Goal: Task Accomplishment & Management: Use online tool/utility

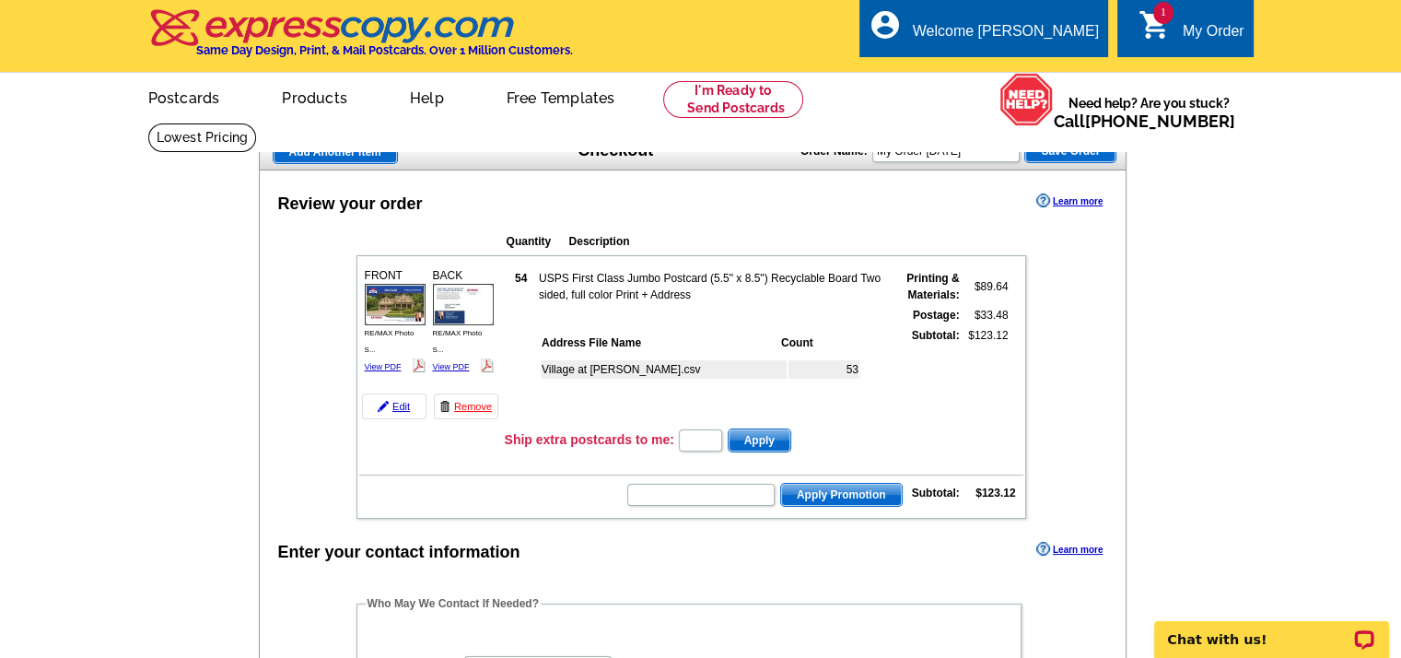
drag, startPoint x: 1161, startPoint y: 329, endPoint x: 1152, endPoint y: 320, distance: 12.4
click at [387, 366] on link "View PDF" at bounding box center [383, 366] width 37 height 9
click at [1184, 25] on div "My Order" at bounding box center [1214, 36] width 62 height 26
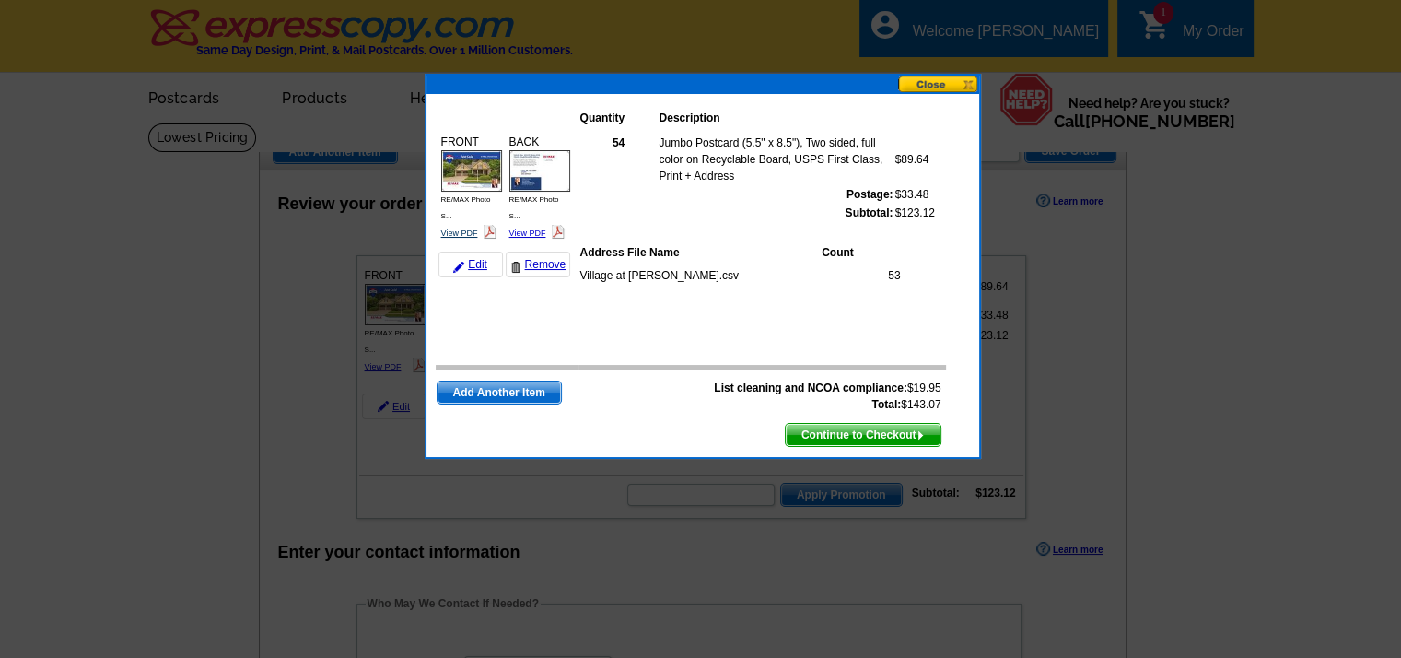
click at [468, 229] on link "View PDF" at bounding box center [459, 232] width 37 height 9
click at [932, 82] on button at bounding box center [938, 84] width 81 height 17
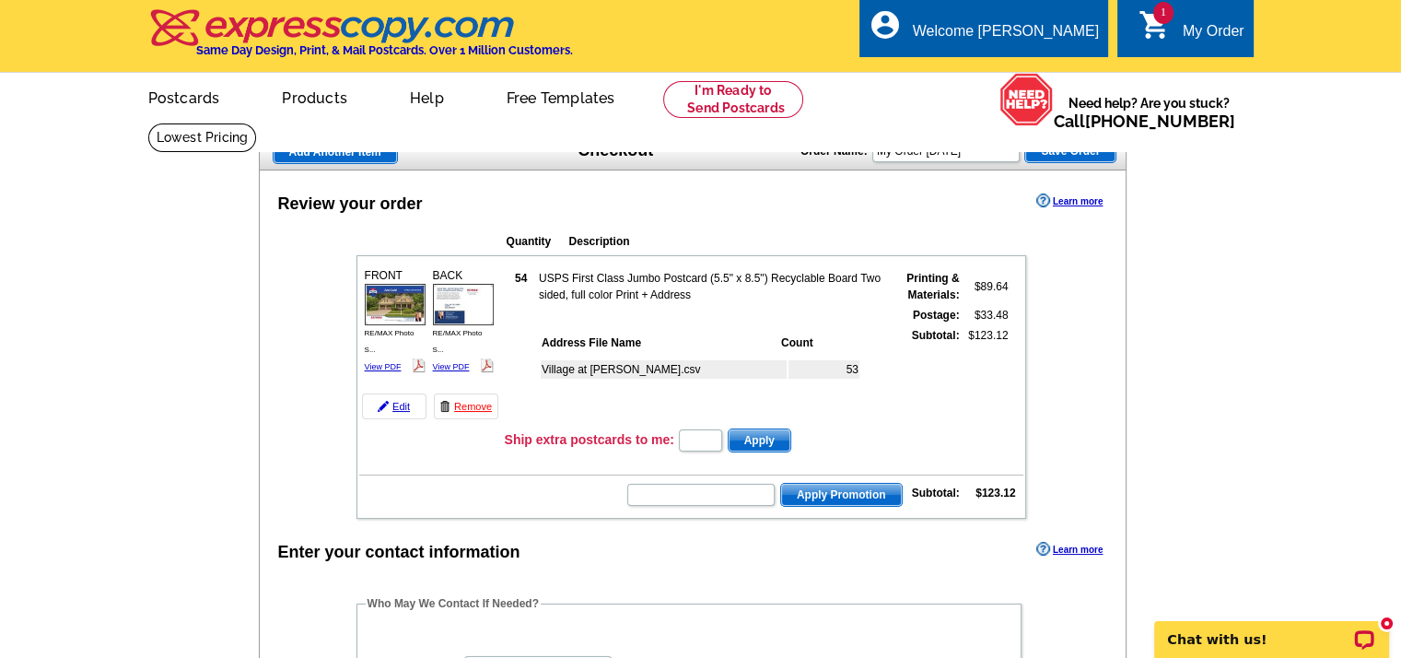
click at [1158, 30] on icon "shopping_cart" at bounding box center [1154, 24] width 33 height 33
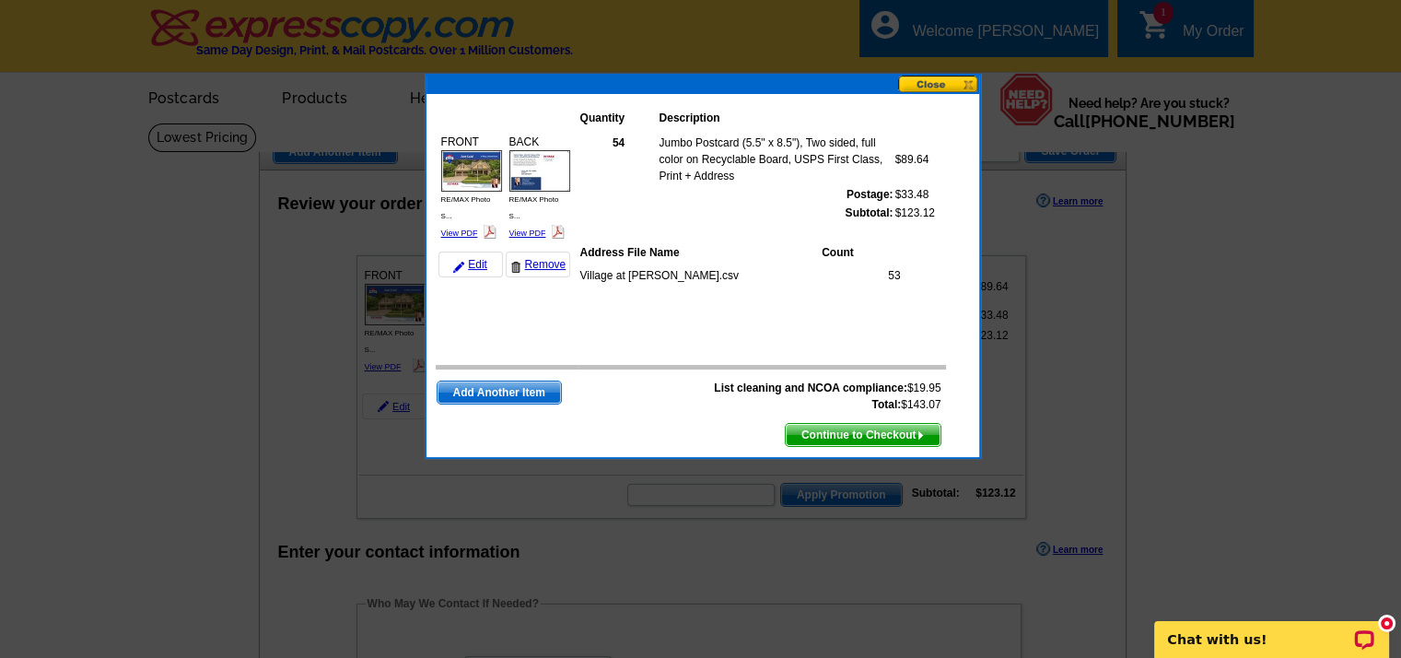
click at [940, 84] on button at bounding box center [938, 84] width 81 height 17
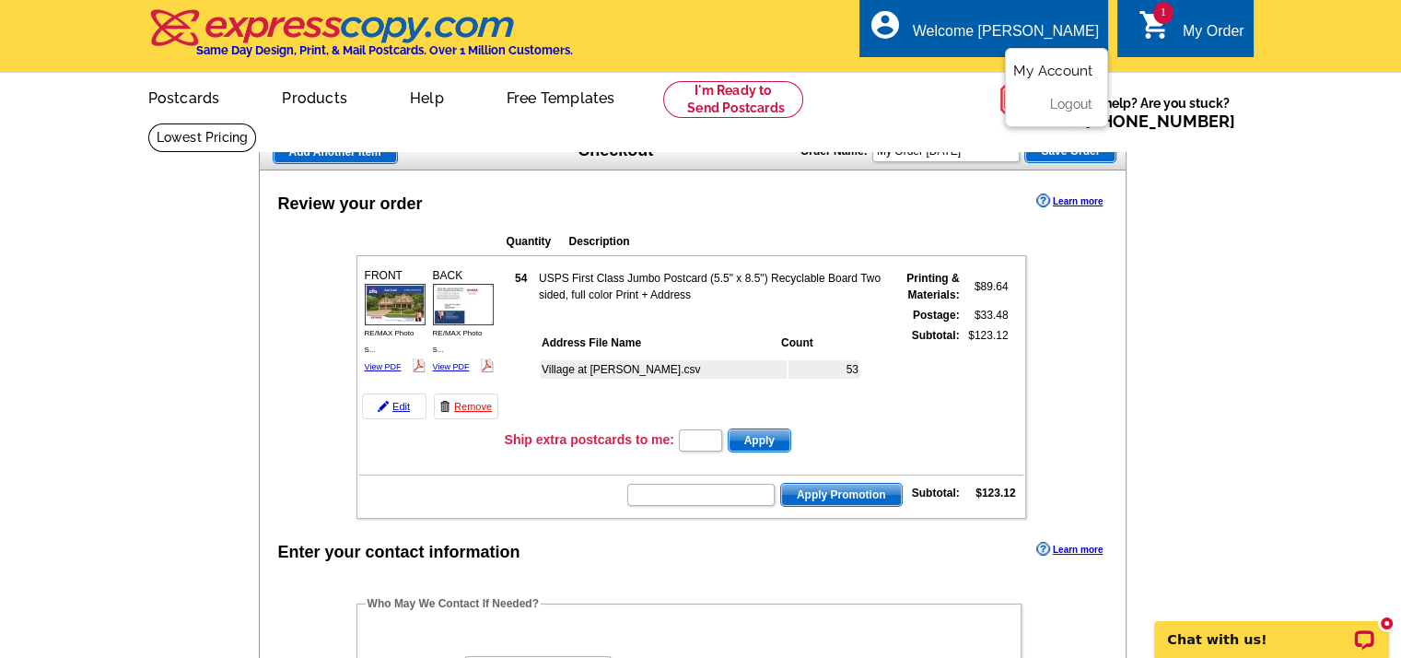
click at [1037, 68] on link "My Account" at bounding box center [1052, 71] width 79 height 17
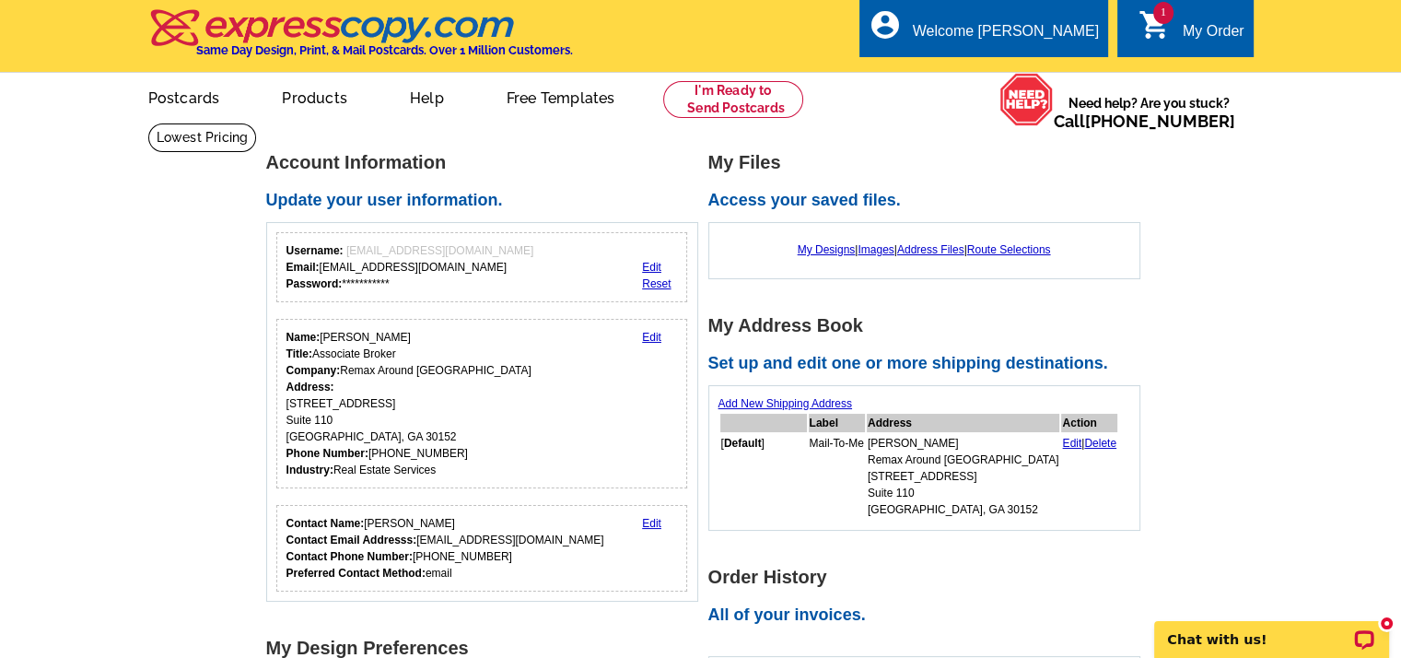
click at [1157, 15] on span "1" at bounding box center [1163, 13] width 20 height 22
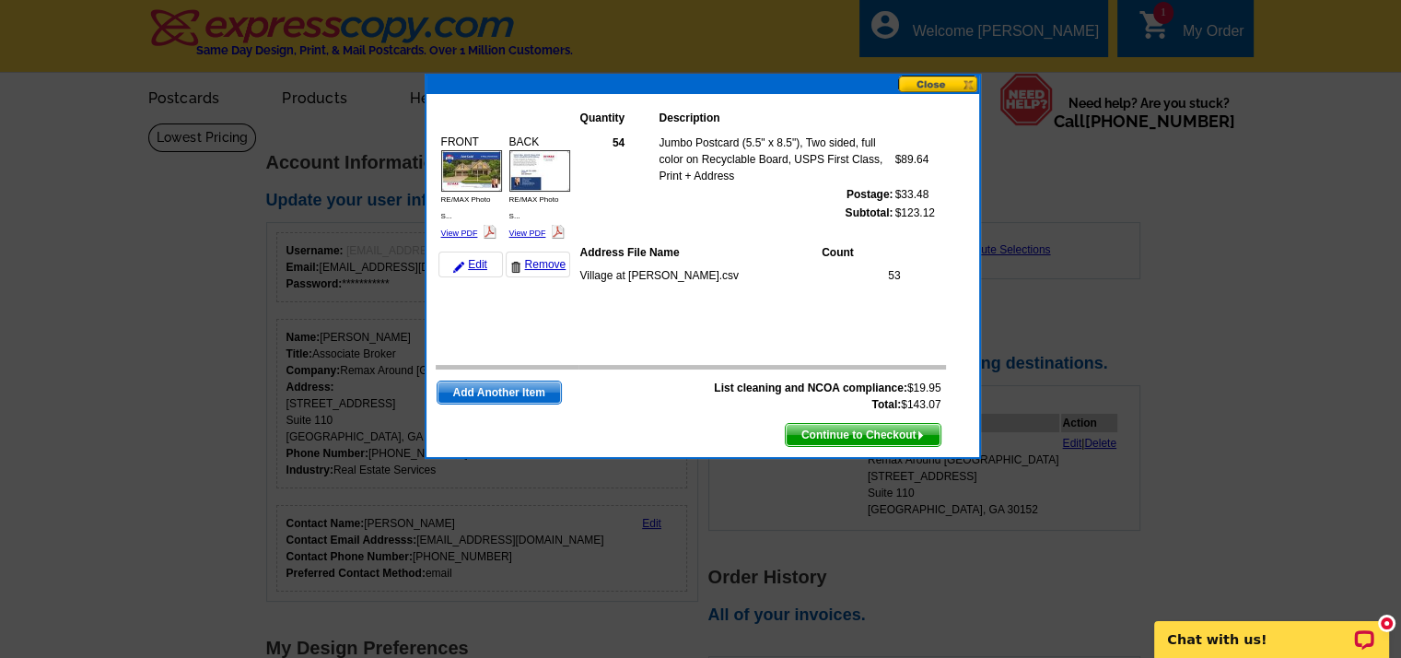
click at [928, 86] on button at bounding box center [938, 84] width 81 height 17
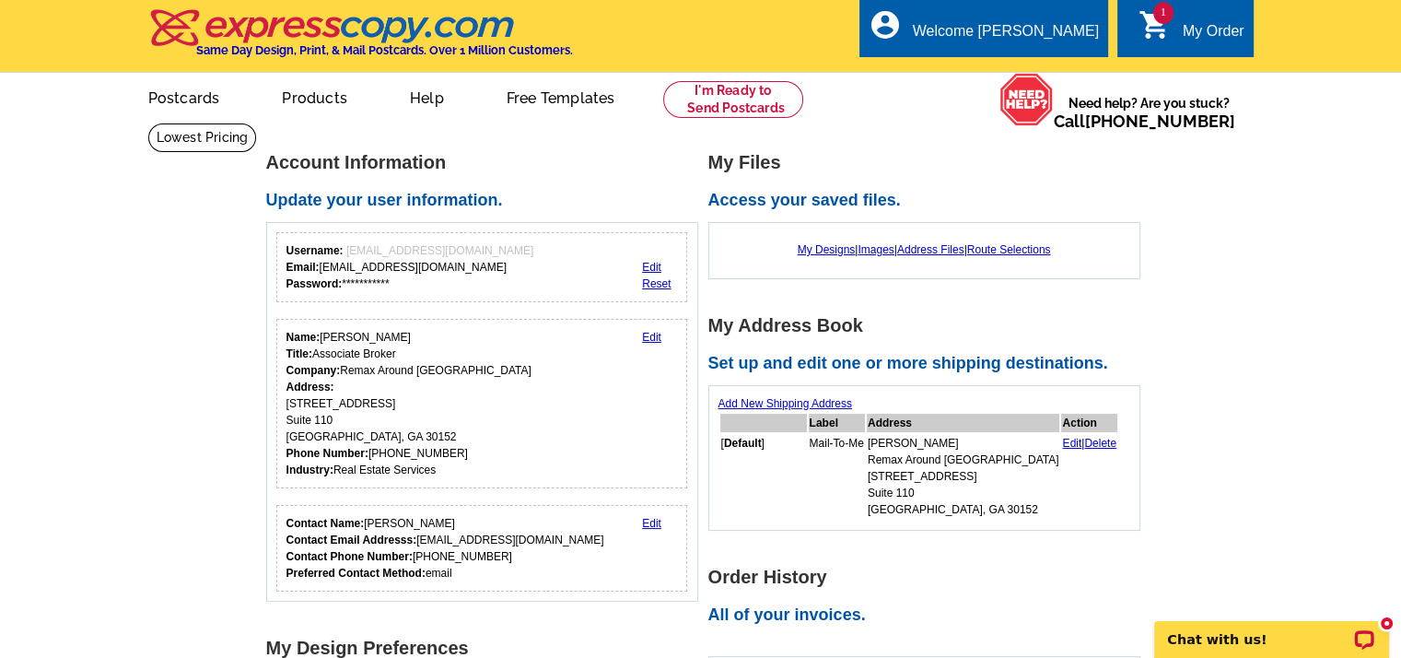
click at [1159, 16] on span "1" at bounding box center [1163, 13] width 20 height 22
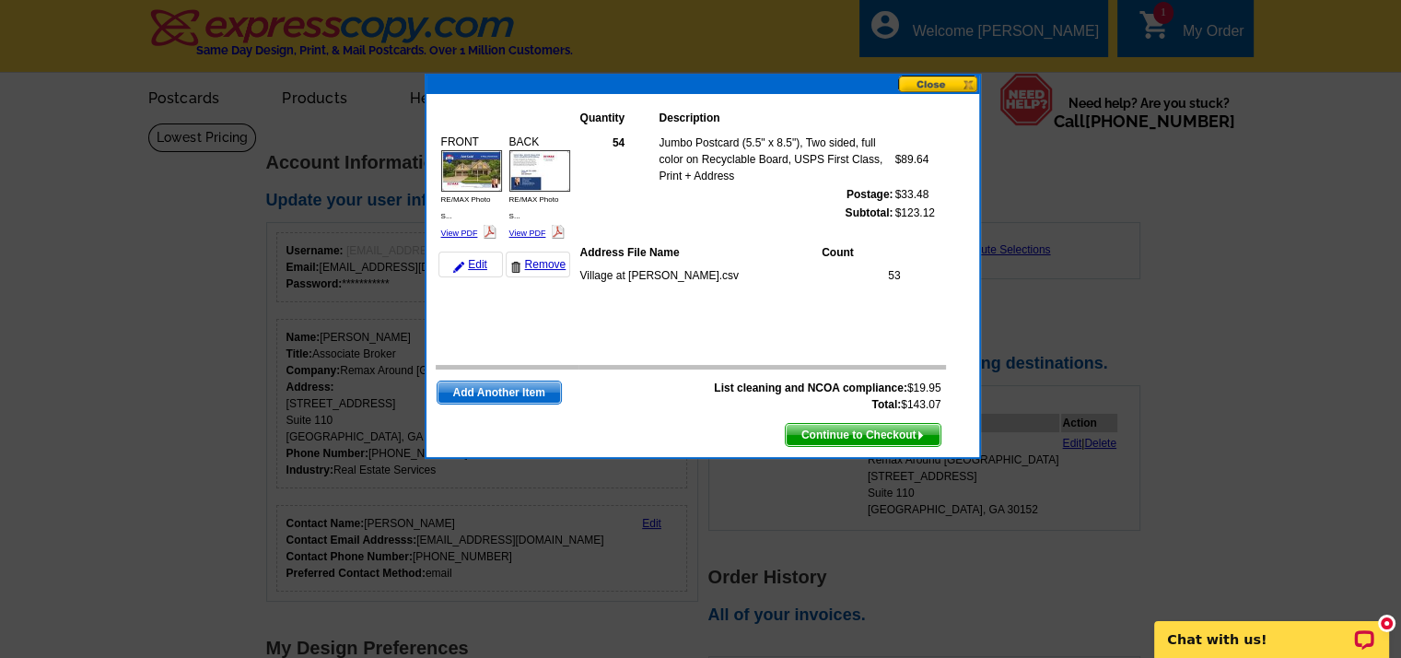
click at [930, 82] on button at bounding box center [938, 84] width 81 height 17
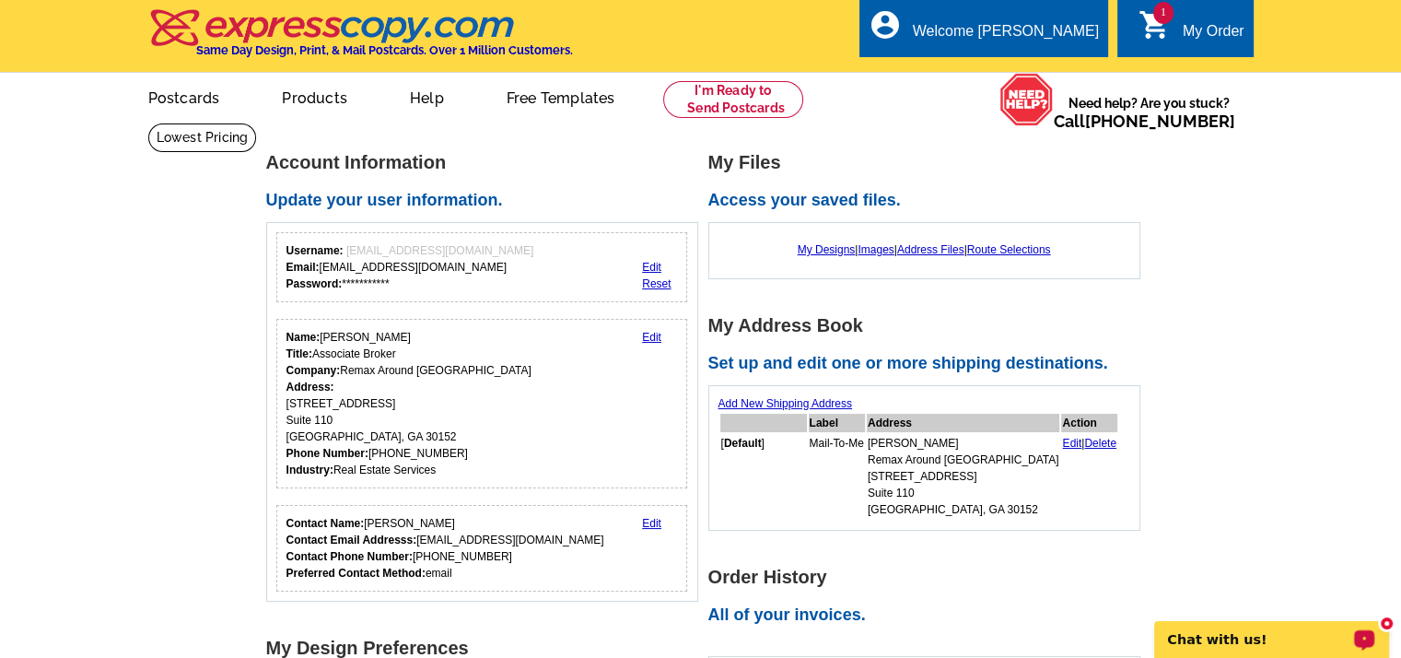
click at [1224, 637] on p "Chat with us!" at bounding box center [1259, 639] width 182 height 15
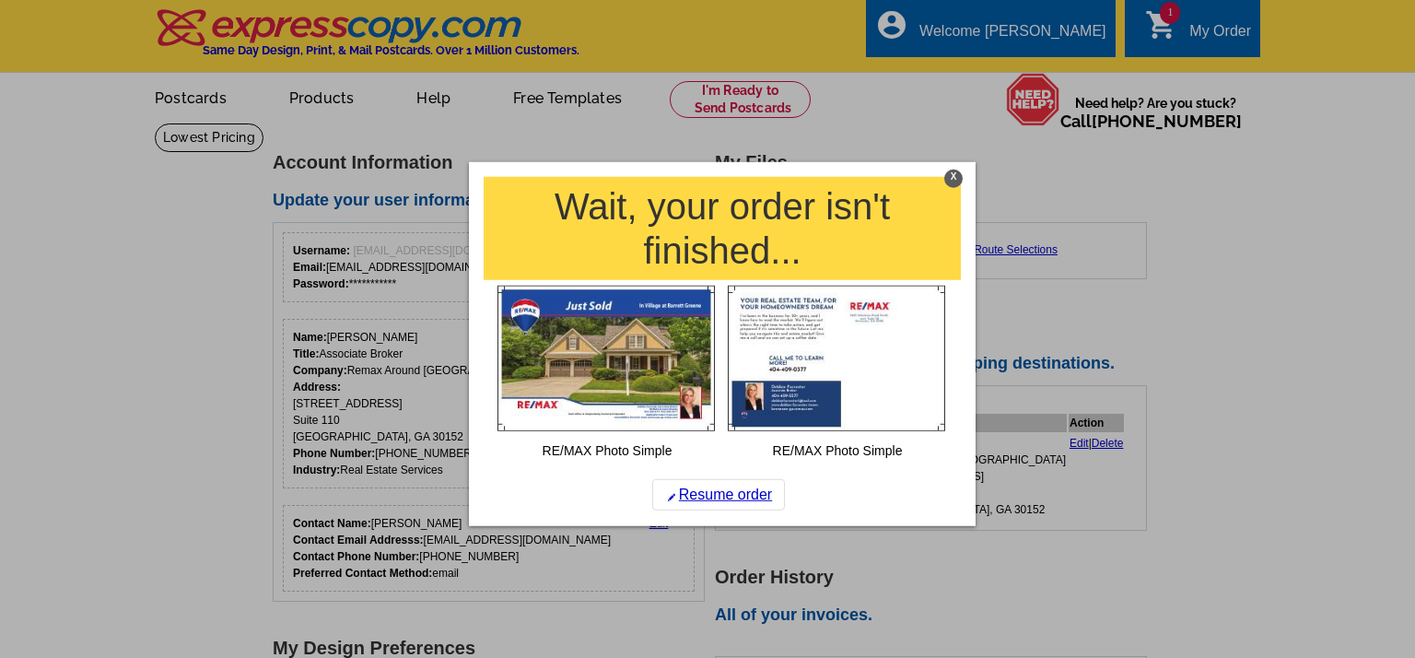
click at [951, 173] on div "X" at bounding box center [953, 178] width 18 height 18
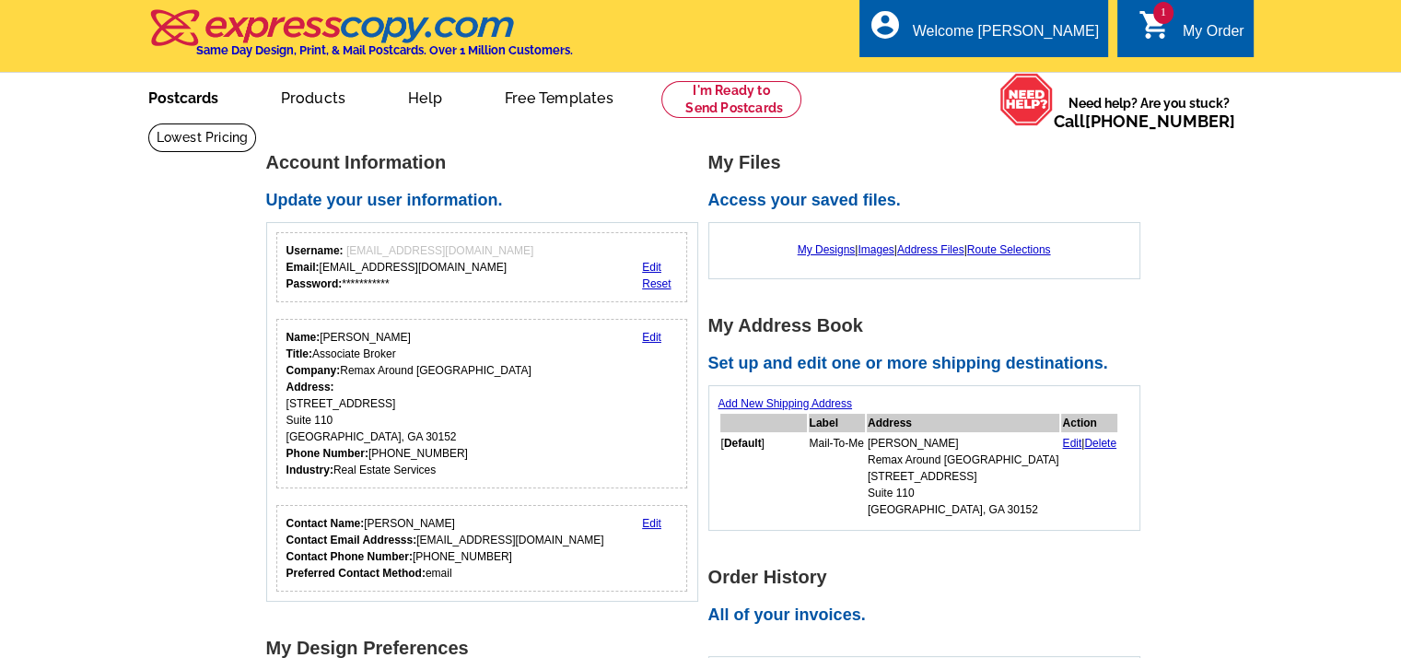
click at [181, 97] on link "Postcards" at bounding box center [183, 96] width 129 height 43
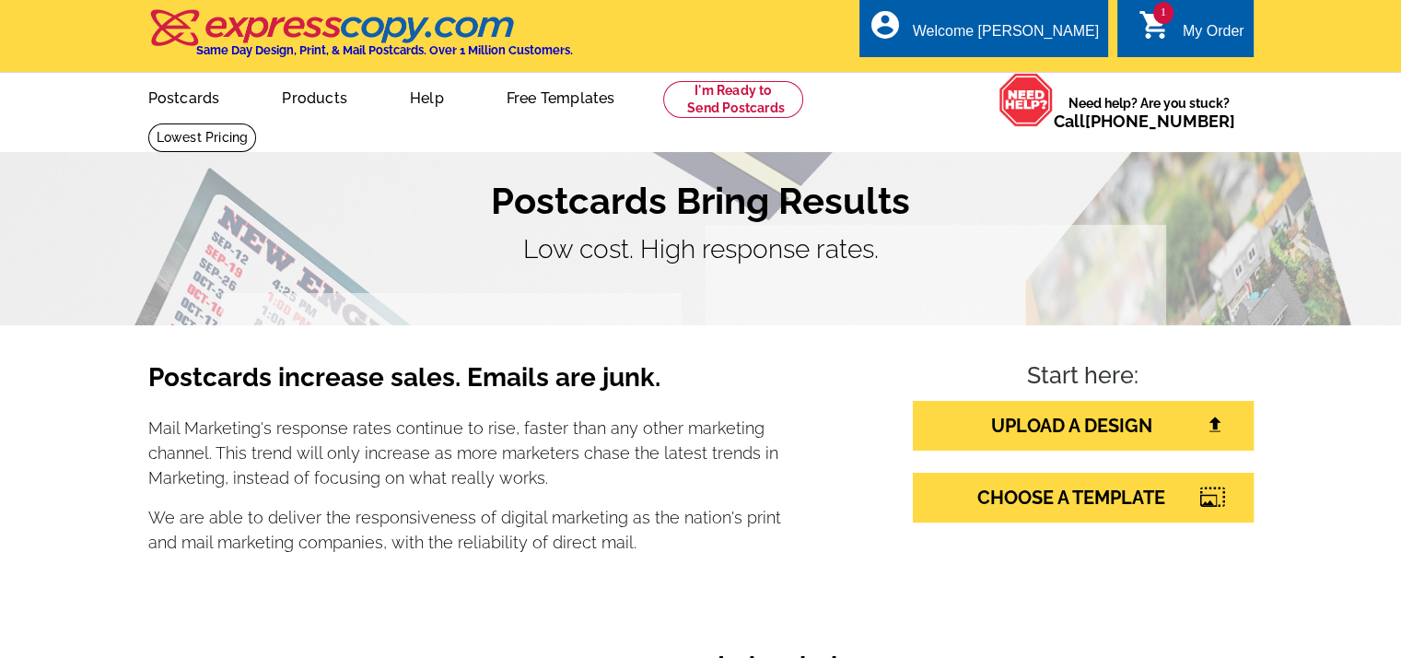
click at [1193, 36] on div "My Order" at bounding box center [1214, 36] width 62 height 26
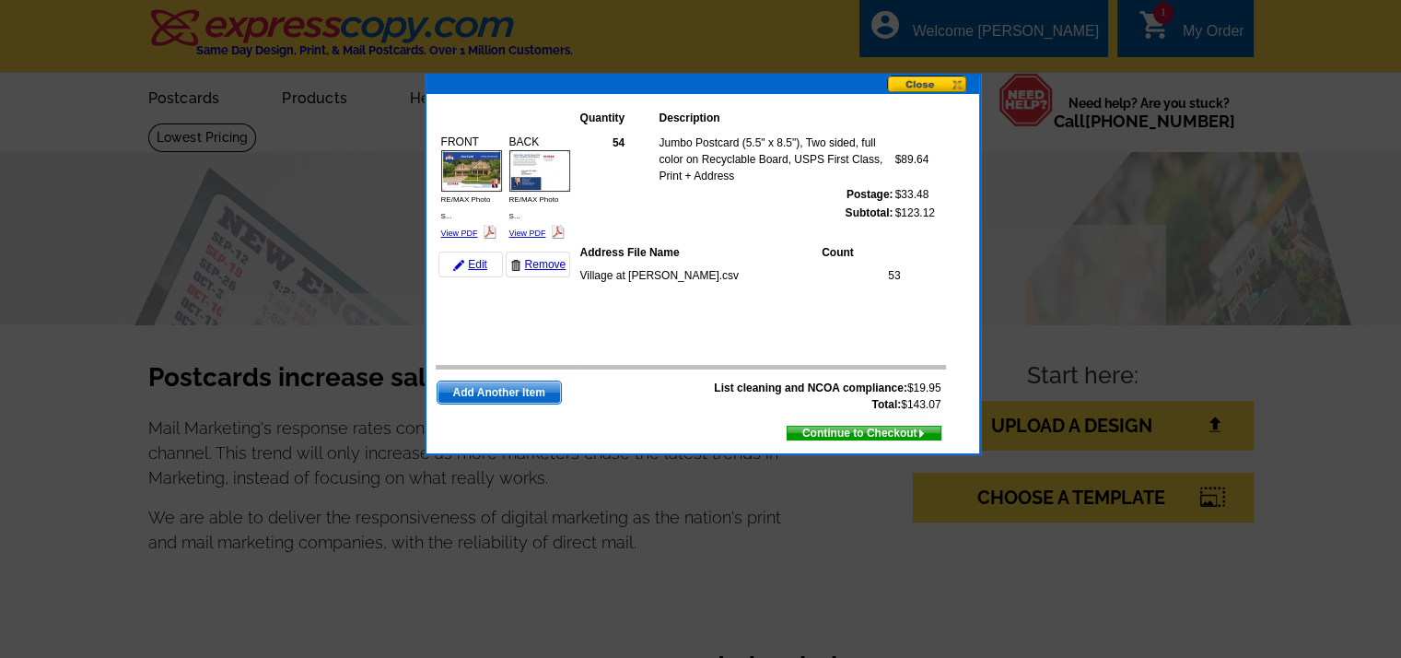
click at [932, 78] on button at bounding box center [933, 85] width 92 height 19
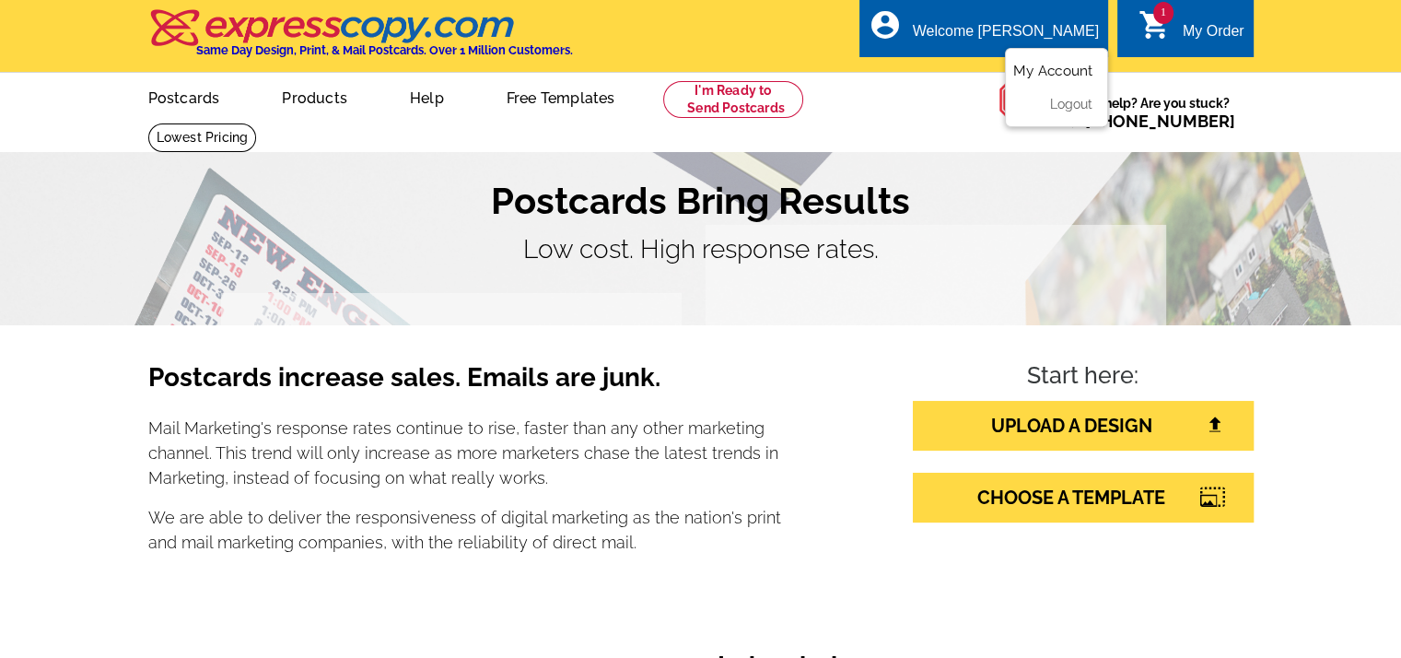
click at [1044, 73] on link "My Account" at bounding box center [1052, 71] width 79 height 17
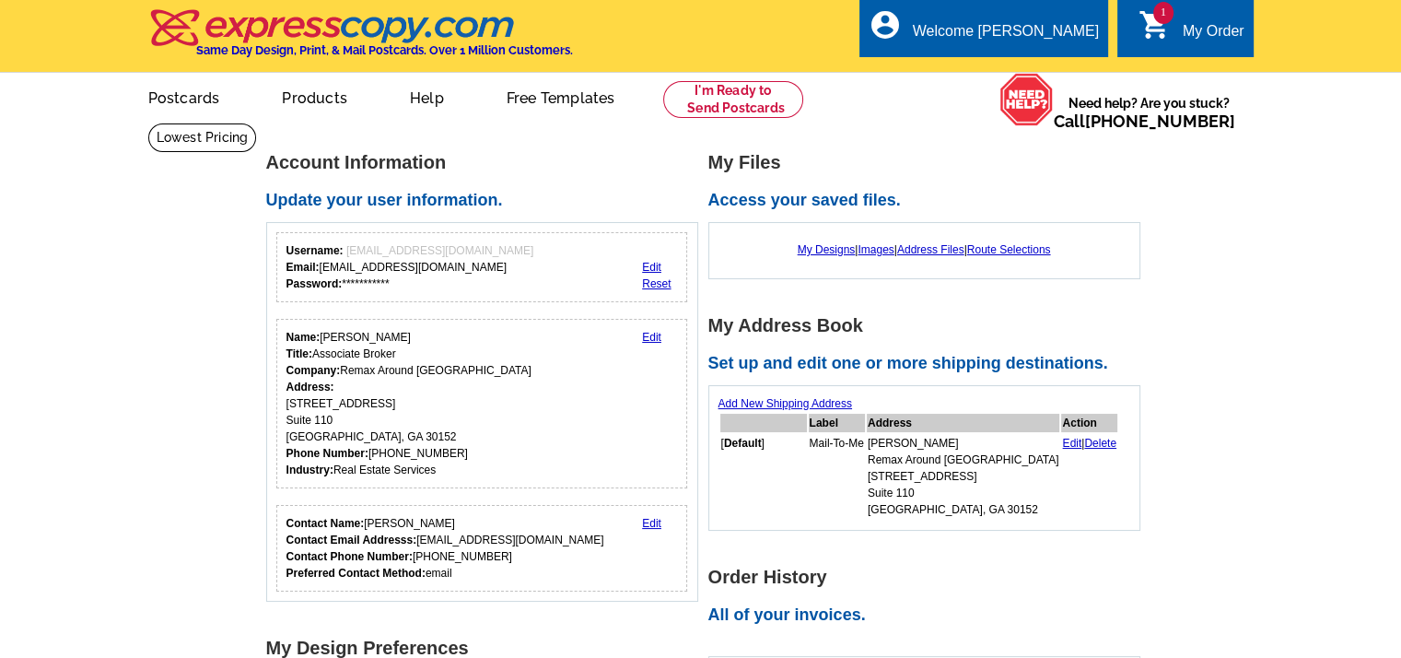
click at [1164, 13] on span "1" at bounding box center [1163, 13] width 20 height 22
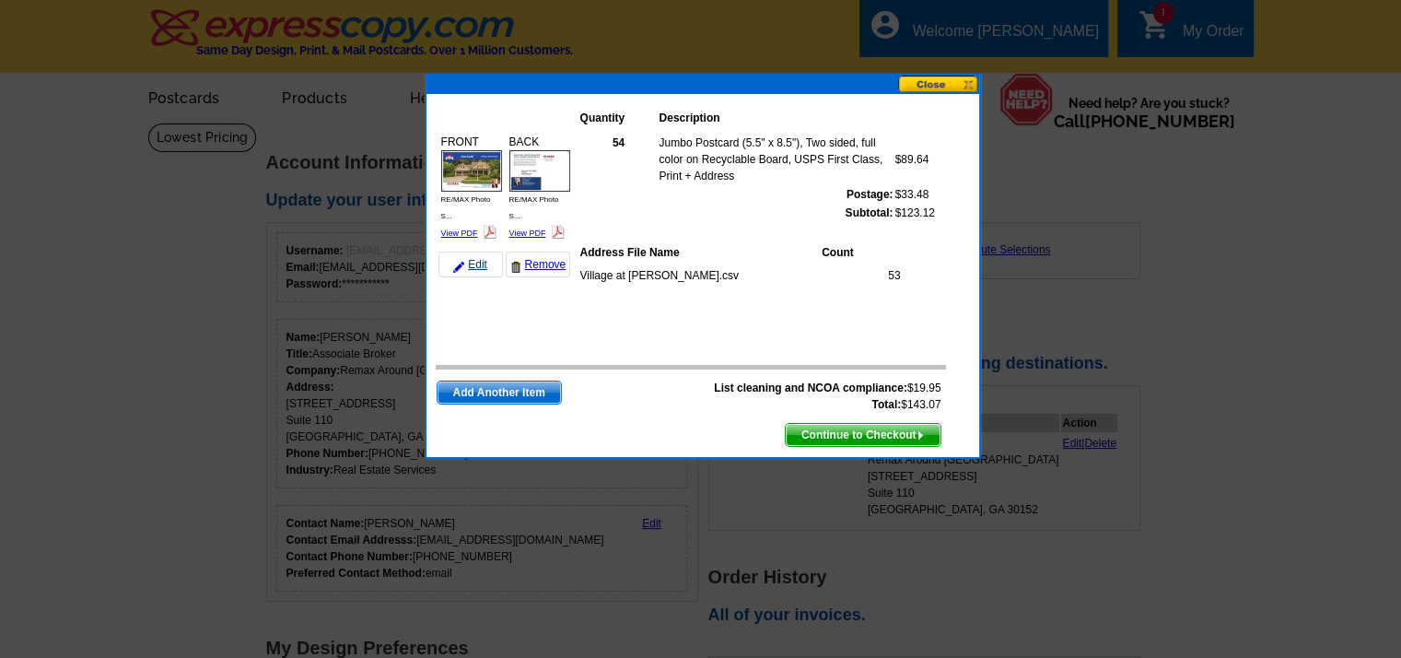
click at [475, 262] on link "Edit" at bounding box center [470, 264] width 64 height 26
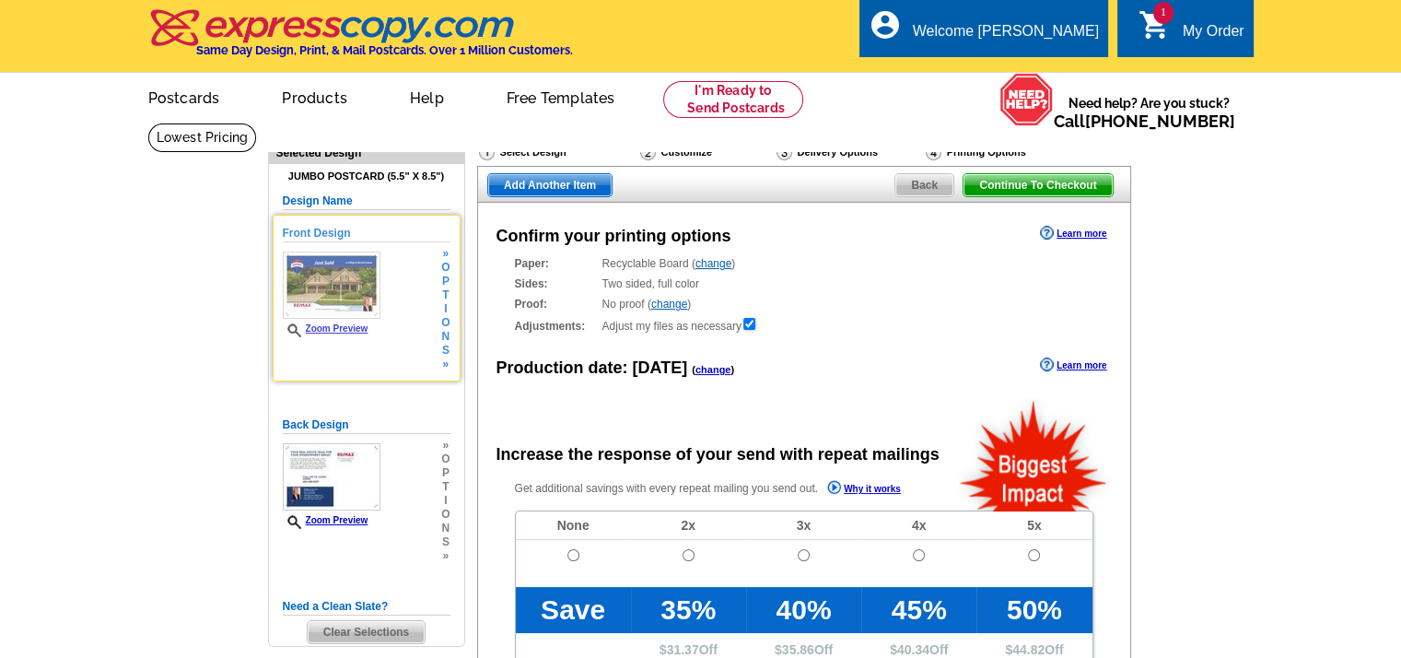
radio input "false"
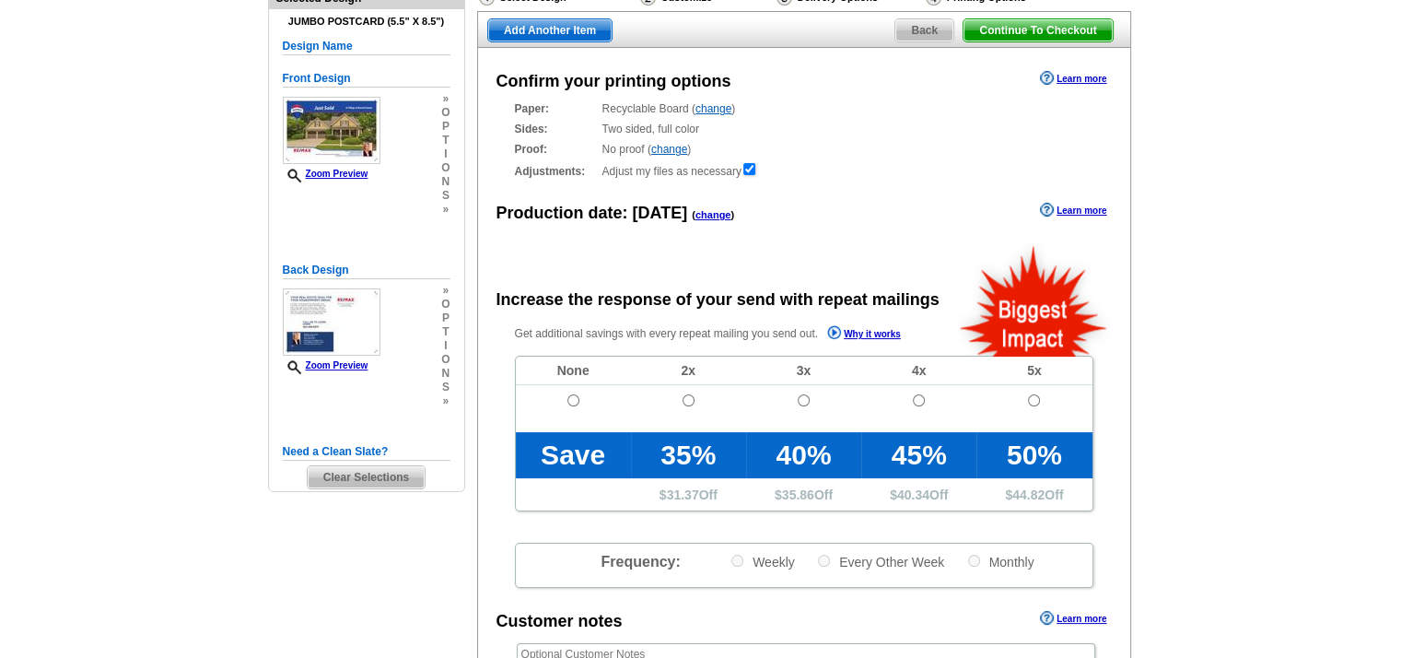
scroll to position [184, 0]
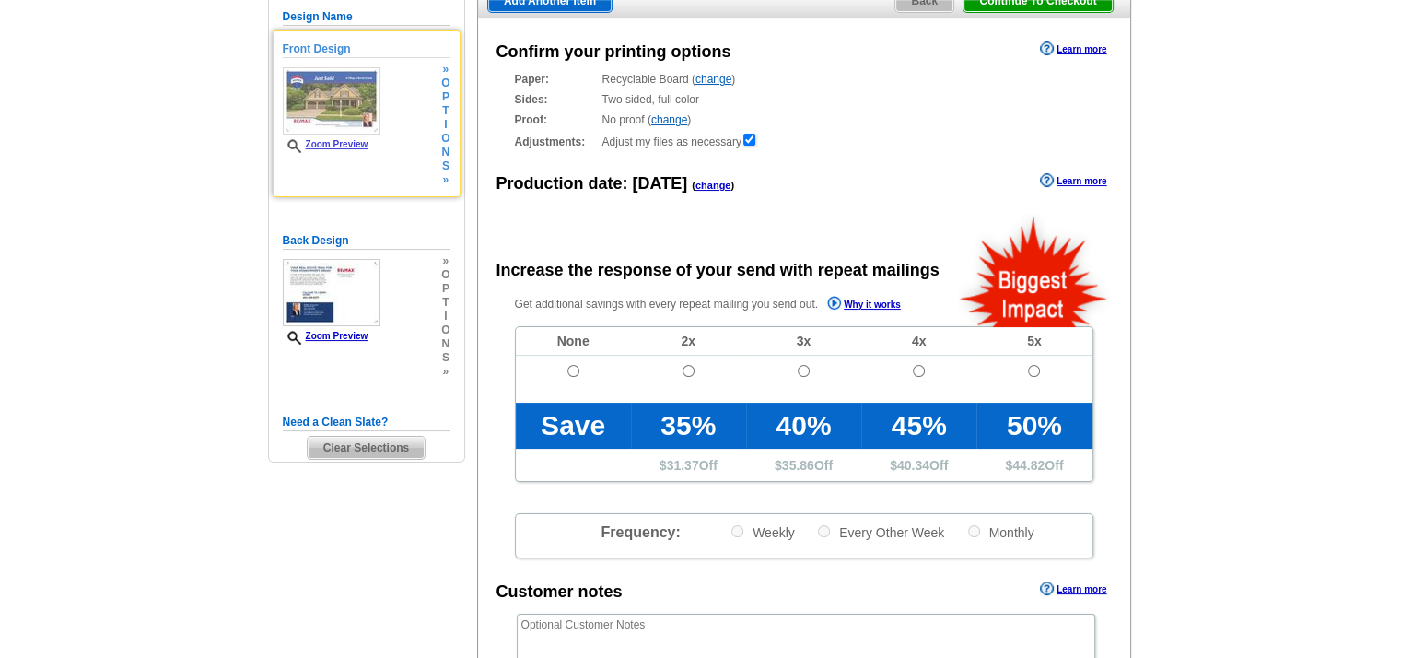
click at [321, 146] on link "Zoom Preview" at bounding box center [326, 144] width 86 height 10
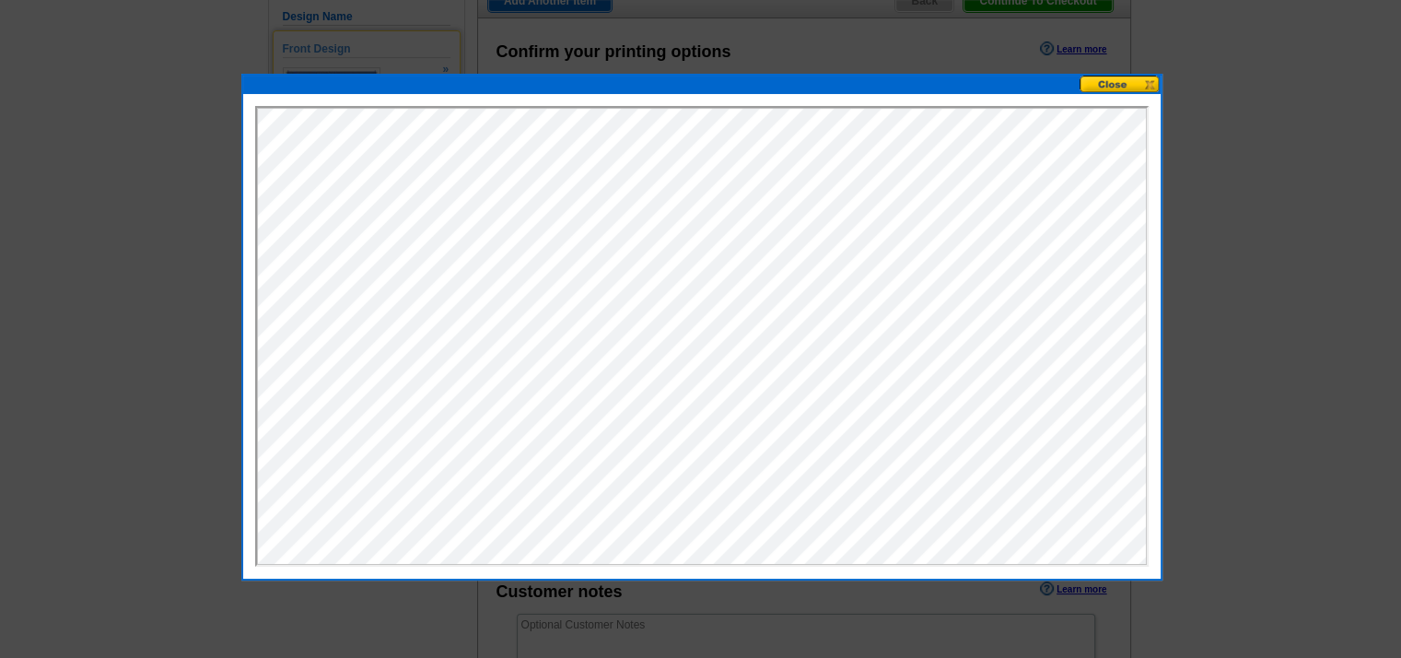
scroll to position [0, 0]
click at [1271, 148] on div at bounding box center [700, 237] width 1401 height 842
click at [1164, 42] on div at bounding box center [700, 237] width 1401 height 842
click at [1119, 80] on button at bounding box center [1119, 84] width 81 height 17
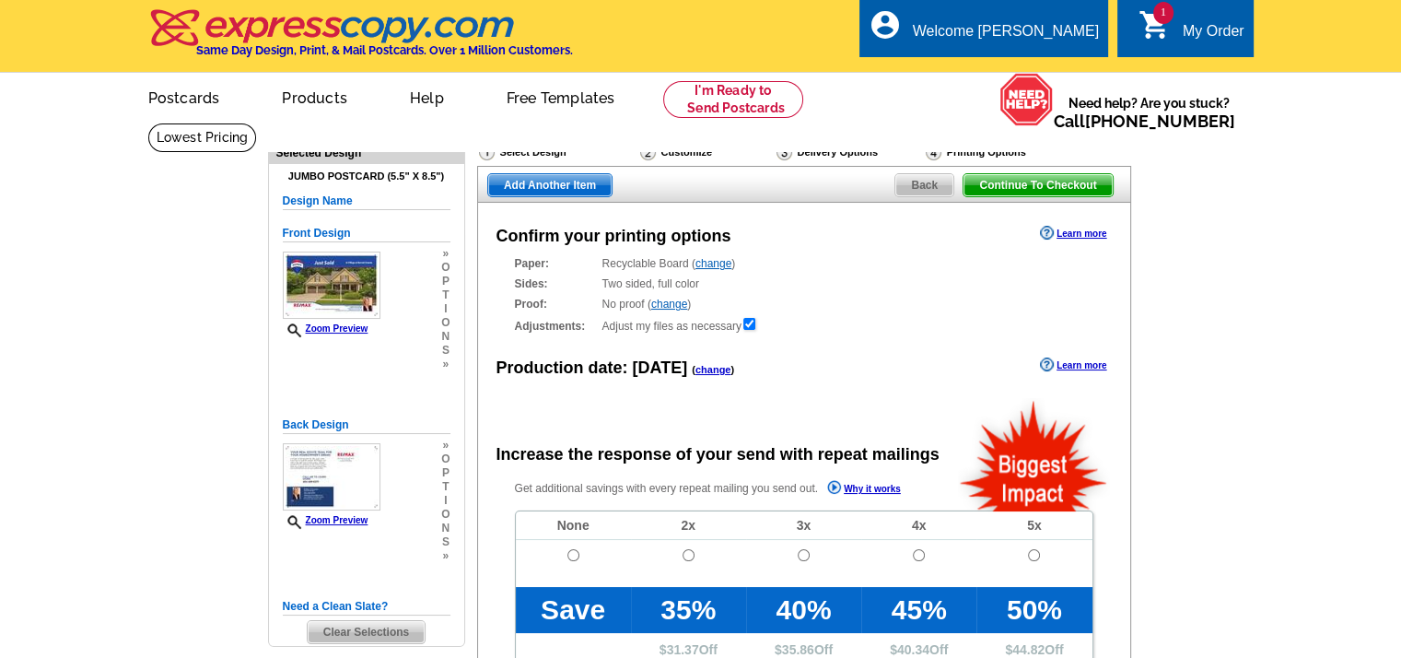
click at [519, 152] on div "Select Design" at bounding box center [557, 154] width 161 height 23
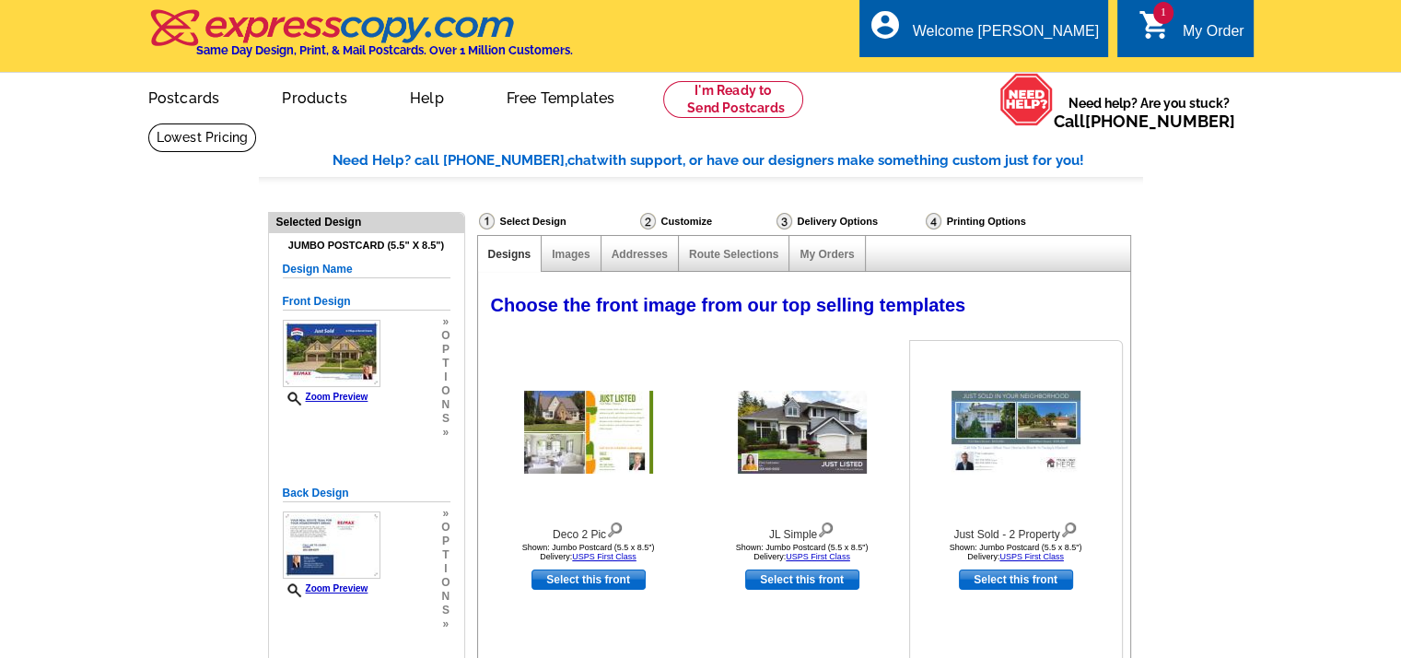
select select "785"
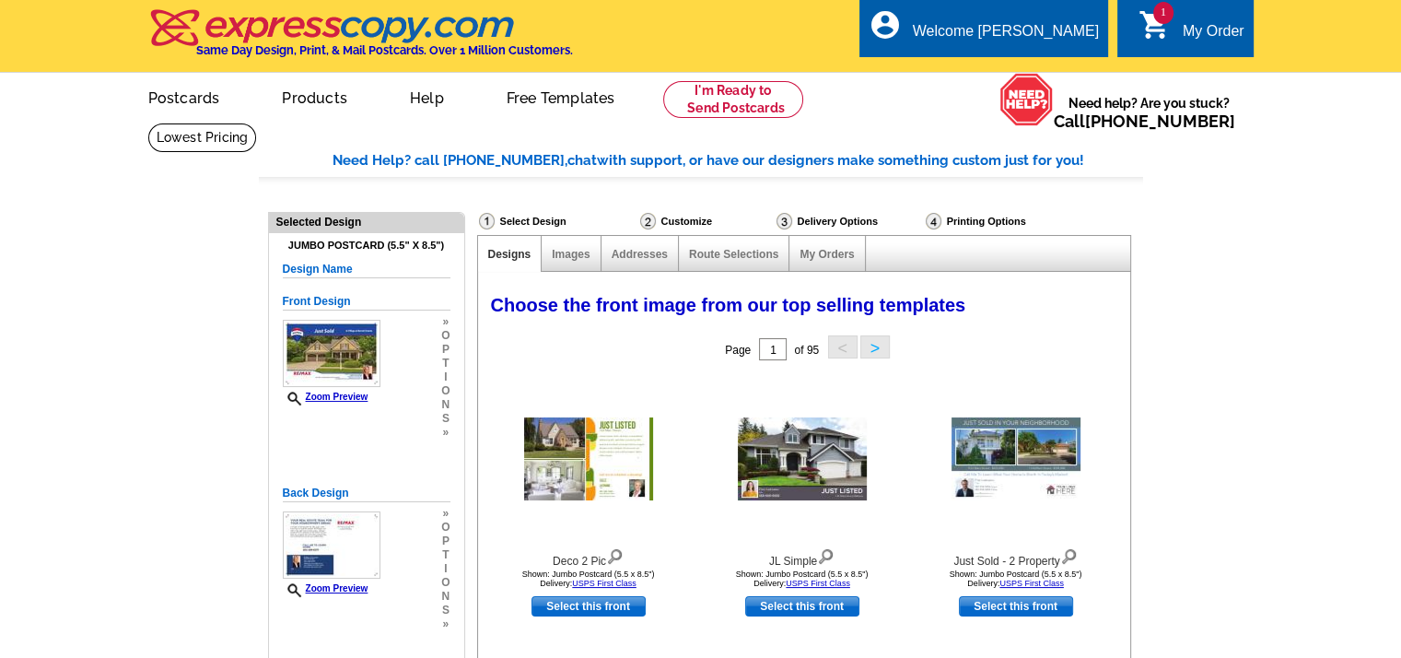
click at [1153, 12] on span "1" at bounding box center [1163, 13] width 20 height 22
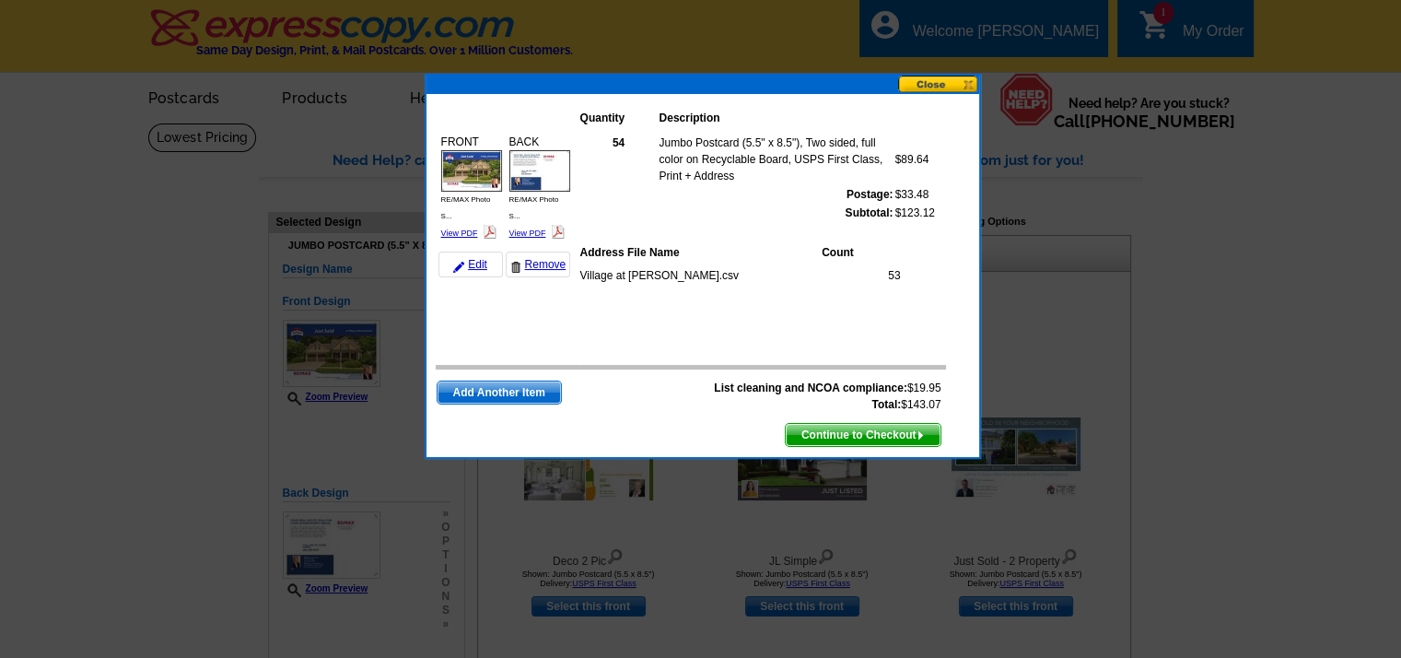
click at [943, 81] on button at bounding box center [938, 84] width 81 height 17
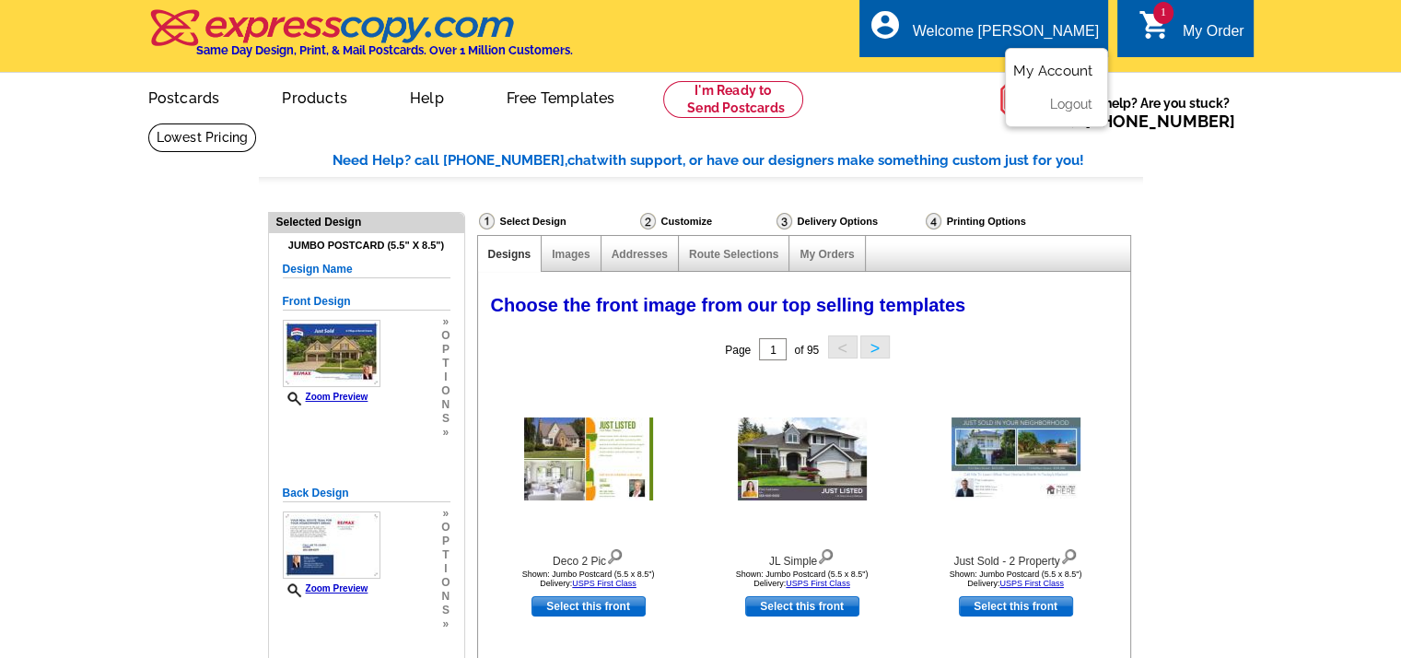
click at [1043, 76] on link "My Account" at bounding box center [1052, 71] width 79 height 17
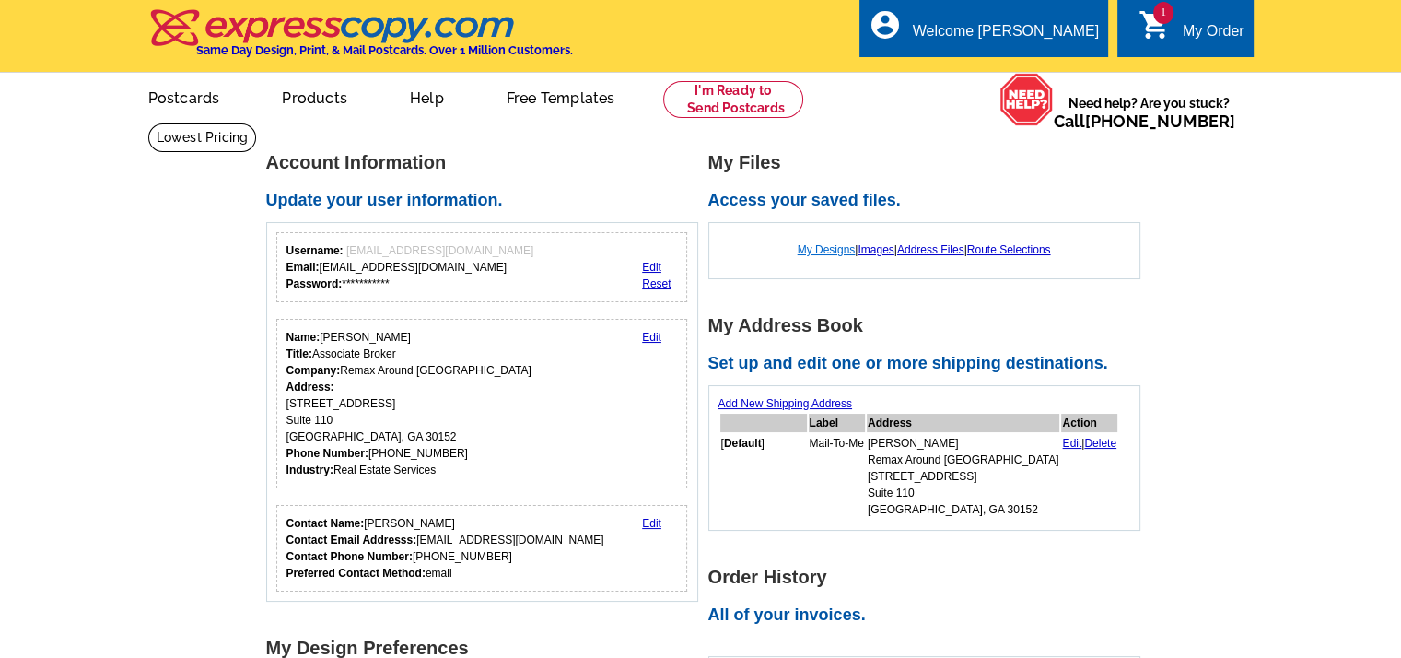
click at [829, 251] on link "My Designs" at bounding box center [827, 249] width 58 height 13
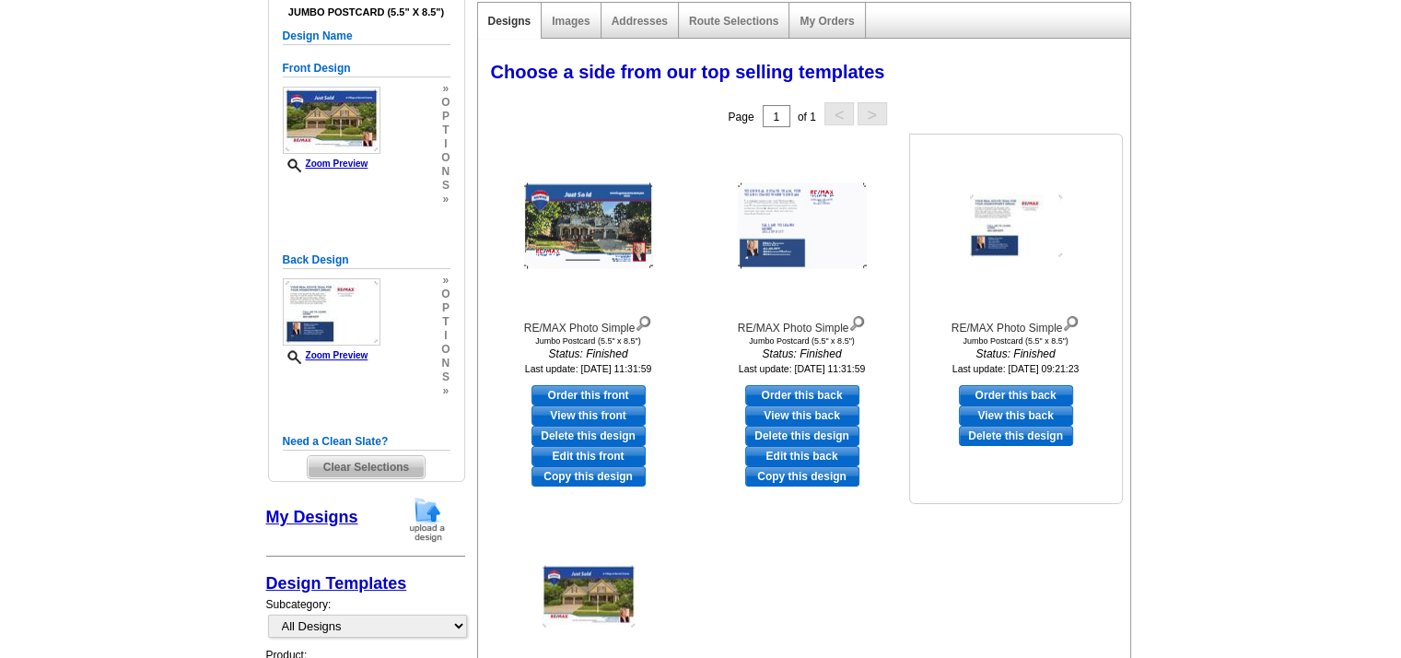
scroll to position [276, 0]
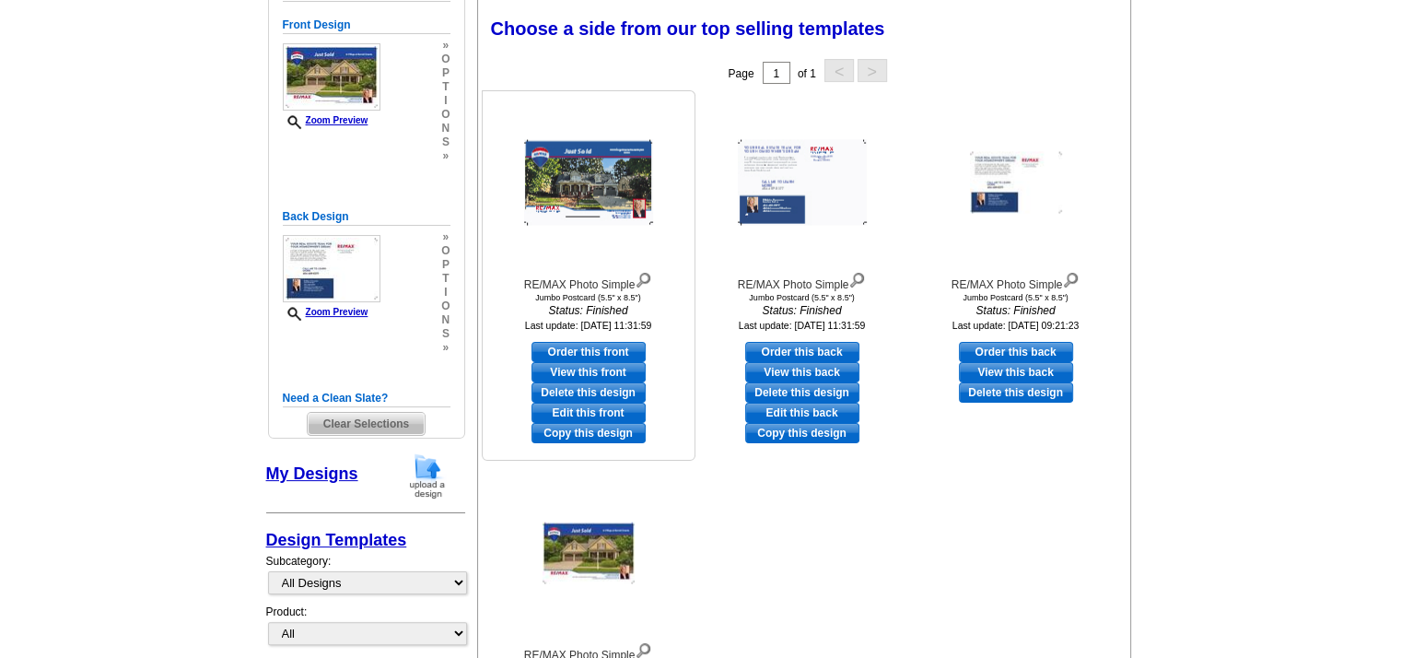
click at [598, 182] on img at bounding box center [588, 183] width 129 height 86
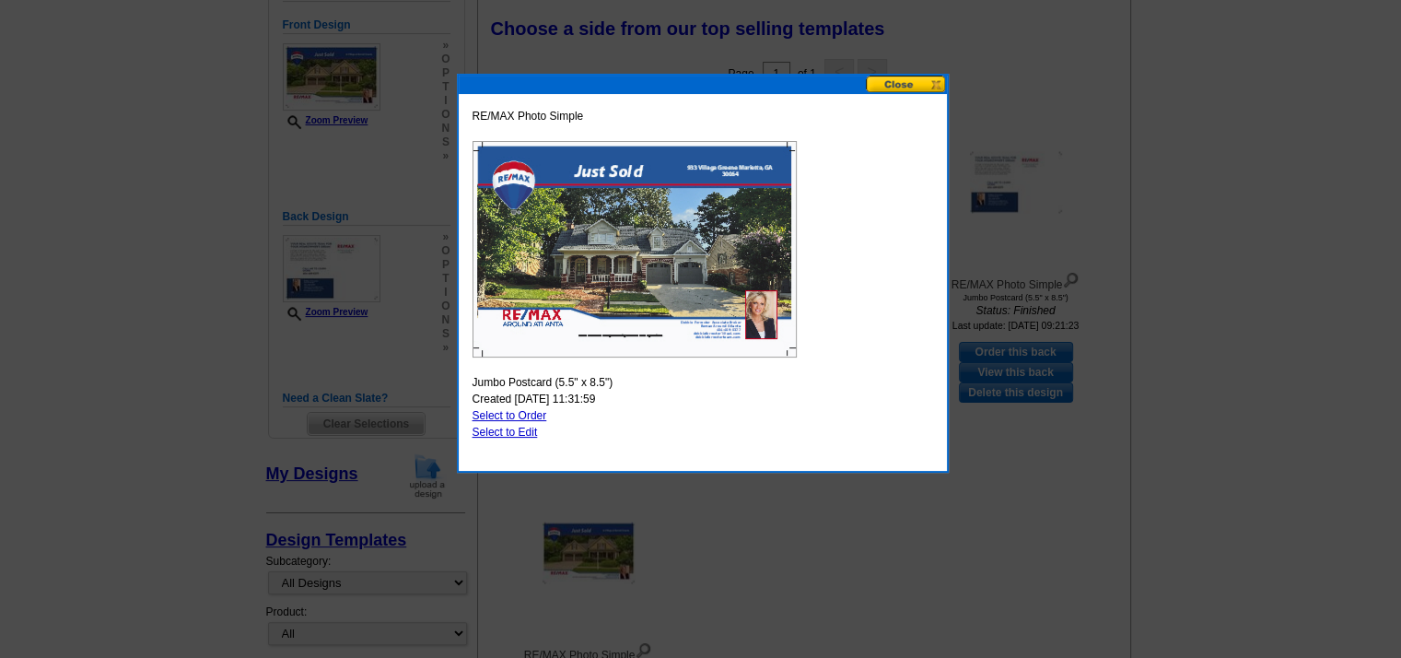
click at [519, 432] on link "Select to Edit" at bounding box center [504, 432] width 65 height 13
select select "2"
select select "back"
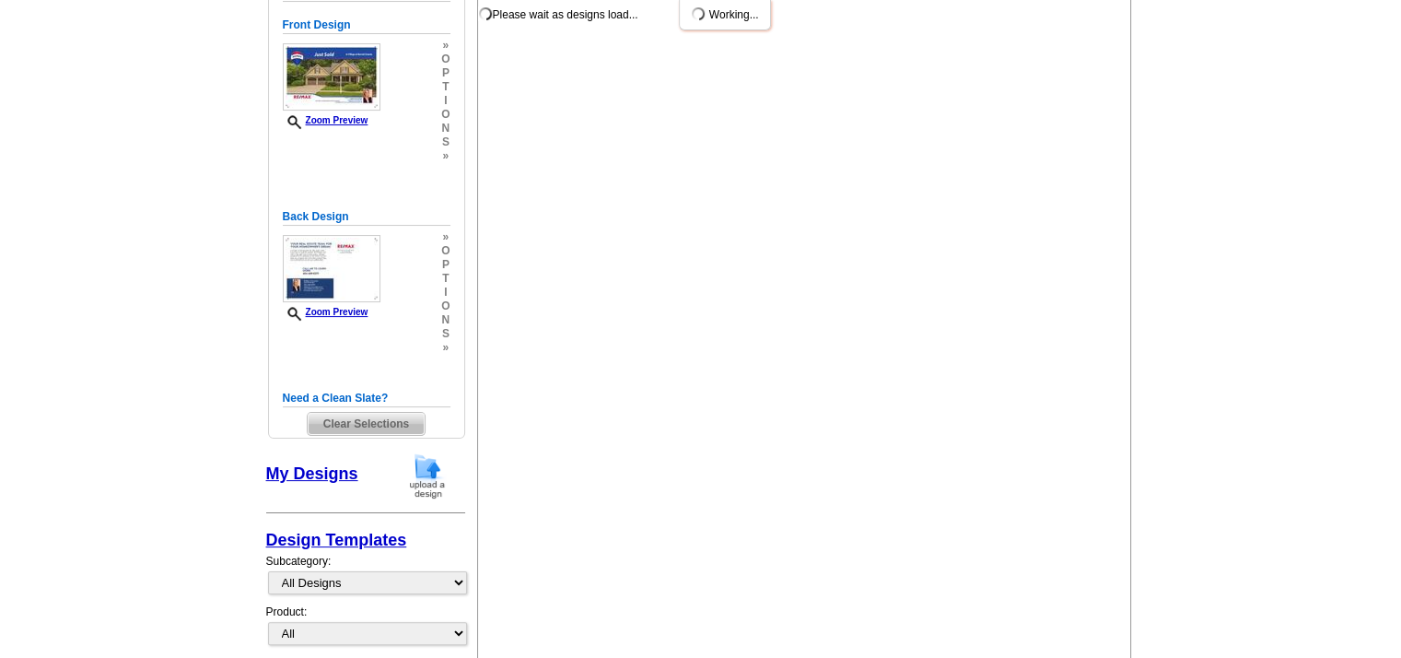
scroll to position [0, 0]
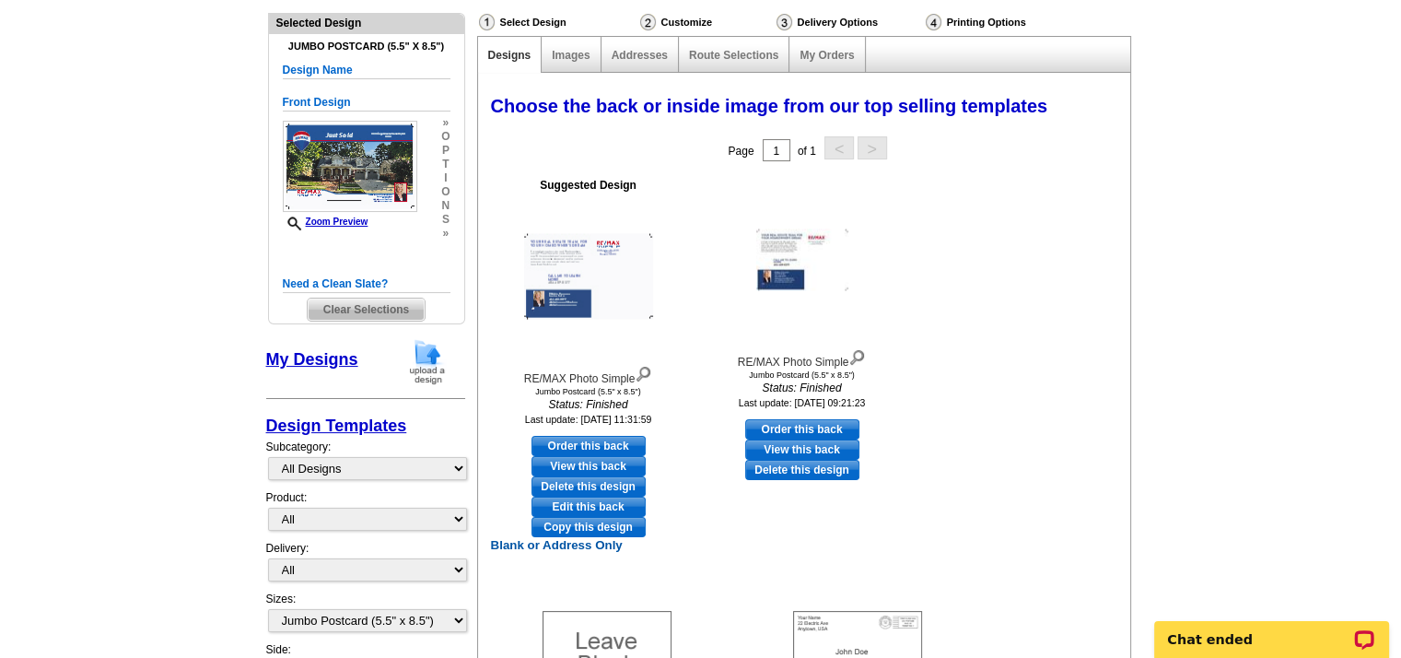
scroll to position [92, 0]
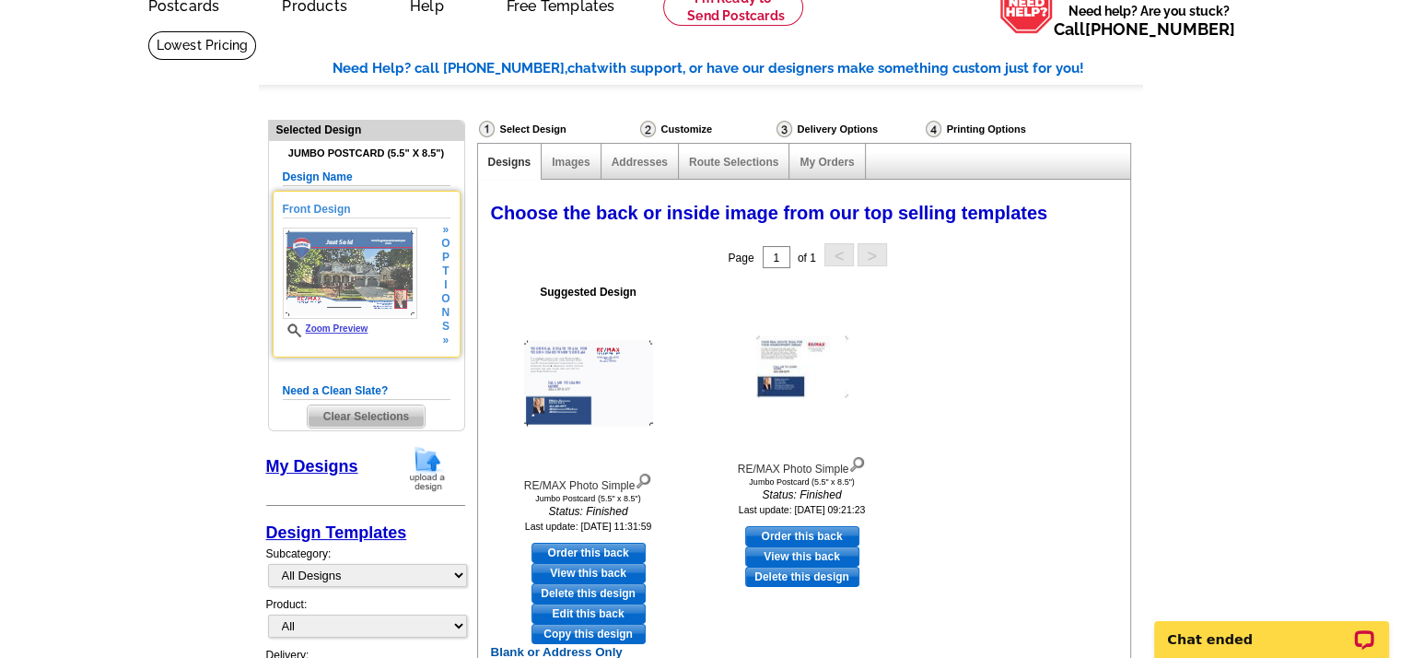
click at [333, 271] on img at bounding box center [350, 272] width 134 height 91
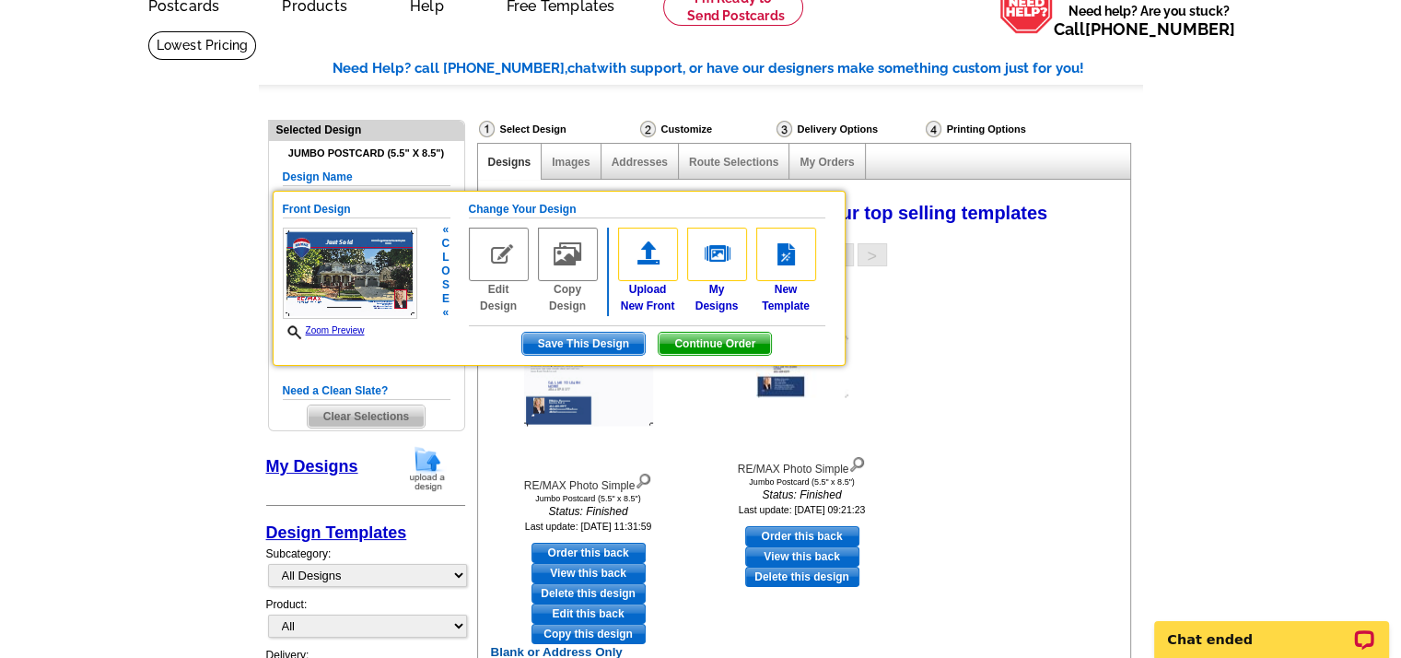
click at [344, 332] on link "Zoom Preview" at bounding box center [324, 330] width 82 height 10
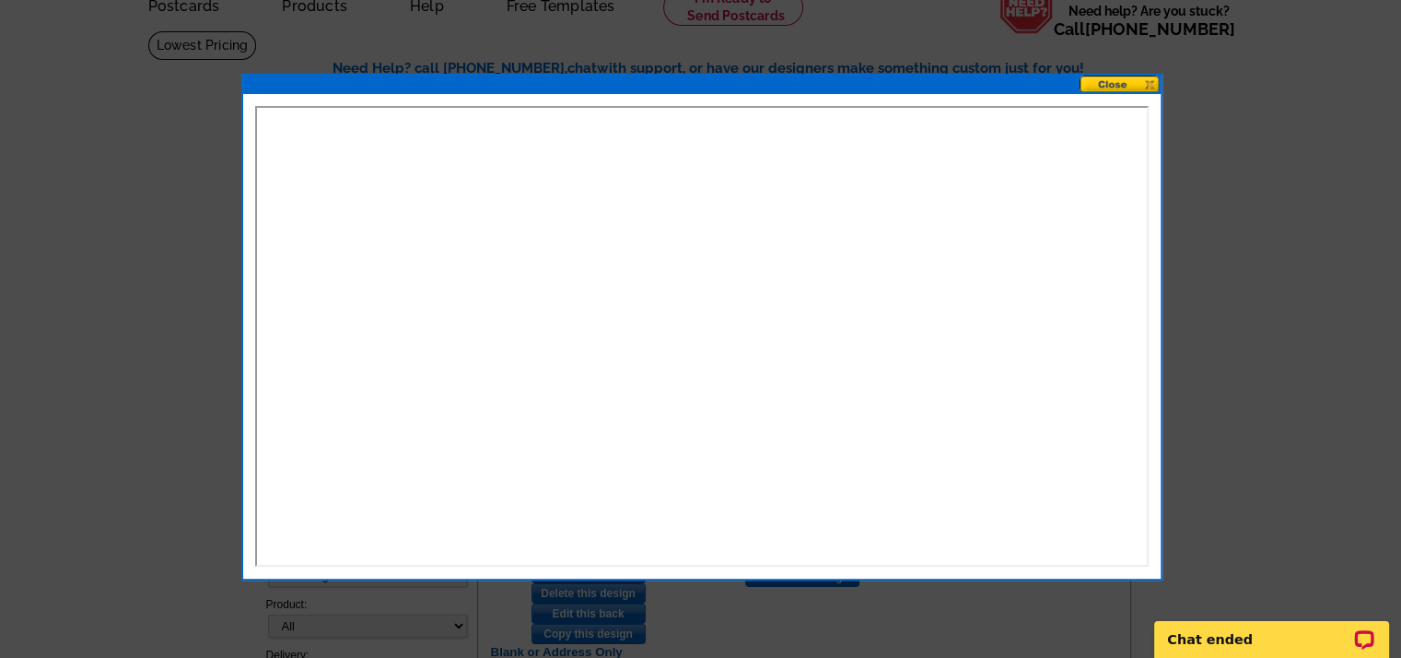
click at [1109, 84] on button at bounding box center [1119, 84] width 81 height 17
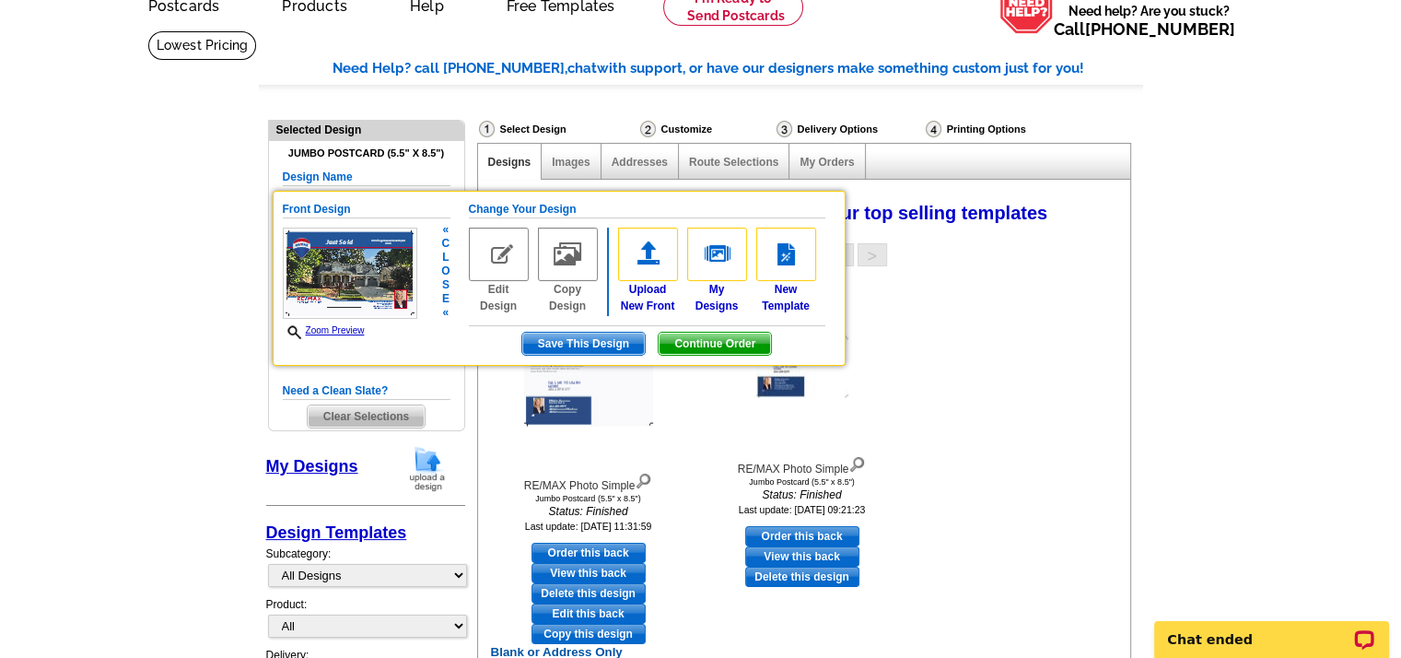
click at [356, 274] on img at bounding box center [350, 272] width 134 height 91
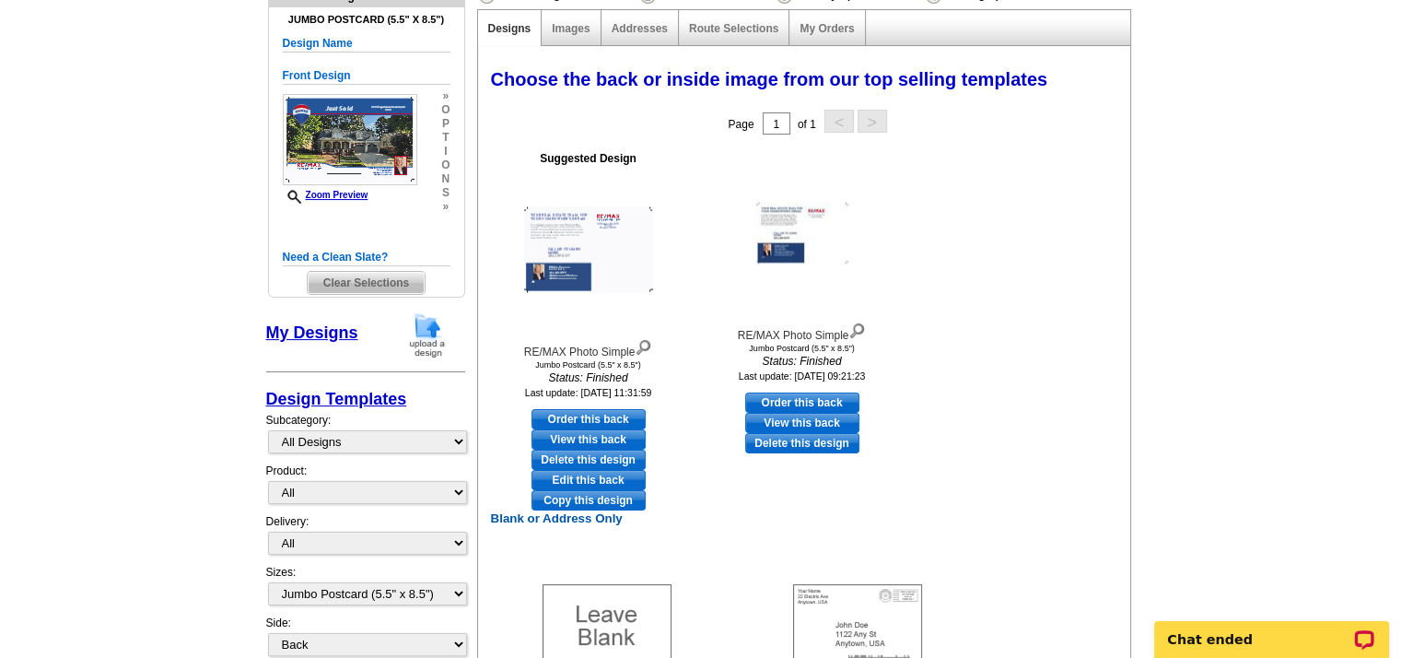
scroll to position [184, 0]
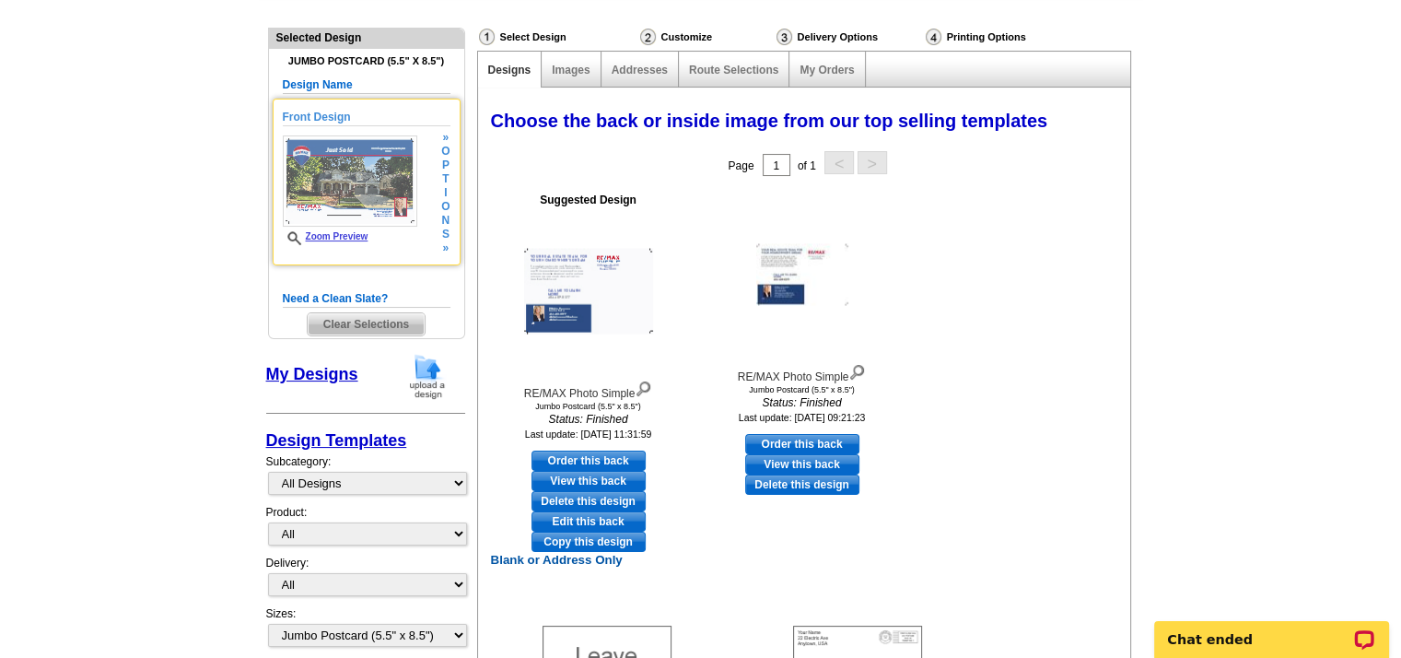
click at [367, 189] on img at bounding box center [350, 180] width 134 height 91
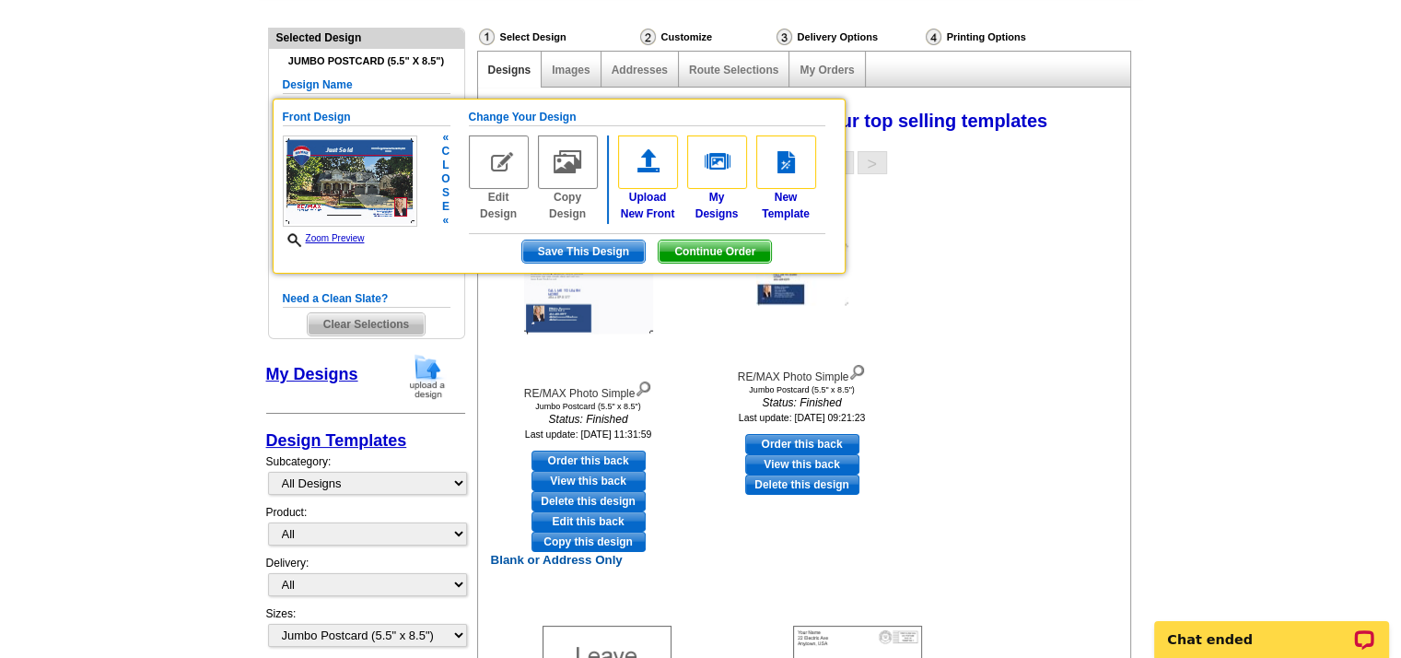
click at [499, 163] on img at bounding box center [499, 161] width 60 height 53
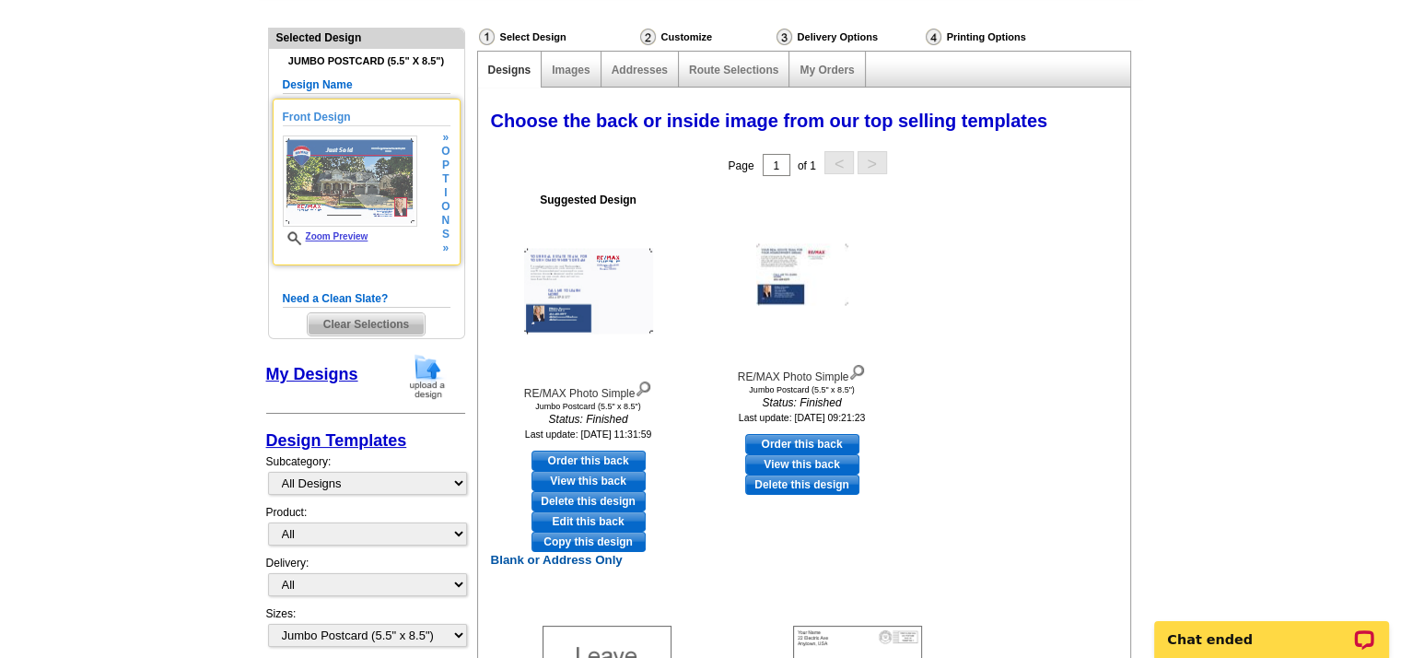
click at [444, 205] on span "o" at bounding box center [445, 207] width 8 height 14
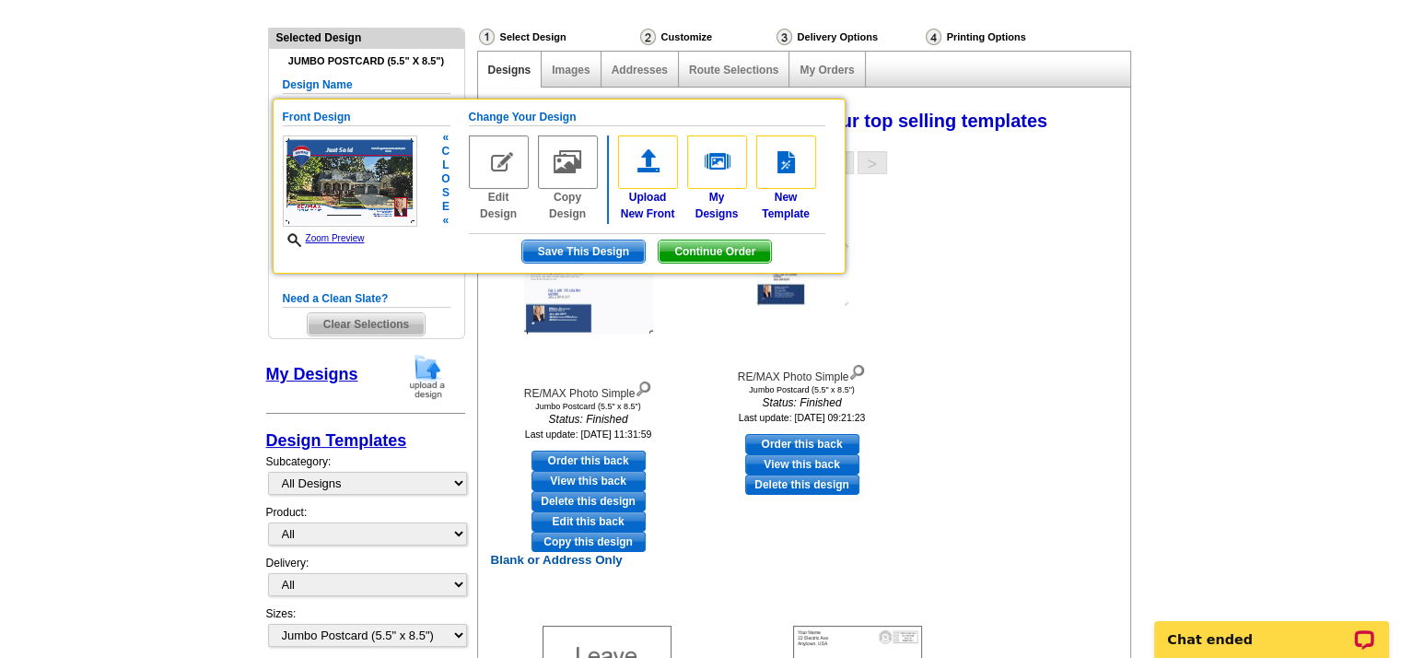
click at [583, 249] on span "Save This Design" at bounding box center [583, 251] width 122 height 22
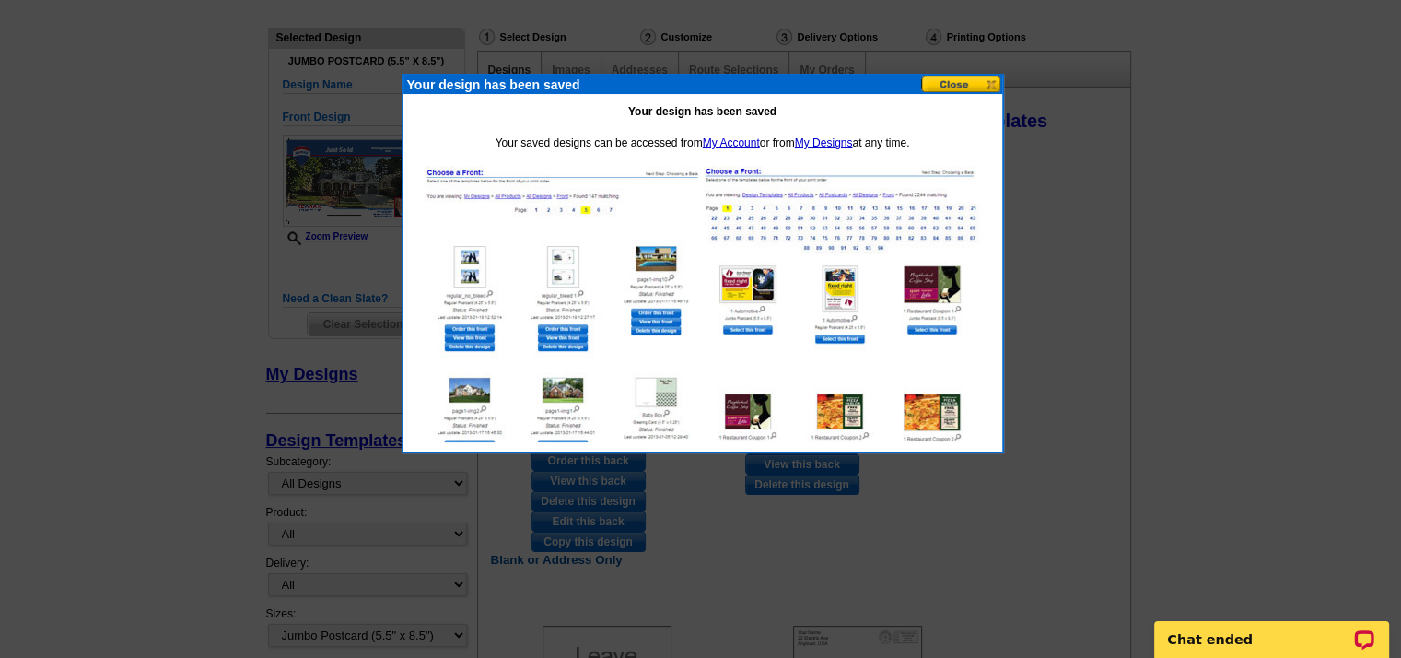
click at [956, 83] on button at bounding box center [961, 84] width 81 height 17
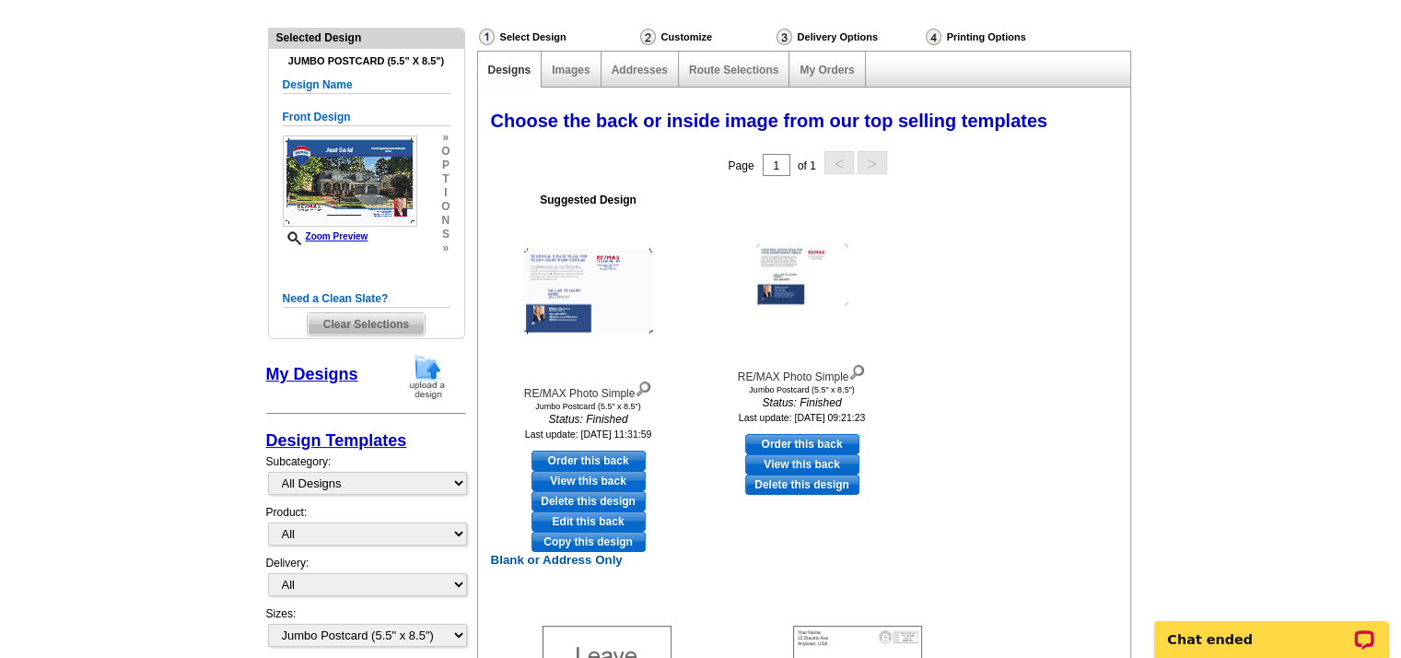
click at [364, 185] on img at bounding box center [350, 180] width 134 height 91
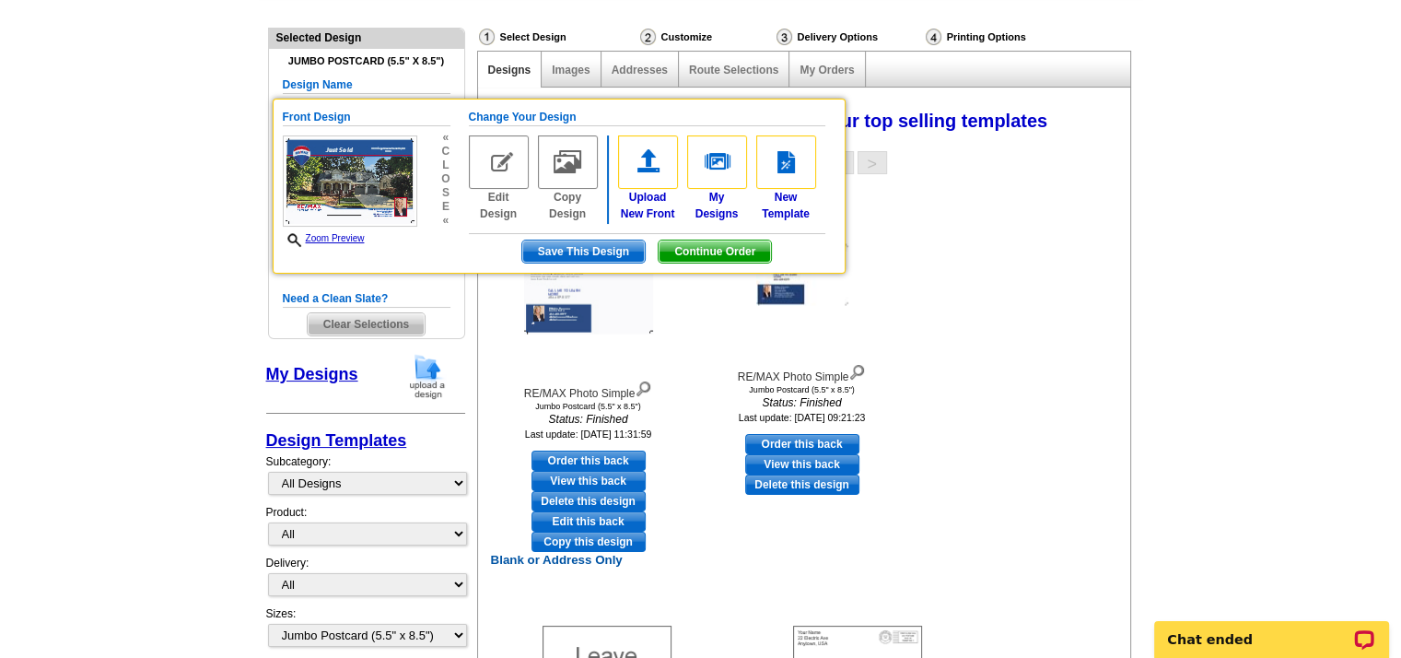
click at [364, 185] on img at bounding box center [350, 180] width 134 height 91
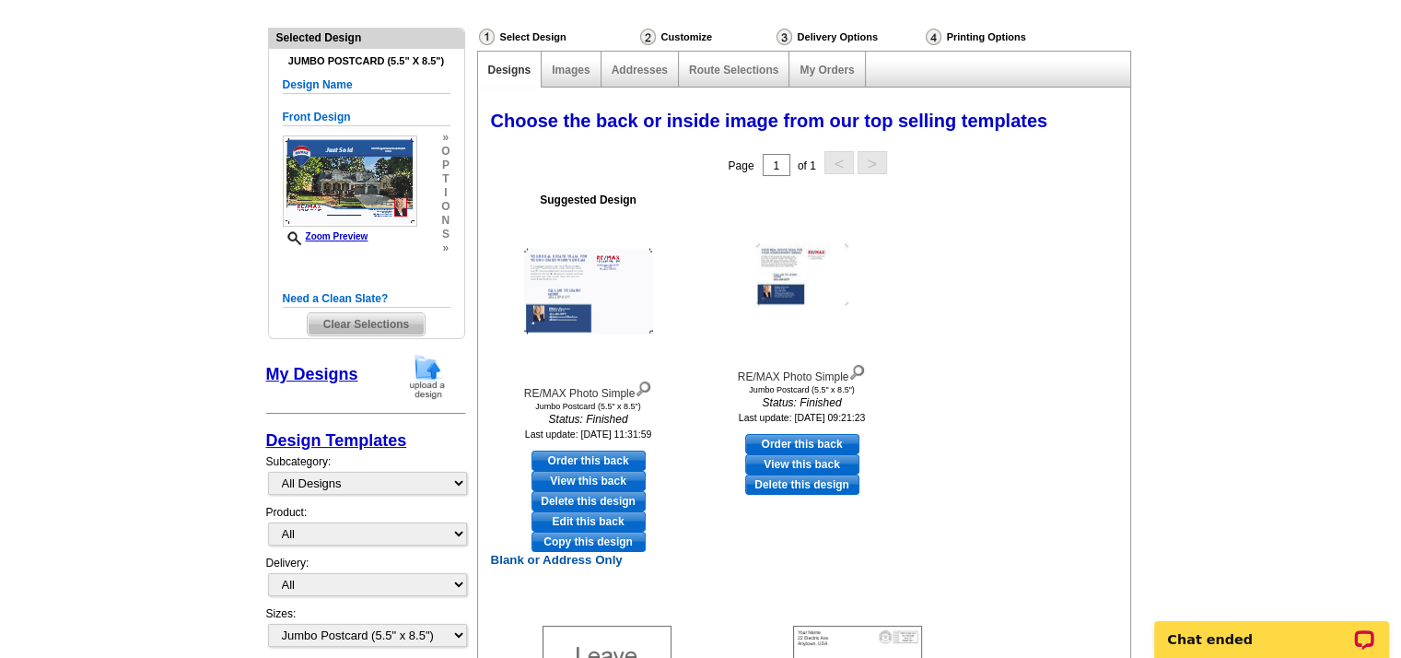
click at [364, 185] on img at bounding box center [350, 180] width 134 height 91
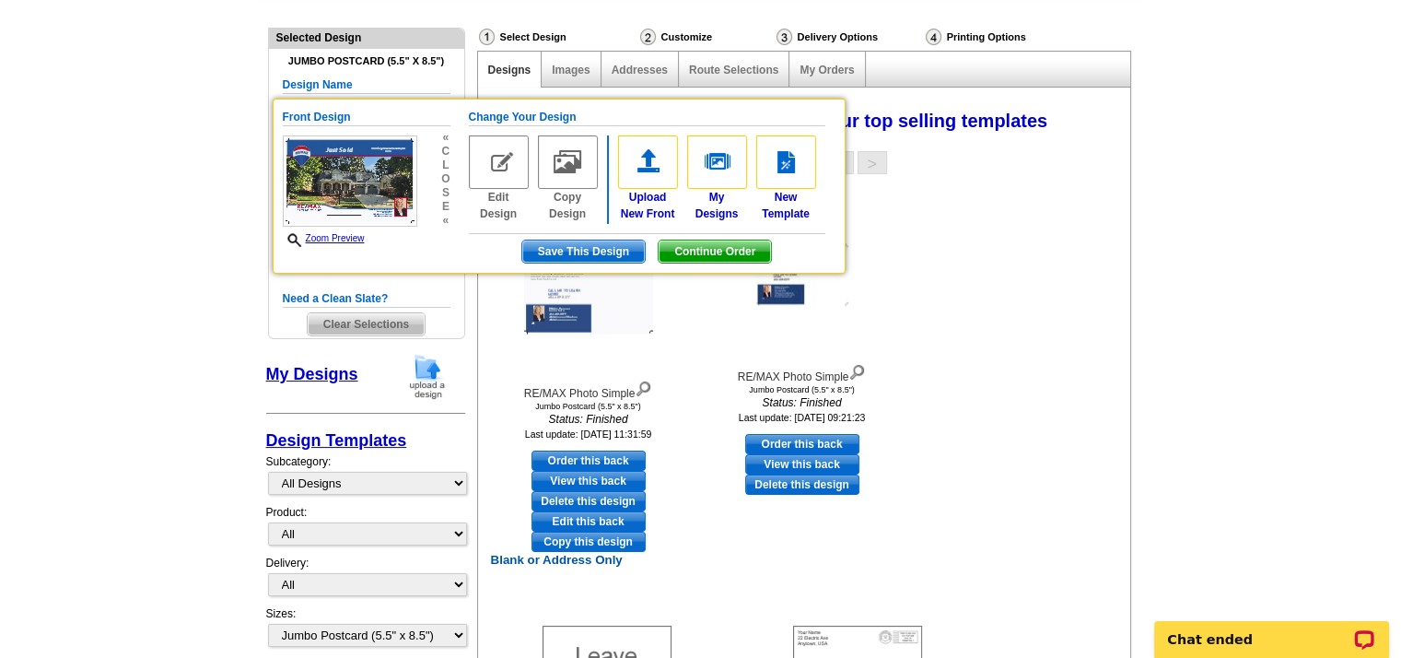
click at [348, 238] on link "Zoom Preview" at bounding box center [324, 238] width 82 height 10
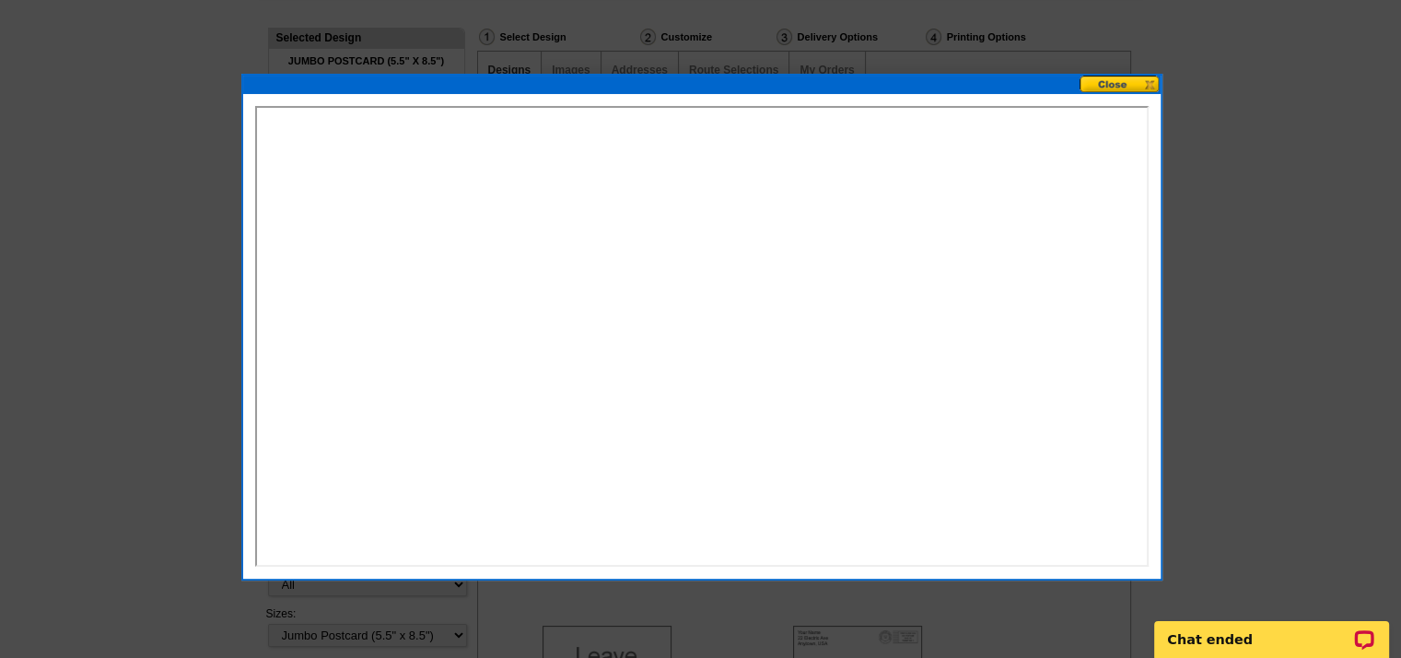
click at [1120, 86] on button at bounding box center [1119, 84] width 81 height 17
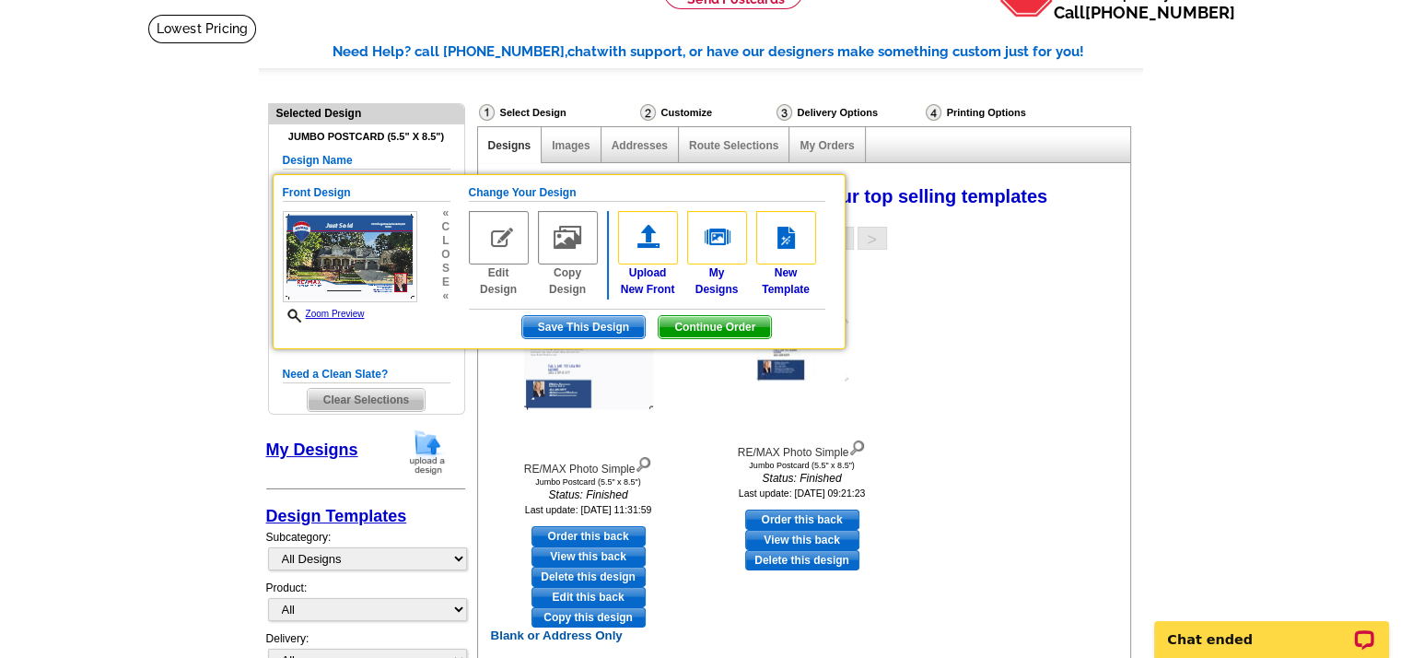
scroll to position [0, 0]
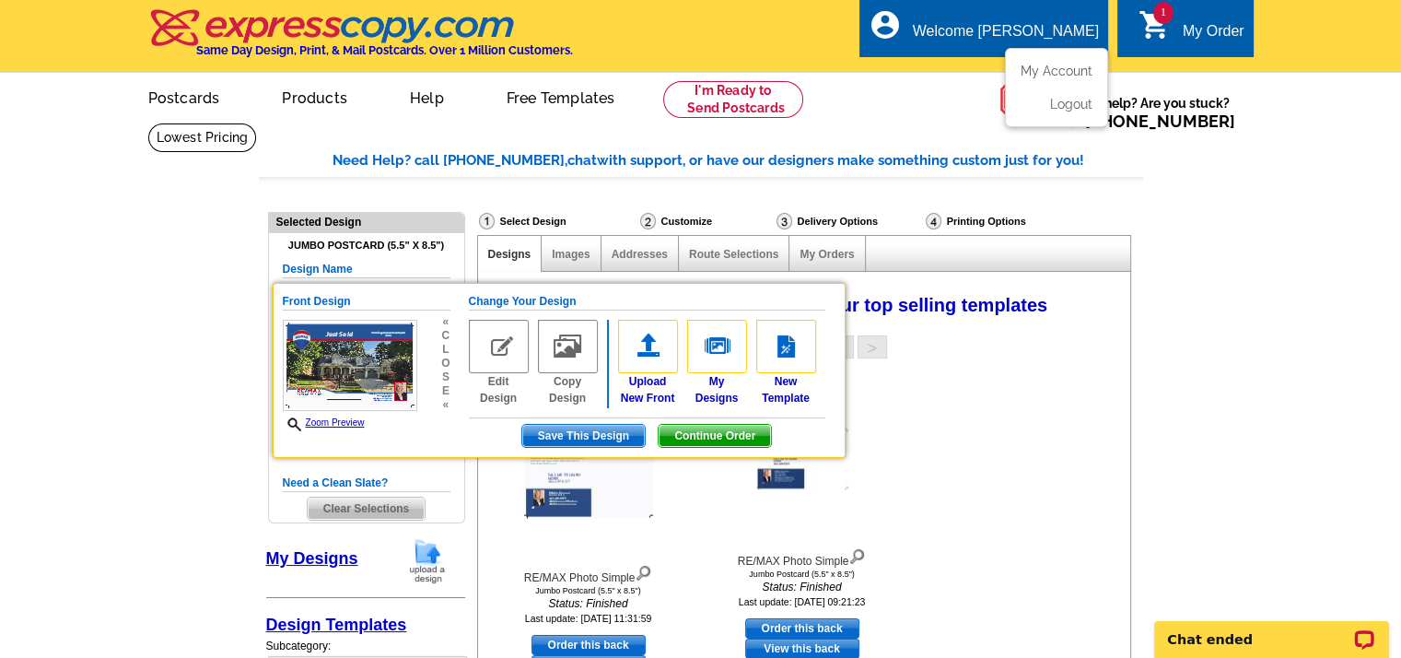
click at [1040, 35] on div "Welcome [PERSON_NAME]" at bounding box center [1006, 36] width 186 height 26
click at [1054, 76] on link "My Account" at bounding box center [1052, 71] width 79 height 17
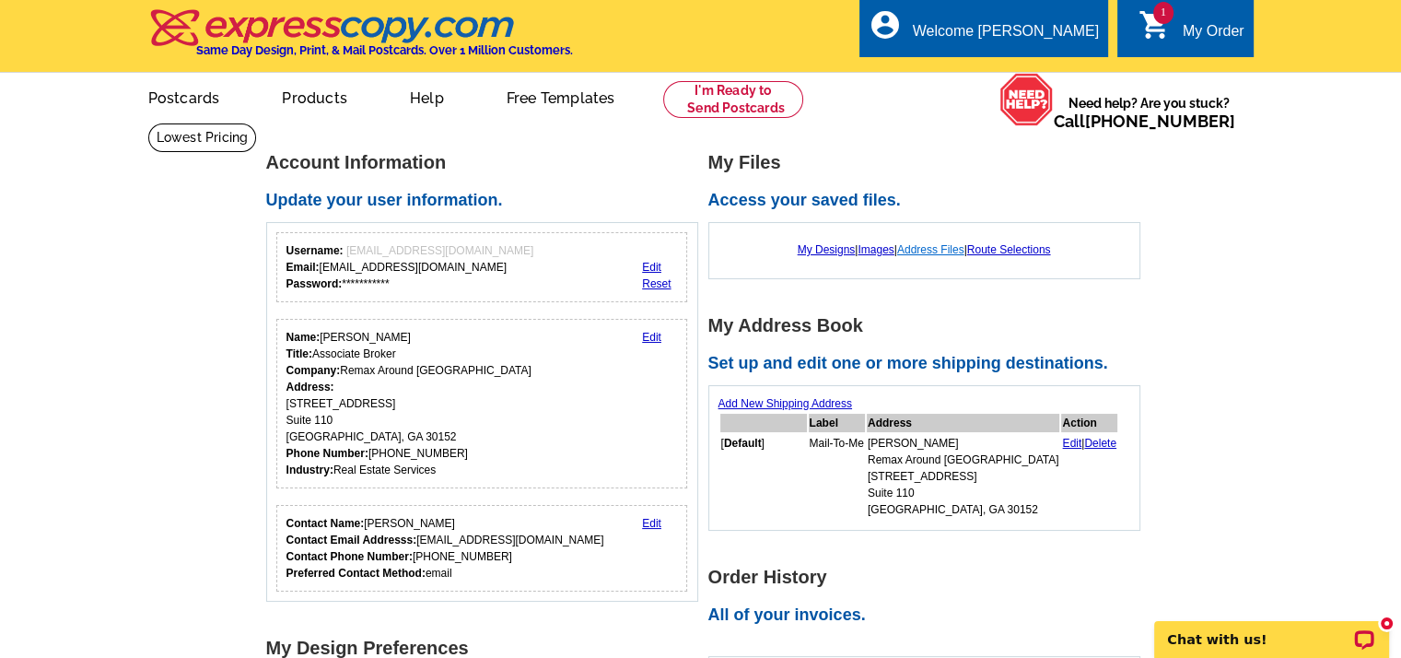
click at [927, 251] on link "Address Files" at bounding box center [930, 249] width 67 height 13
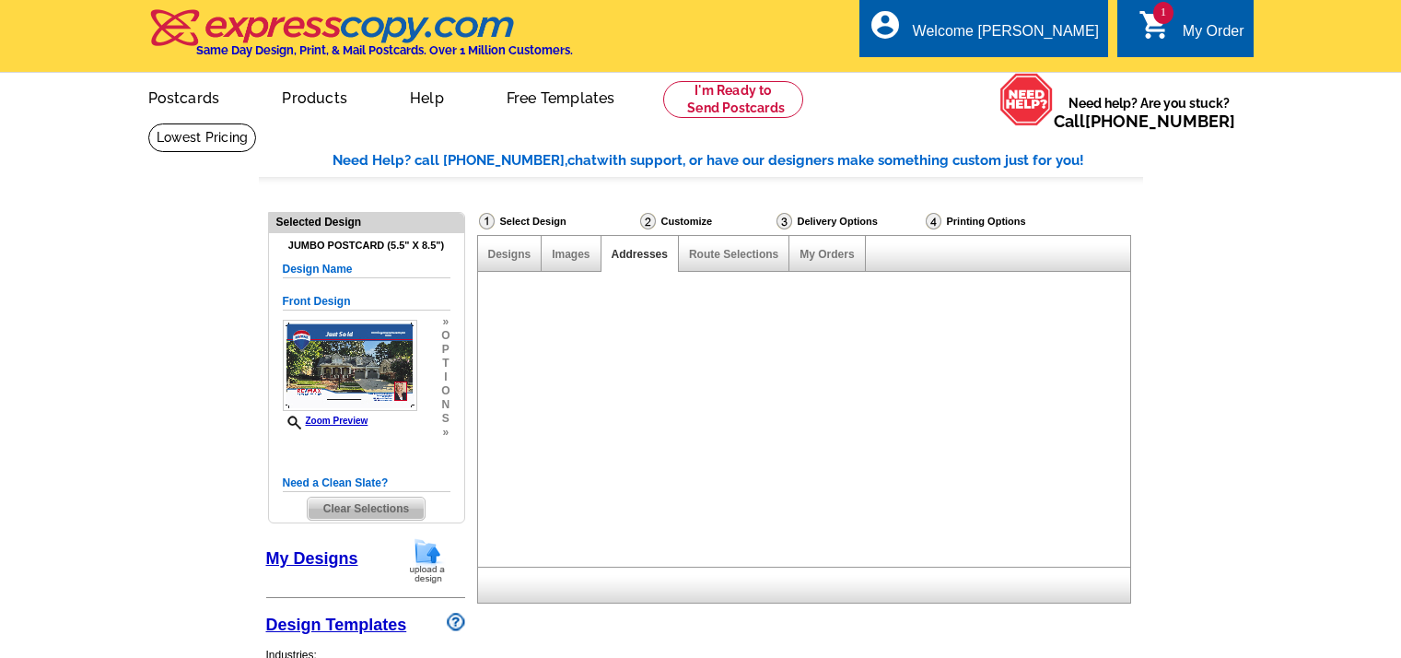
select select "1"
select select "2"
select select "back"
select select "785"
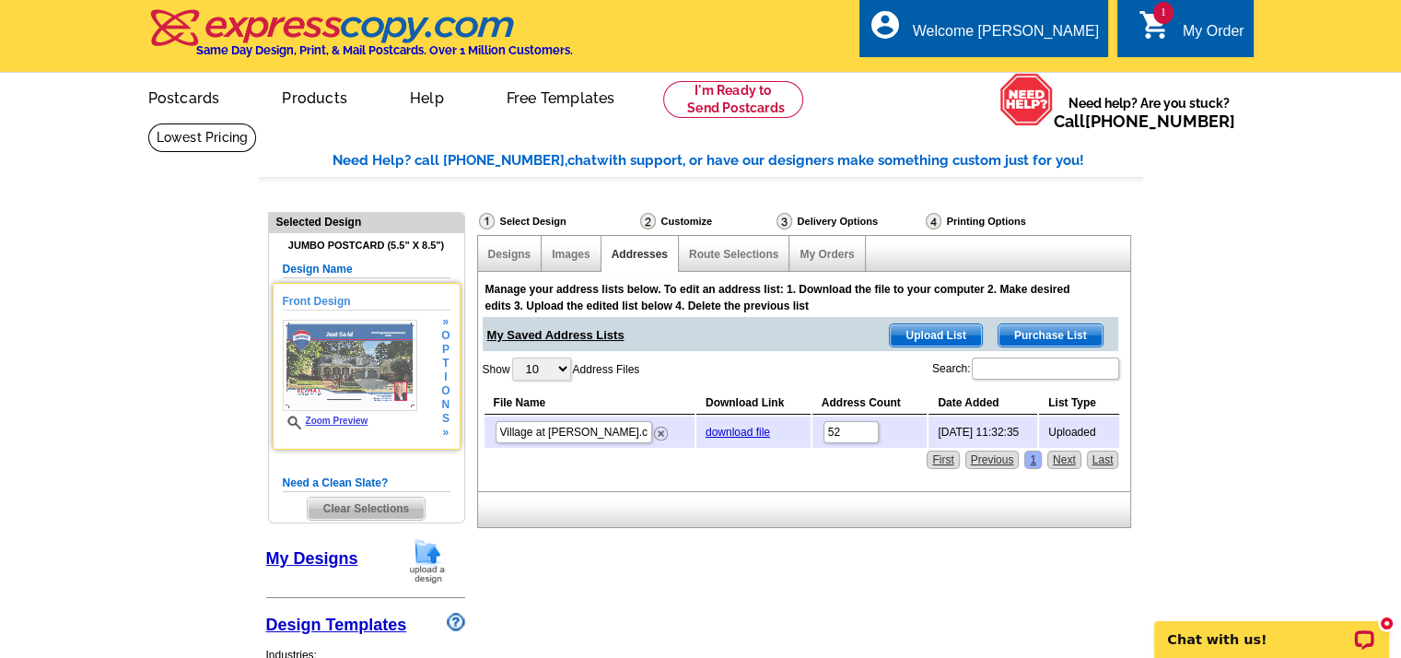
click at [376, 366] on img at bounding box center [350, 365] width 134 height 91
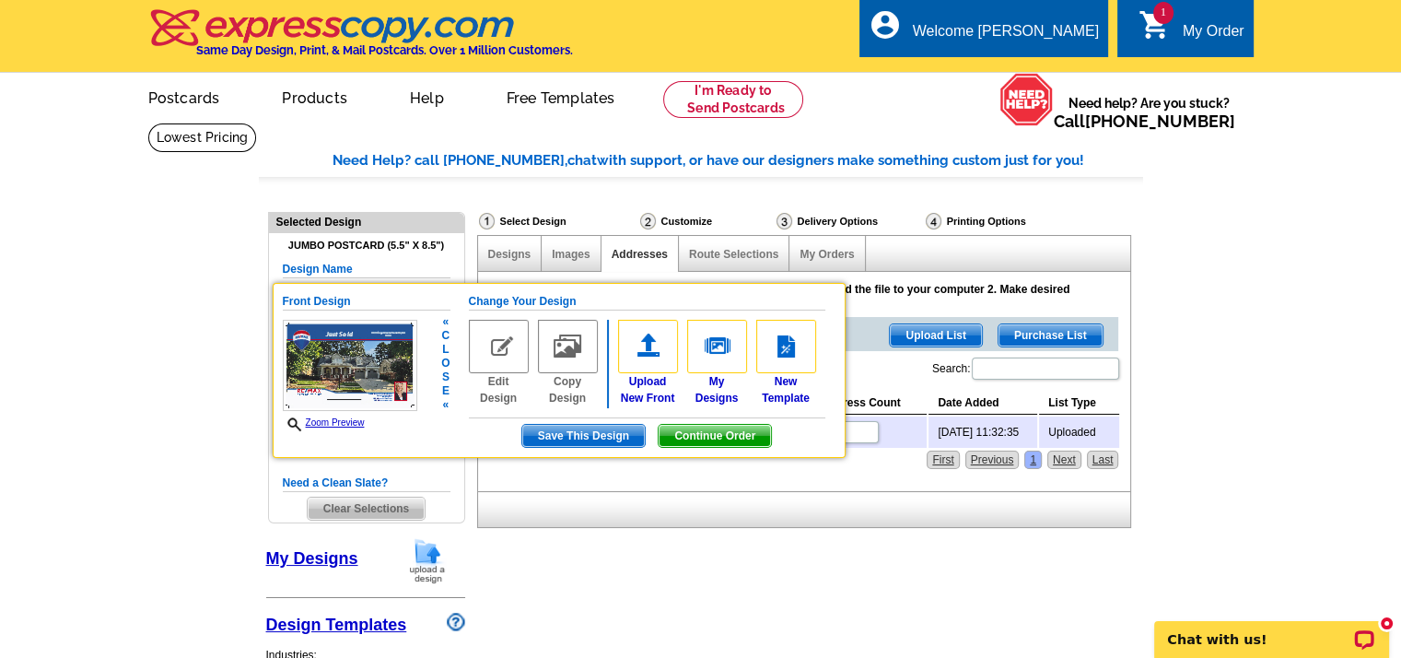
click at [506, 356] on img at bounding box center [499, 346] width 60 height 53
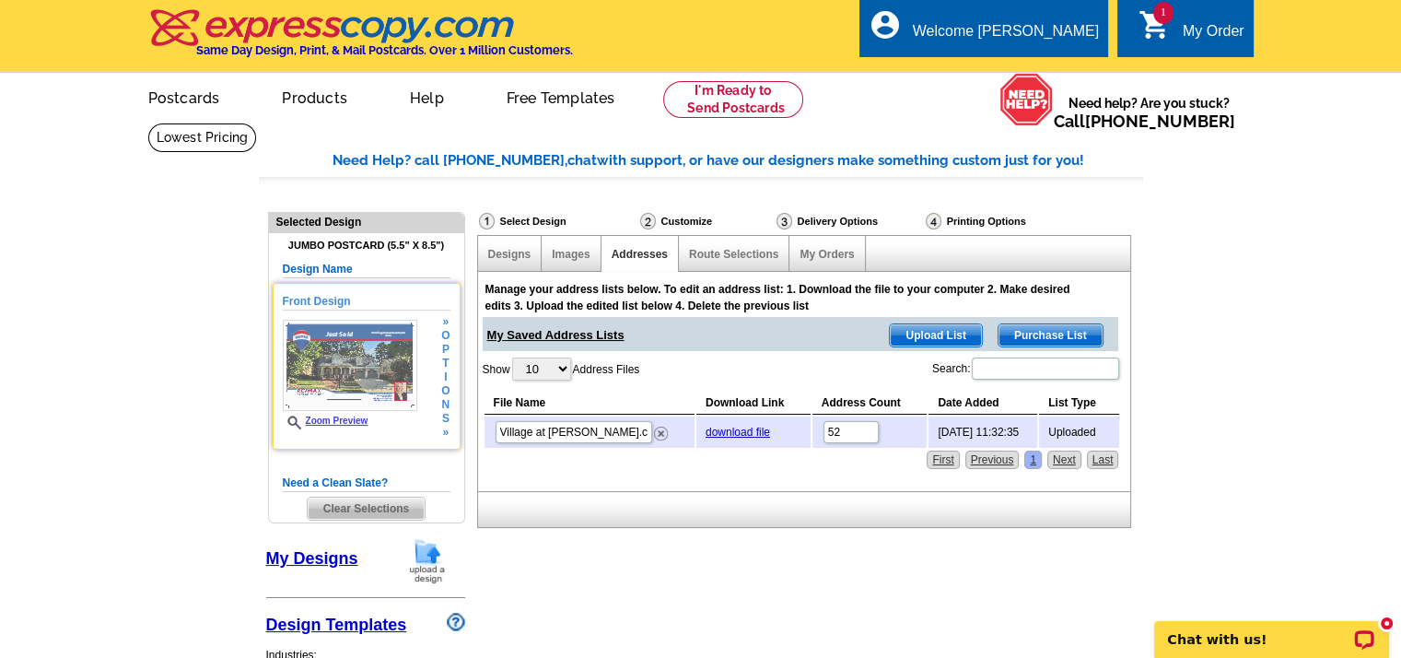
click at [357, 387] on img at bounding box center [350, 365] width 134 height 91
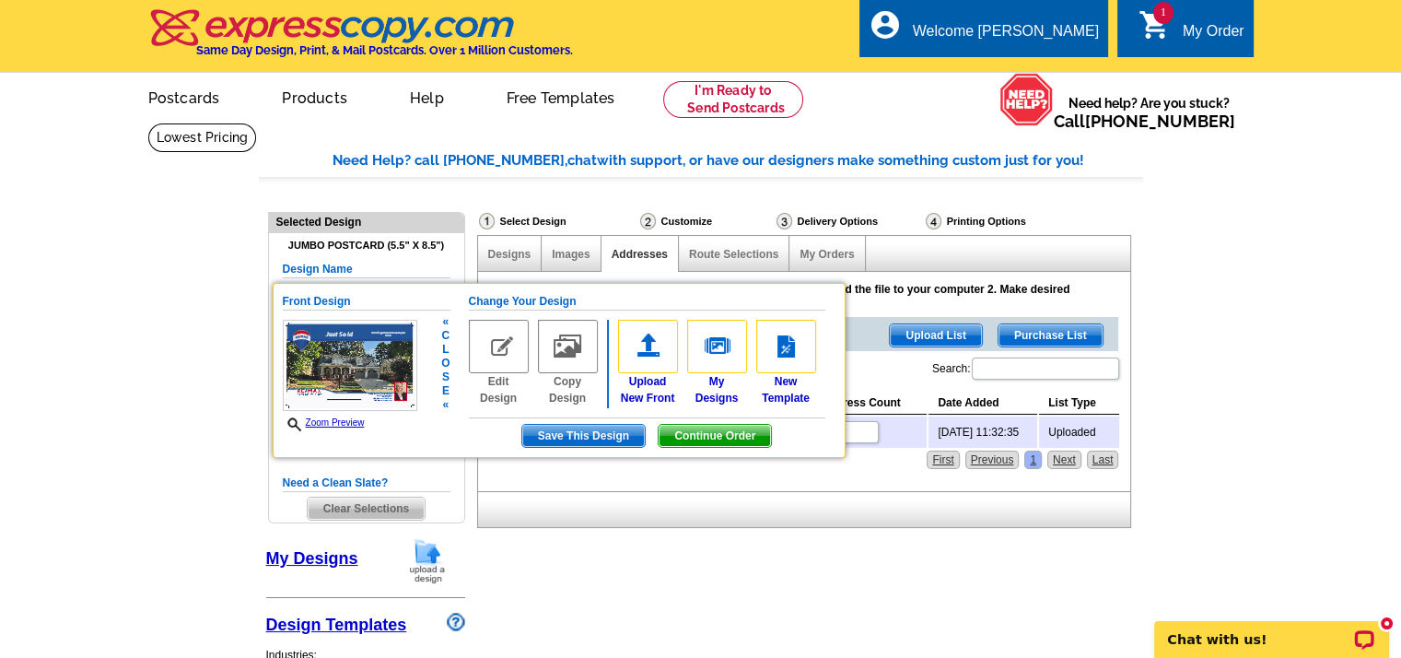
click at [357, 387] on img at bounding box center [350, 365] width 134 height 91
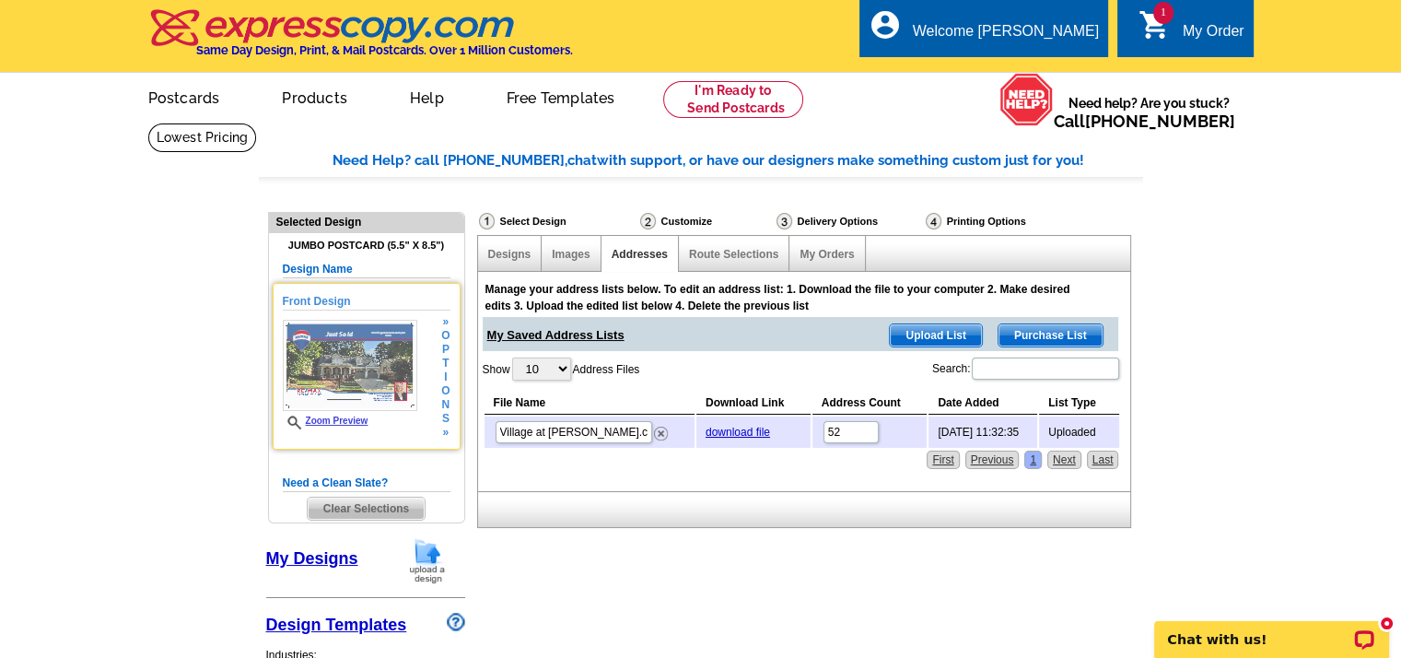
click at [362, 370] on img at bounding box center [350, 365] width 134 height 91
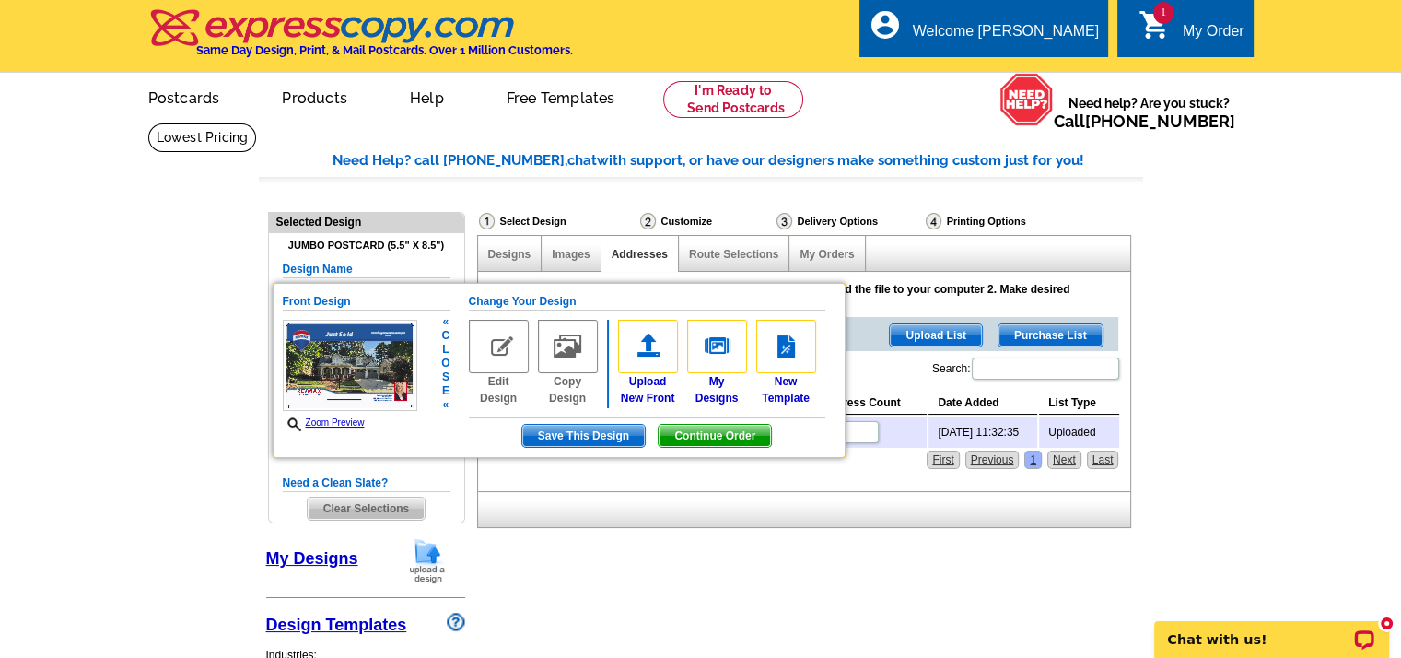
click at [363, 369] on img at bounding box center [350, 365] width 134 height 91
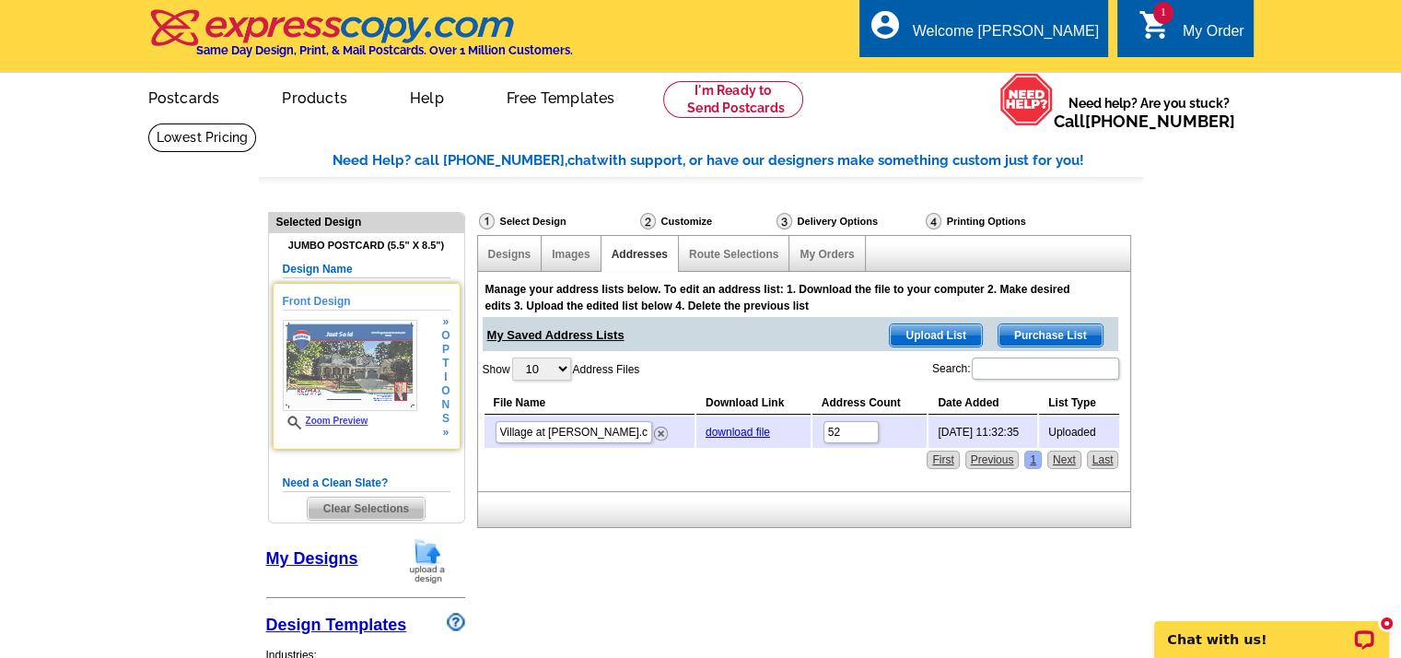
click at [345, 418] on div "Zoom Preview" at bounding box center [350, 375] width 134 height 110
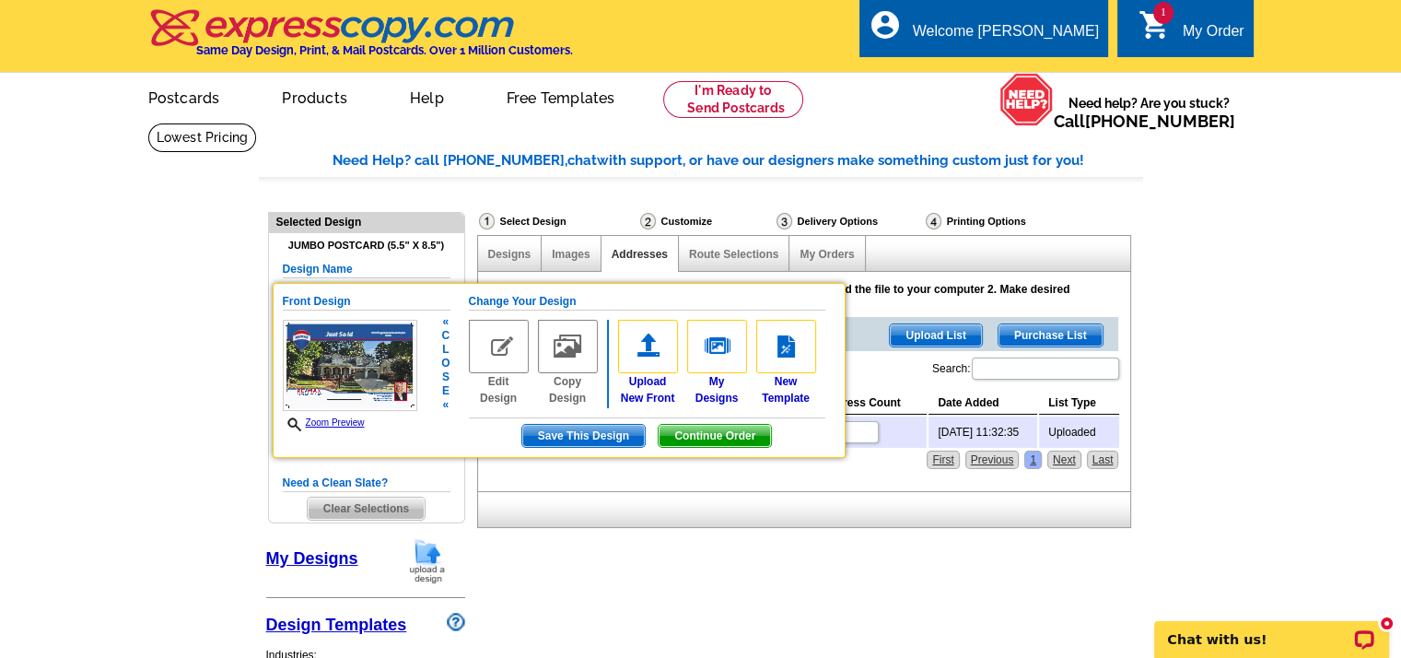
click at [291, 422] on icon at bounding box center [296, 424] width 18 height 14
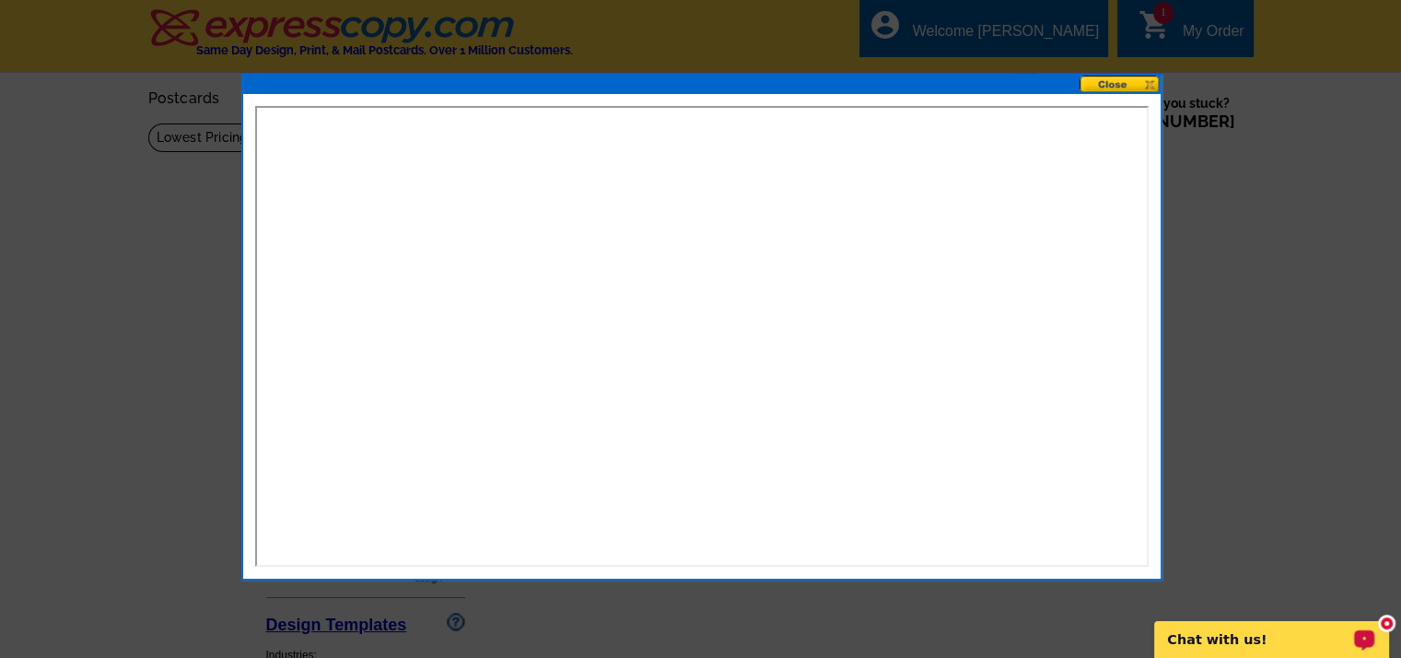
click at [1279, 641] on p "Chat with us!" at bounding box center [1259, 639] width 182 height 15
click at [1113, 81] on button at bounding box center [1119, 84] width 81 height 17
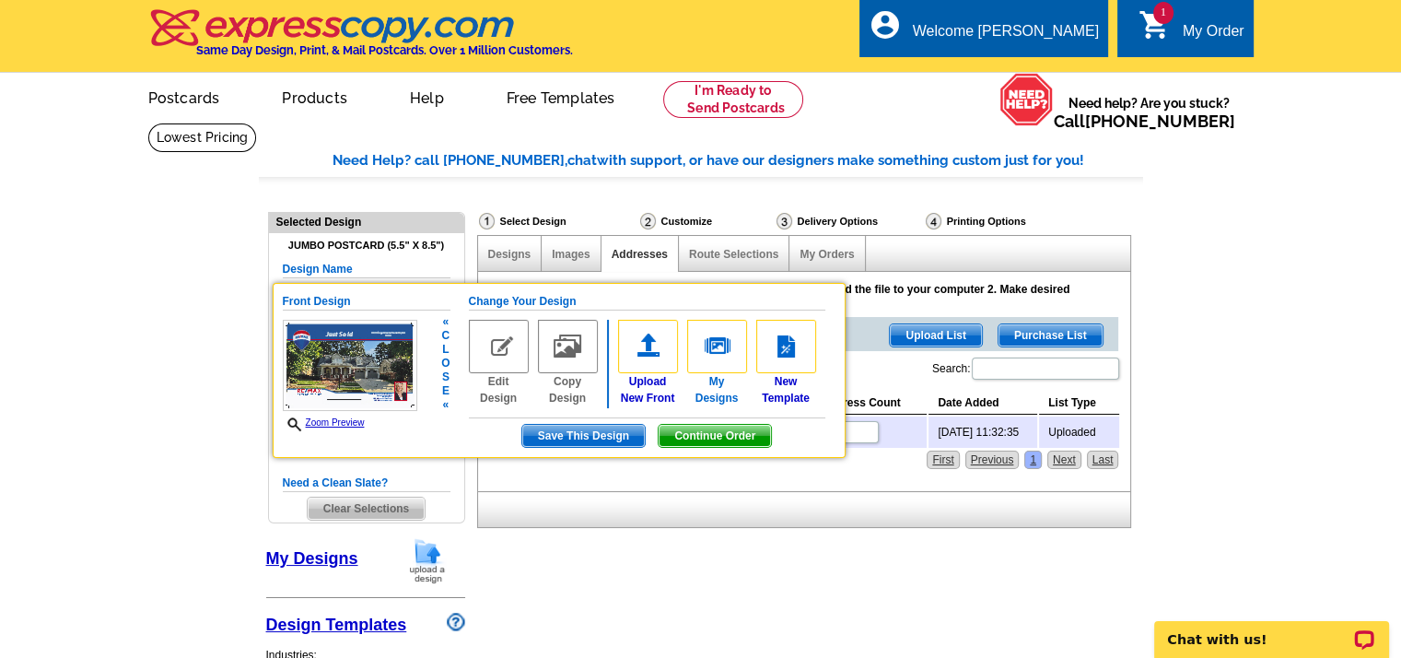
click at [718, 344] on img at bounding box center [717, 346] width 60 height 53
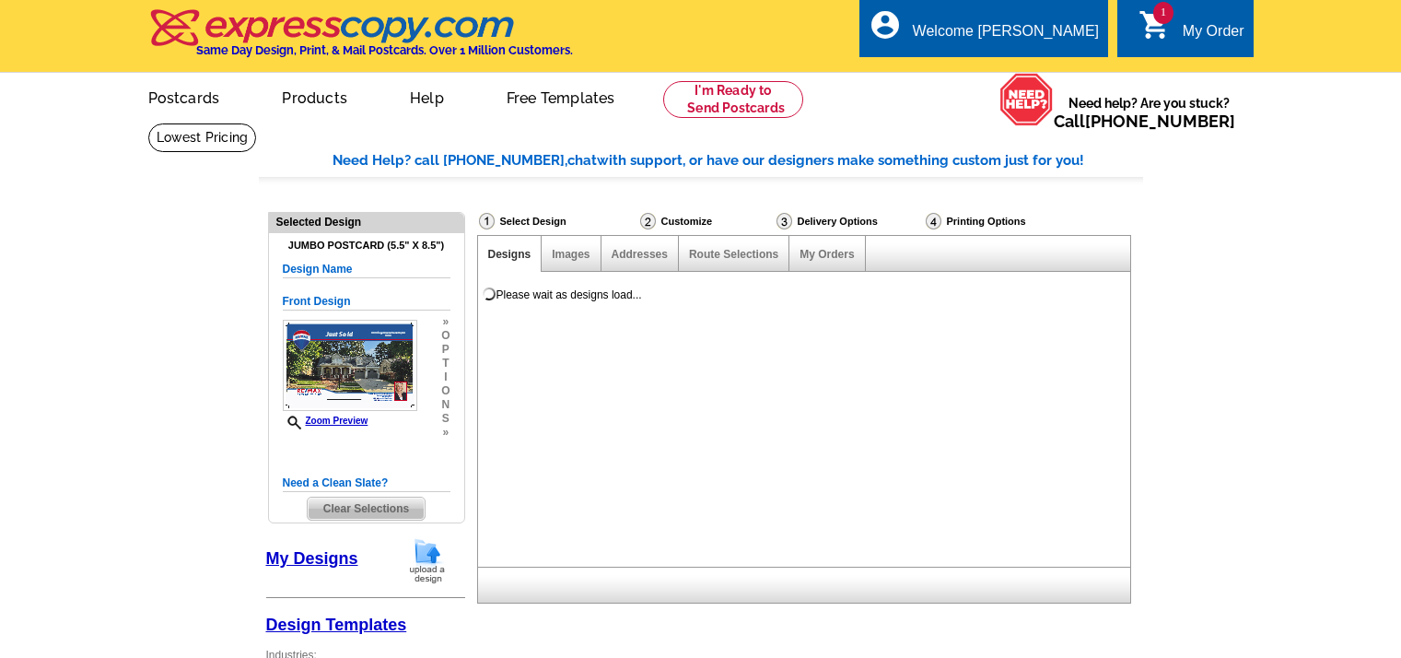
select select "1"
select select "2"
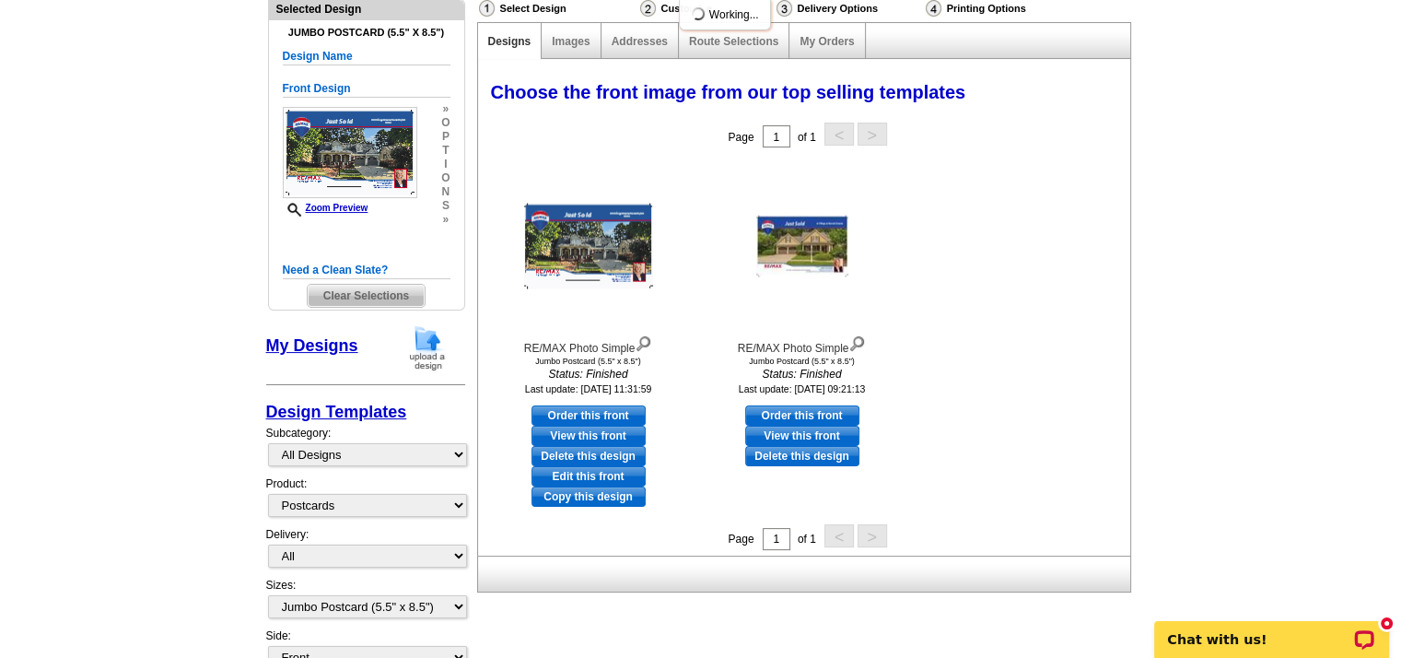
scroll to position [276, 0]
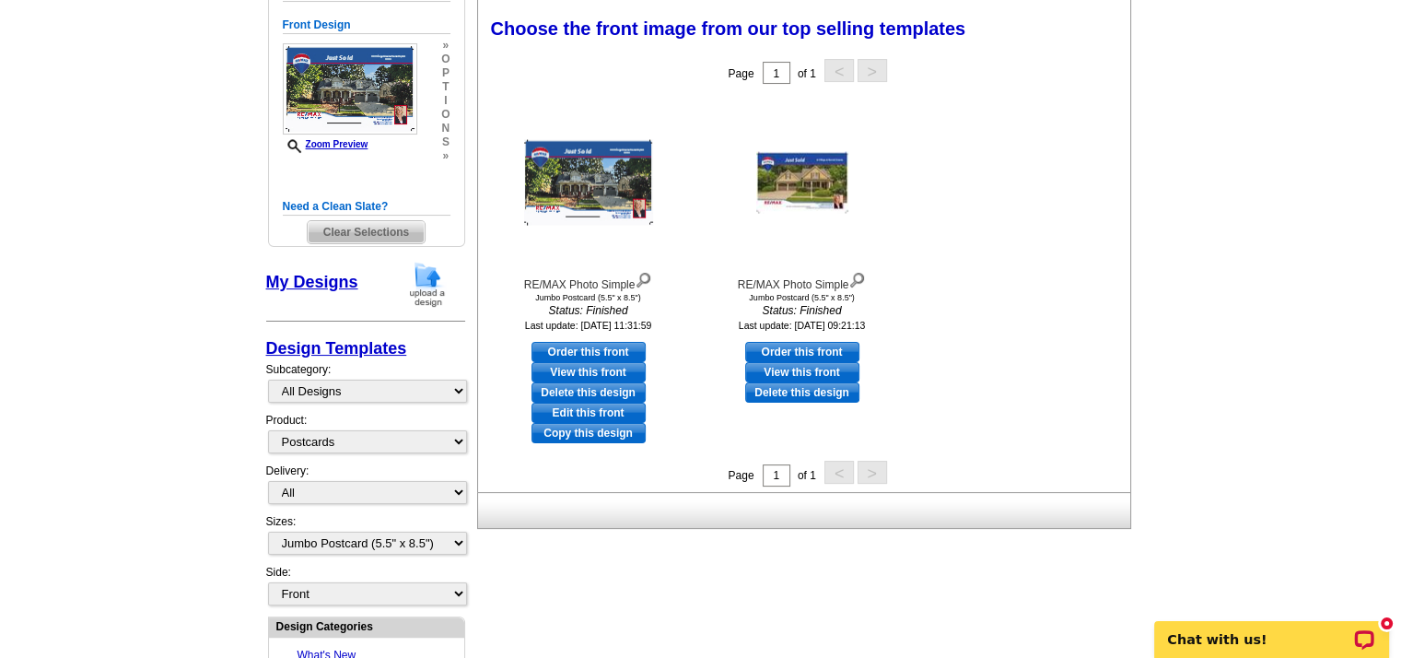
drag, startPoint x: 791, startPoint y: 395, endPoint x: 798, endPoint y: 61, distance: 334.4
click at [791, 395] on link "Delete this design" at bounding box center [802, 392] width 114 height 20
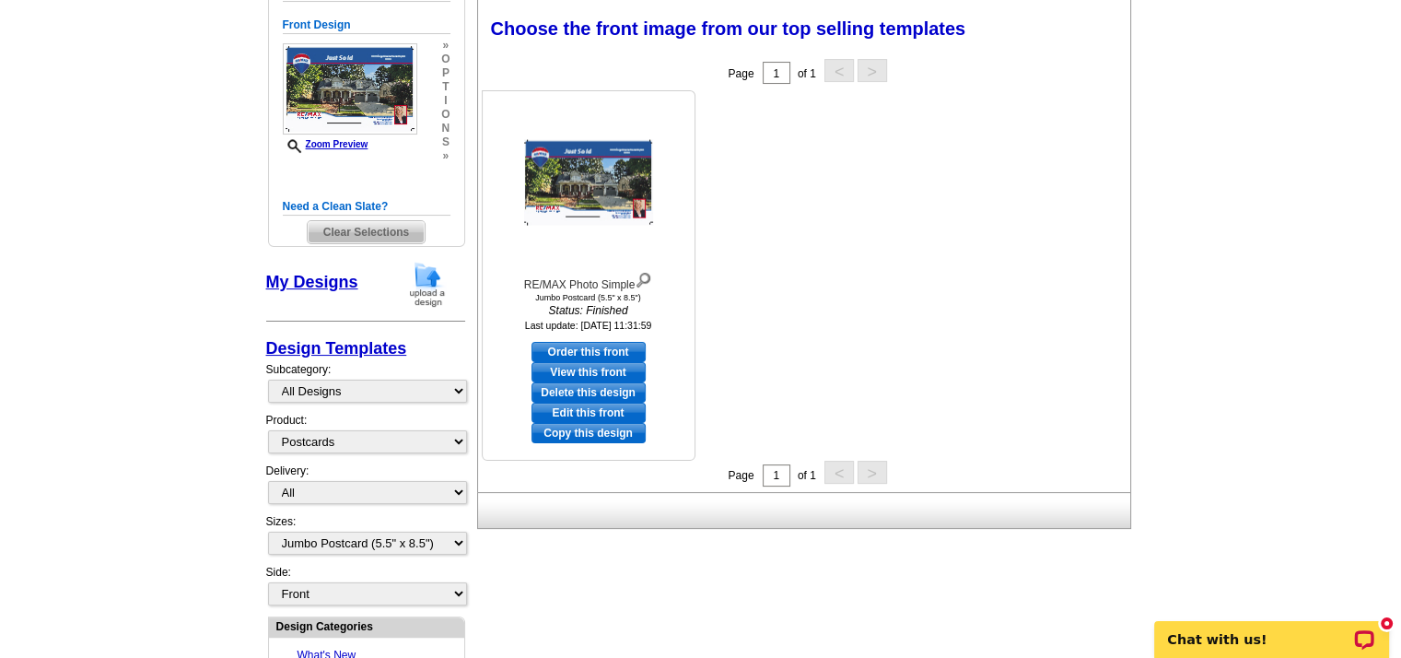
click at [577, 414] on link "Edit this front" at bounding box center [588, 412] width 114 height 20
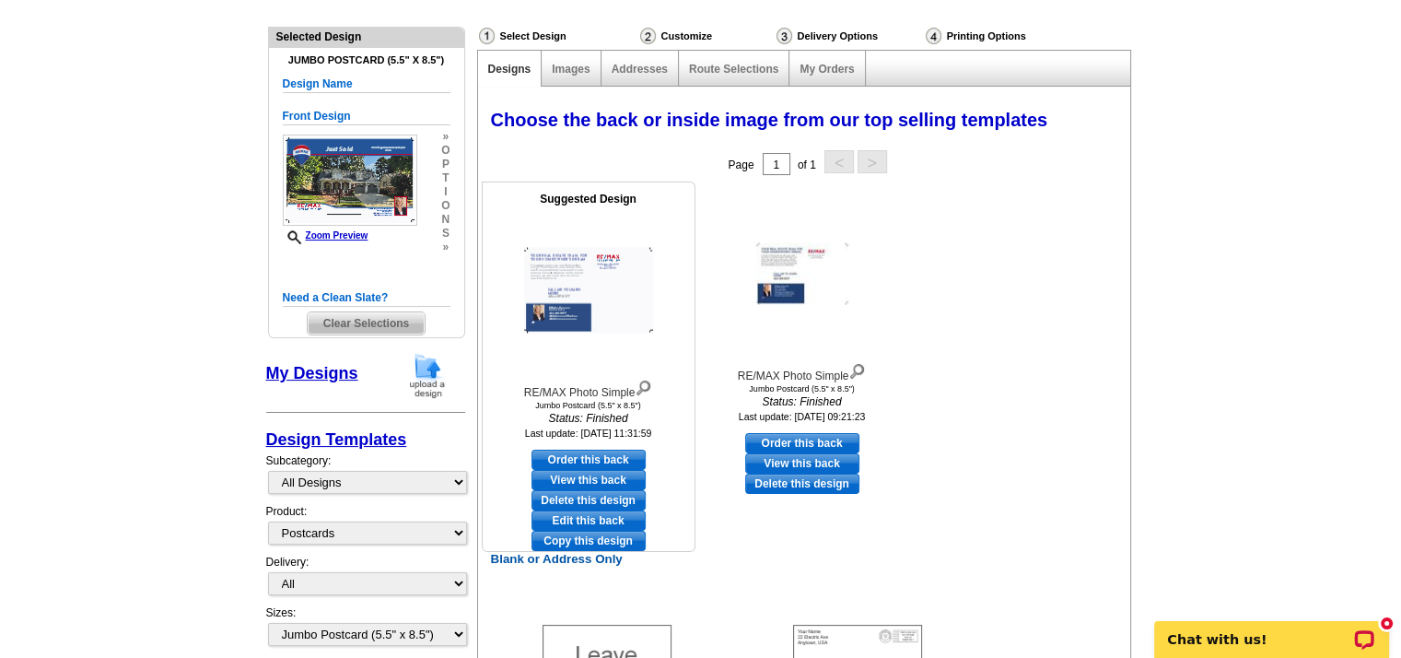
scroll to position [184, 0]
click at [575, 519] on link "Edit this back" at bounding box center [588, 521] width 114 height 20
select select "front"
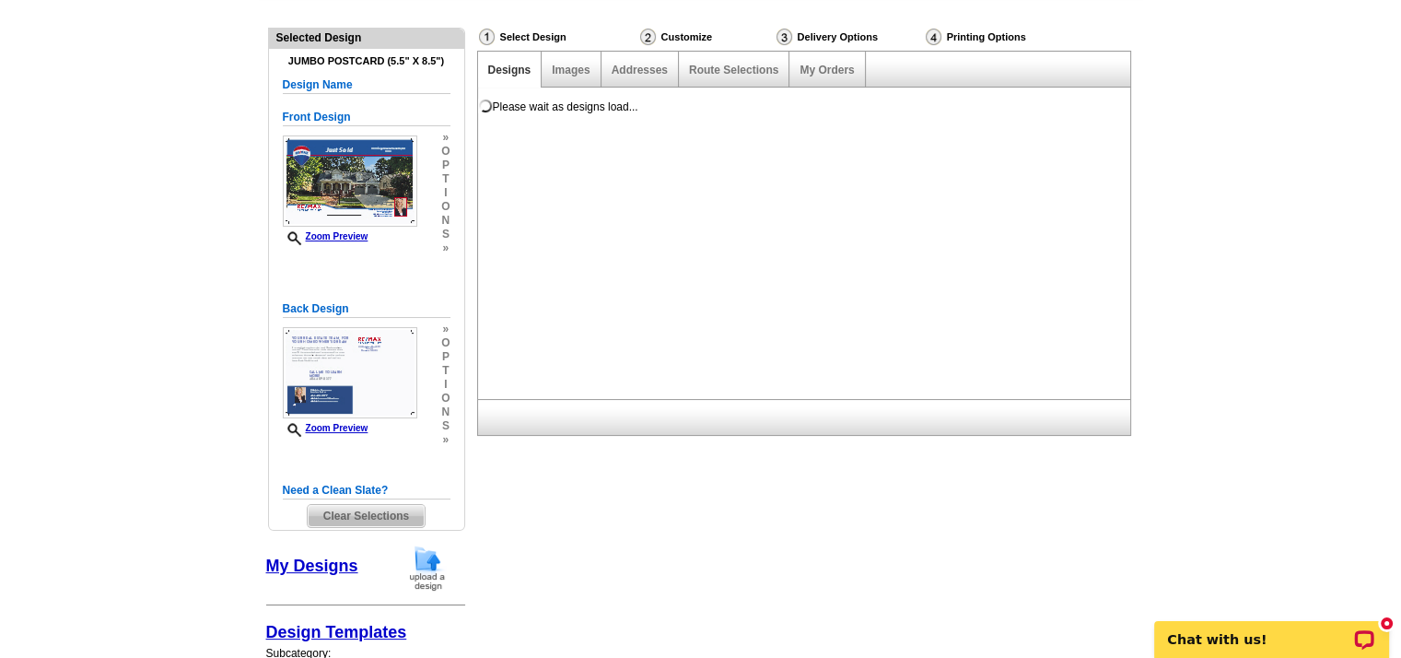
scroll to position [0, 0]
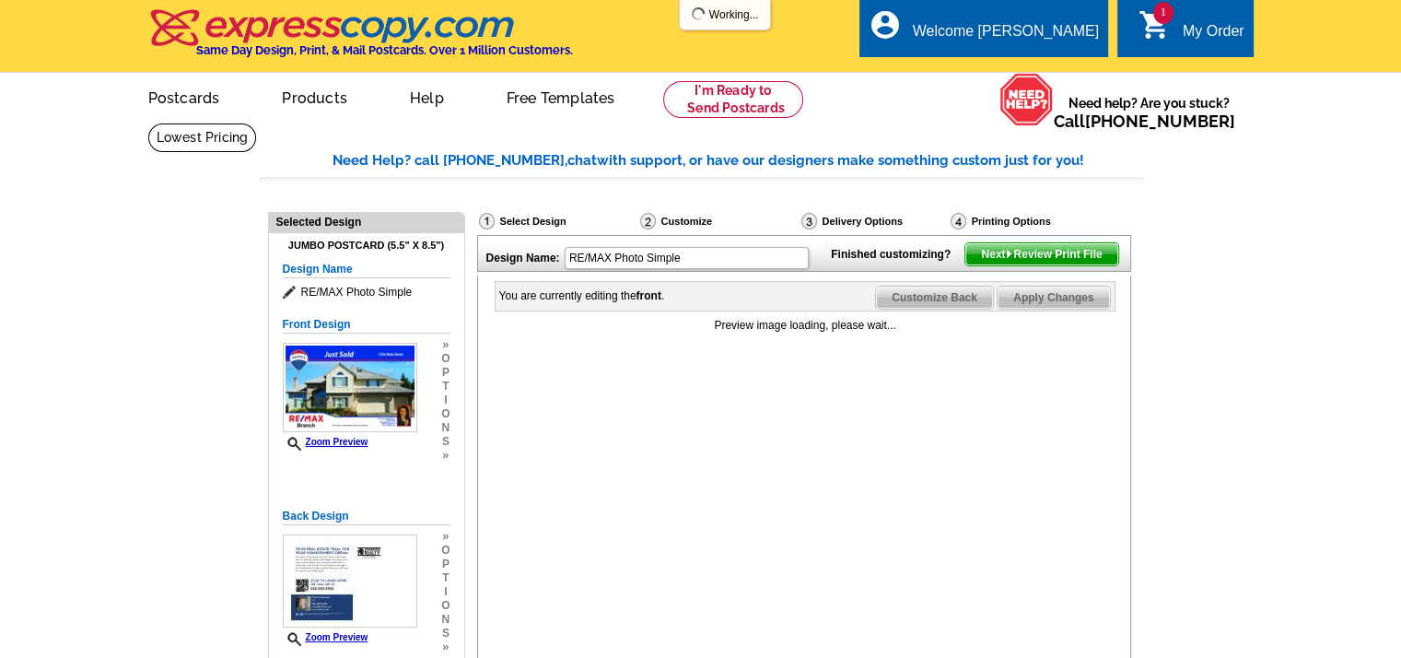
click at [691, 532] on div "Preview image loading, please wait..." at bounding box center [806, 484] width 620 height 335
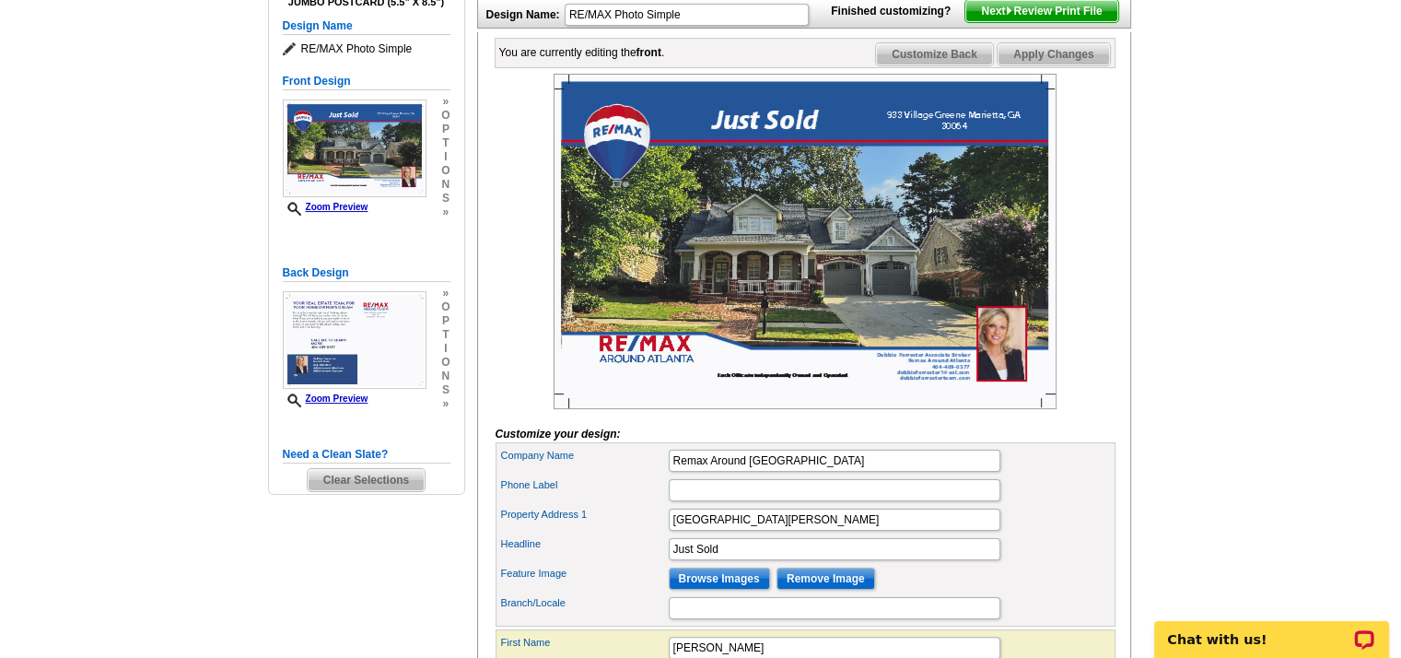
scroll to position [276, 0]
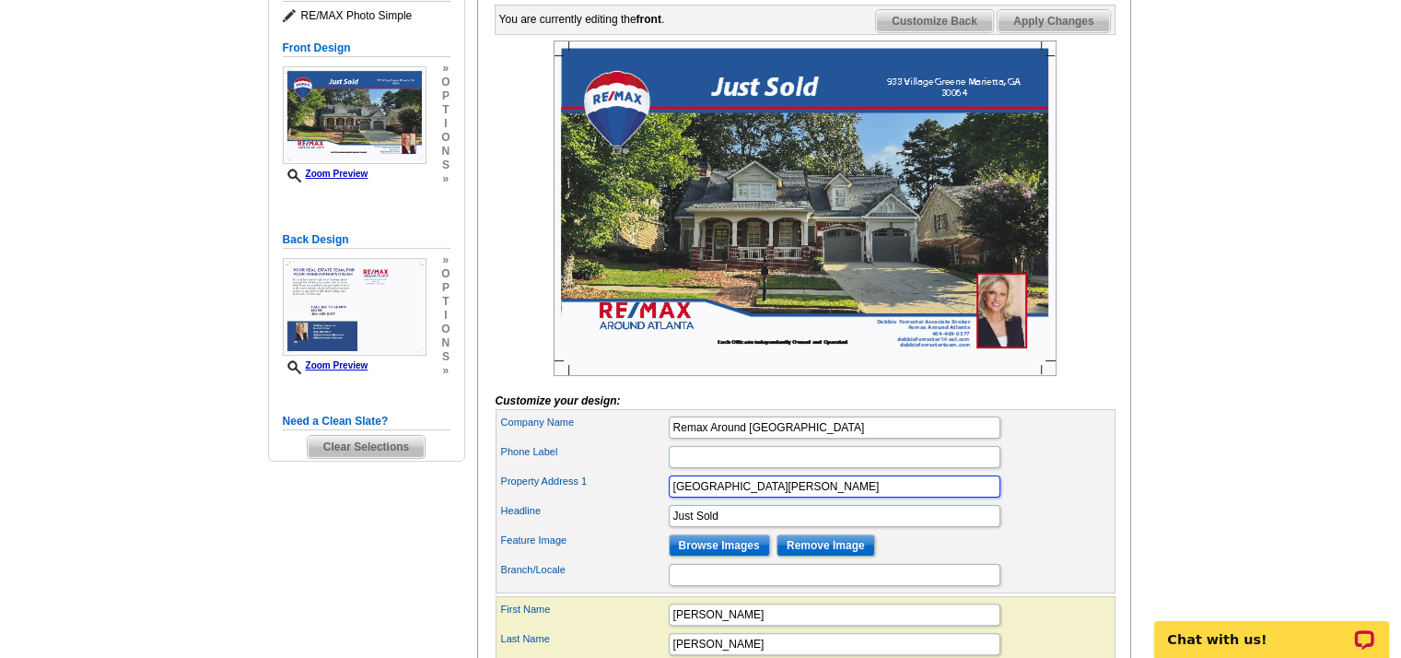
click at [770, 497] on input "[GEOGRAPHIC_DATA][PERSON_NAME]" at bounding box center [835, 486] width 332 height 22
click at [824, 497] on input "[GEOGRAPHIC_DATA][PERSON_NAME]" at bounding box center [835, 486] width 332 height 22
type input "933 Village Greene Marietta, Georgia 30064"
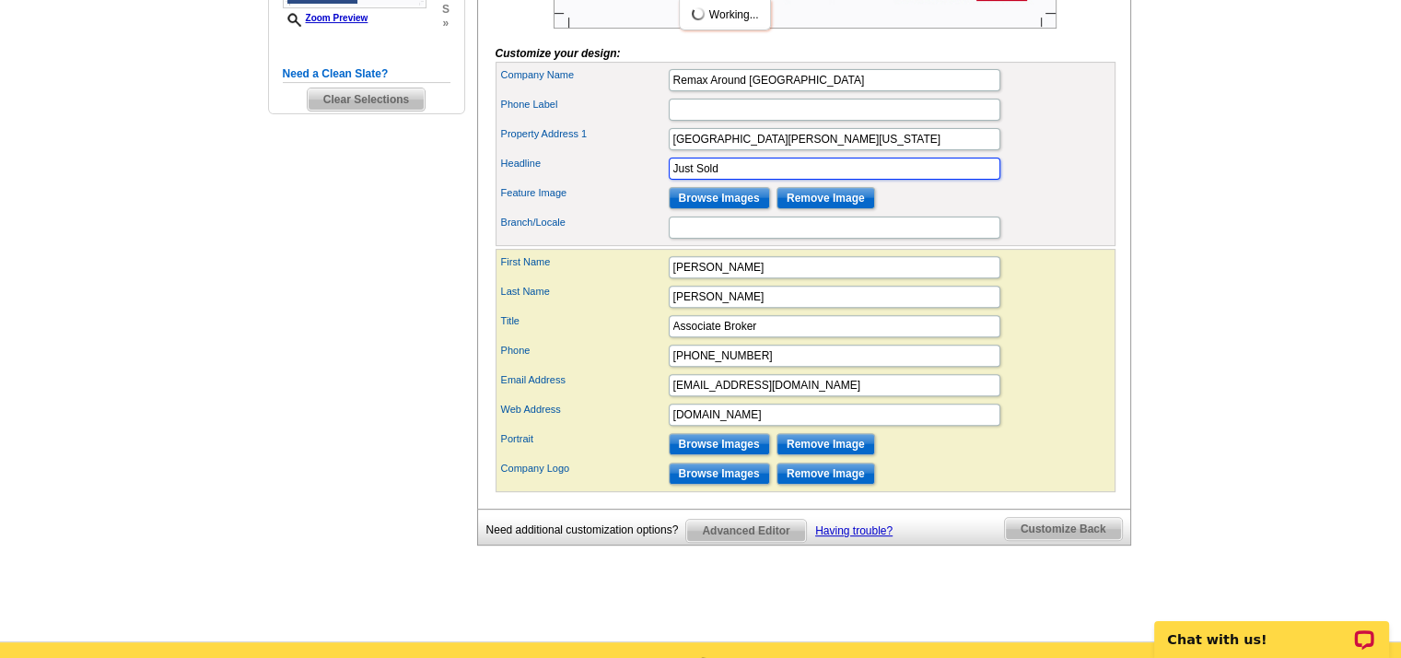
scroll to position [184, 0]
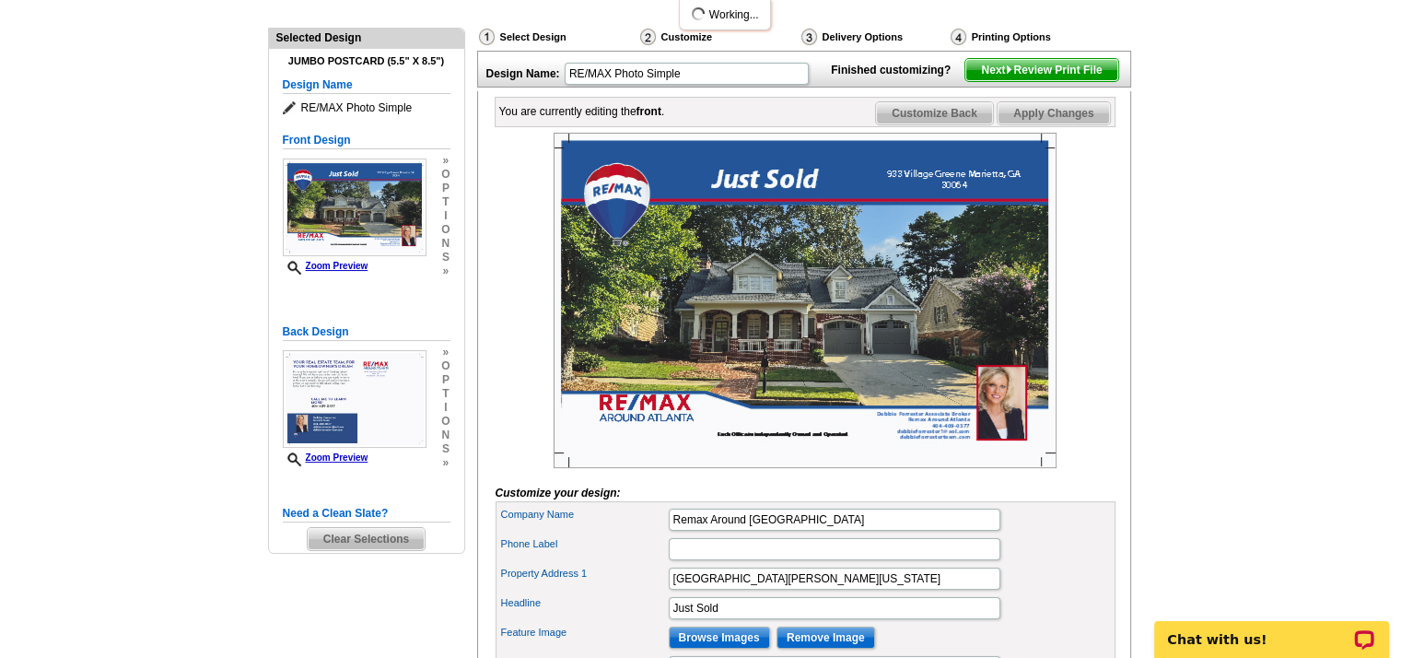
click at [1066, 124] on span "Apply Changes" at bounding box center [1052, 113] width 111 height 22
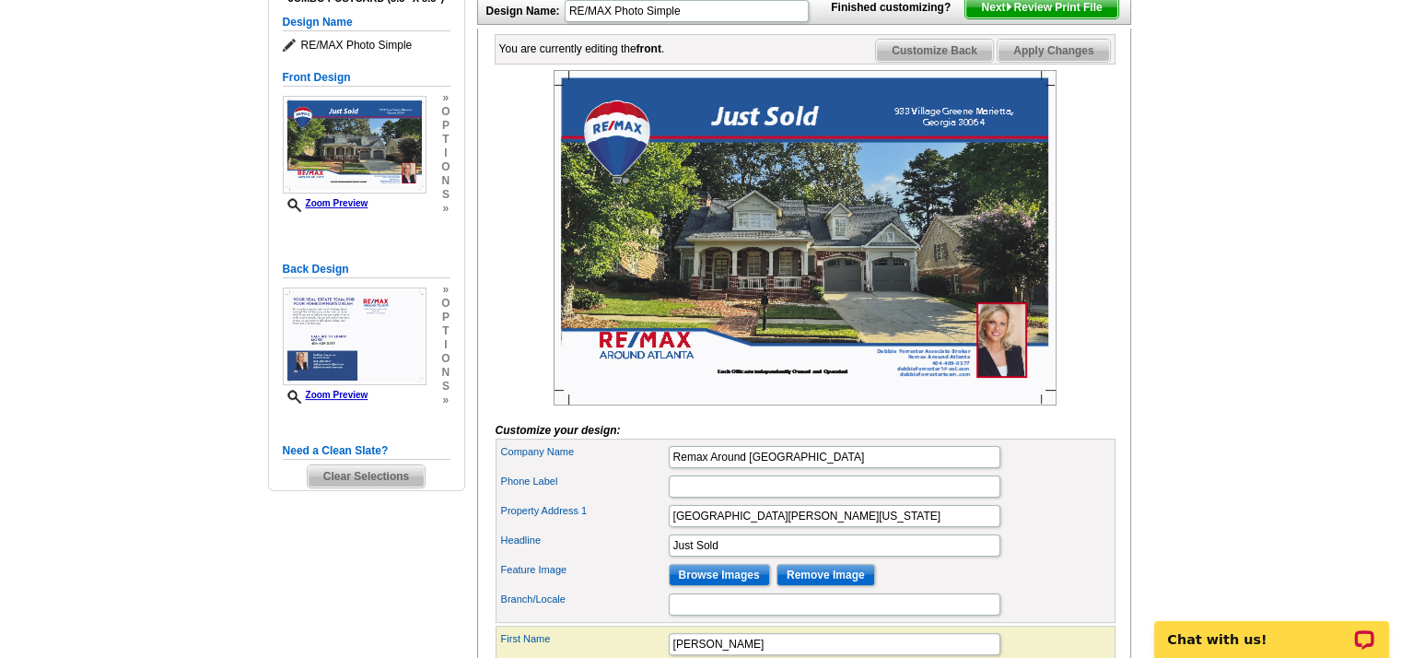
scroll to position [0, 0]
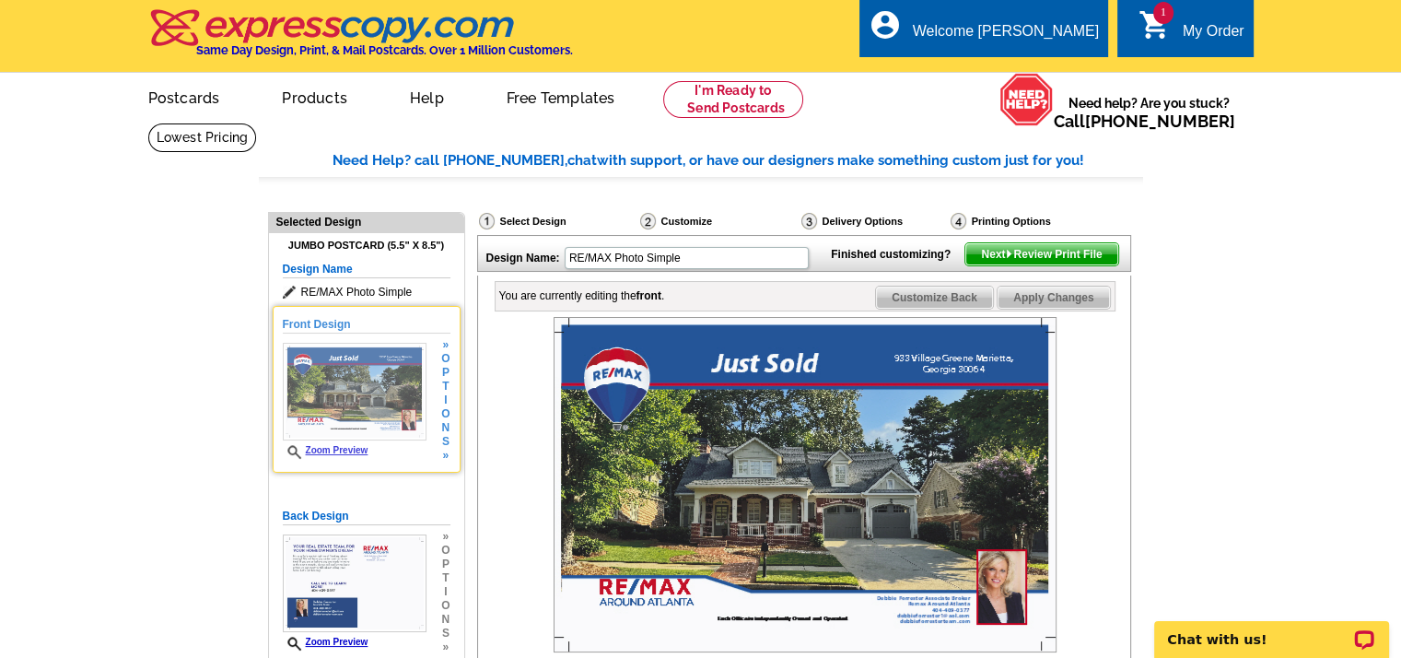
click at [335, 449] on link "Zoom Preview" at bounding box center [326, 450] width 86 height 10
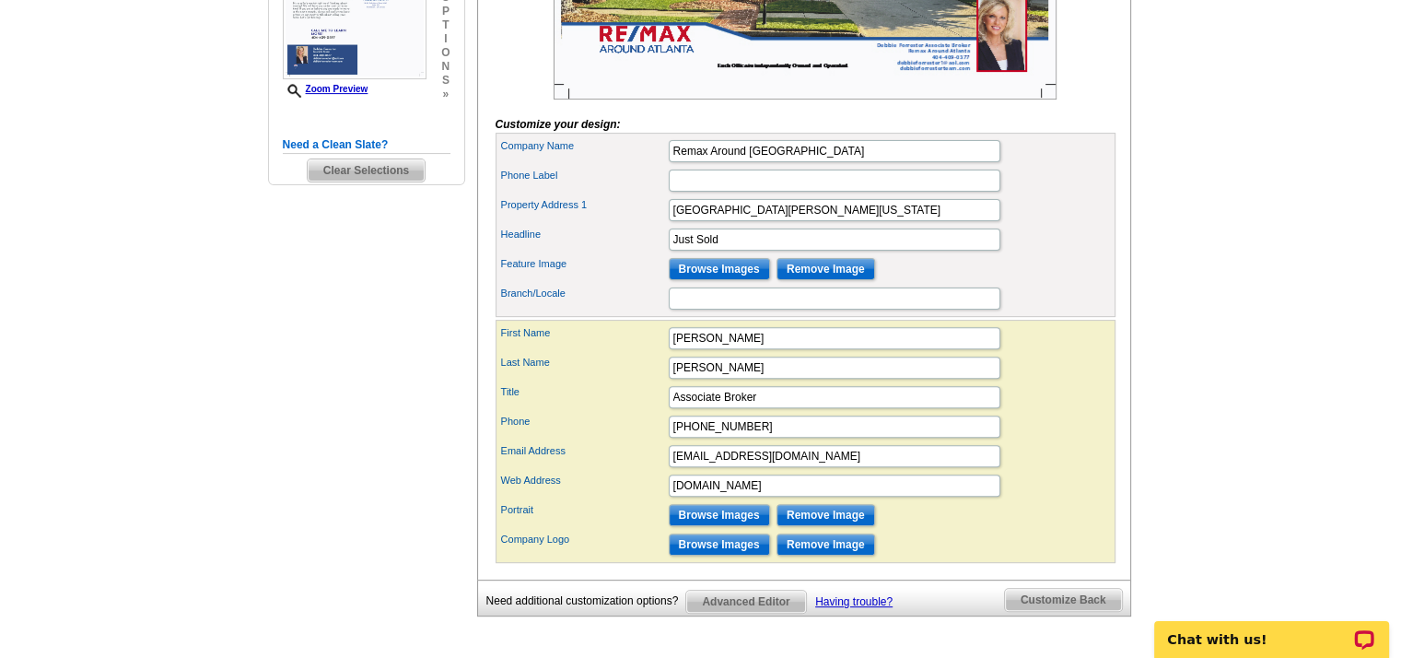
scroll to position [184, 0]
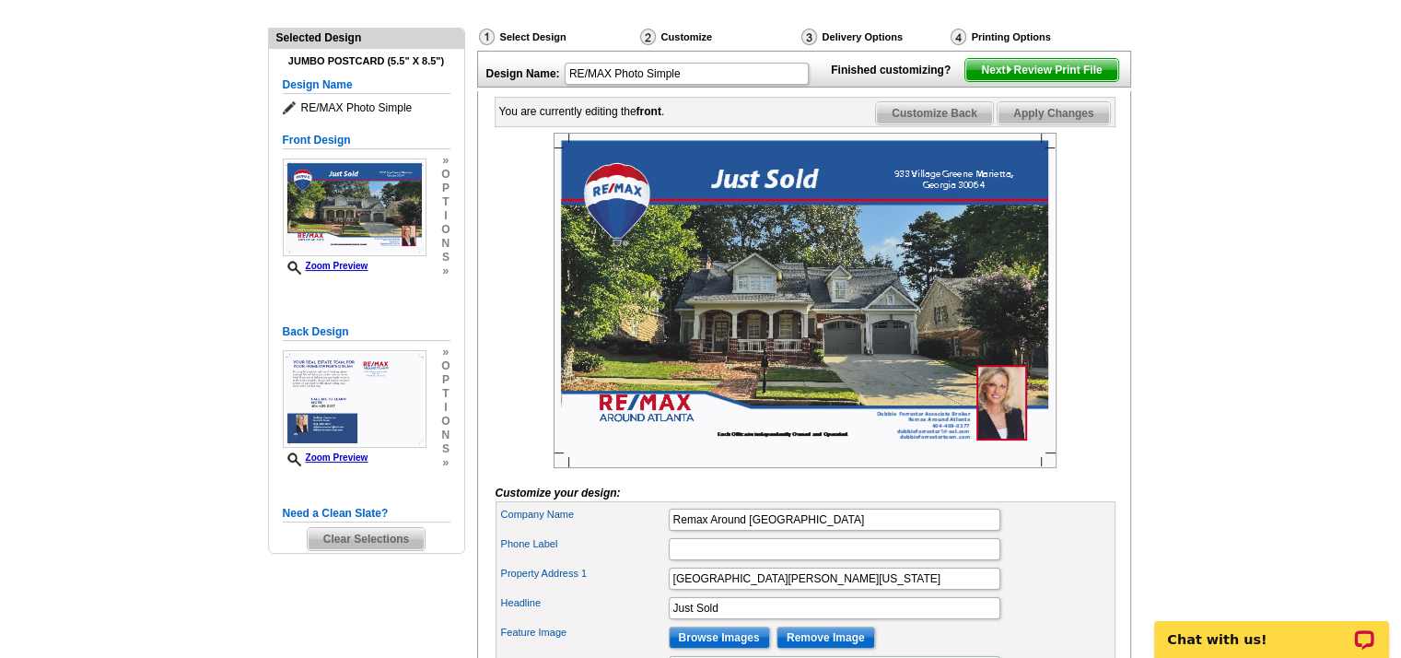
click at [1052, 81] on span "Next Review Print File" at bounding box center [1041, 70] width 152 height 22
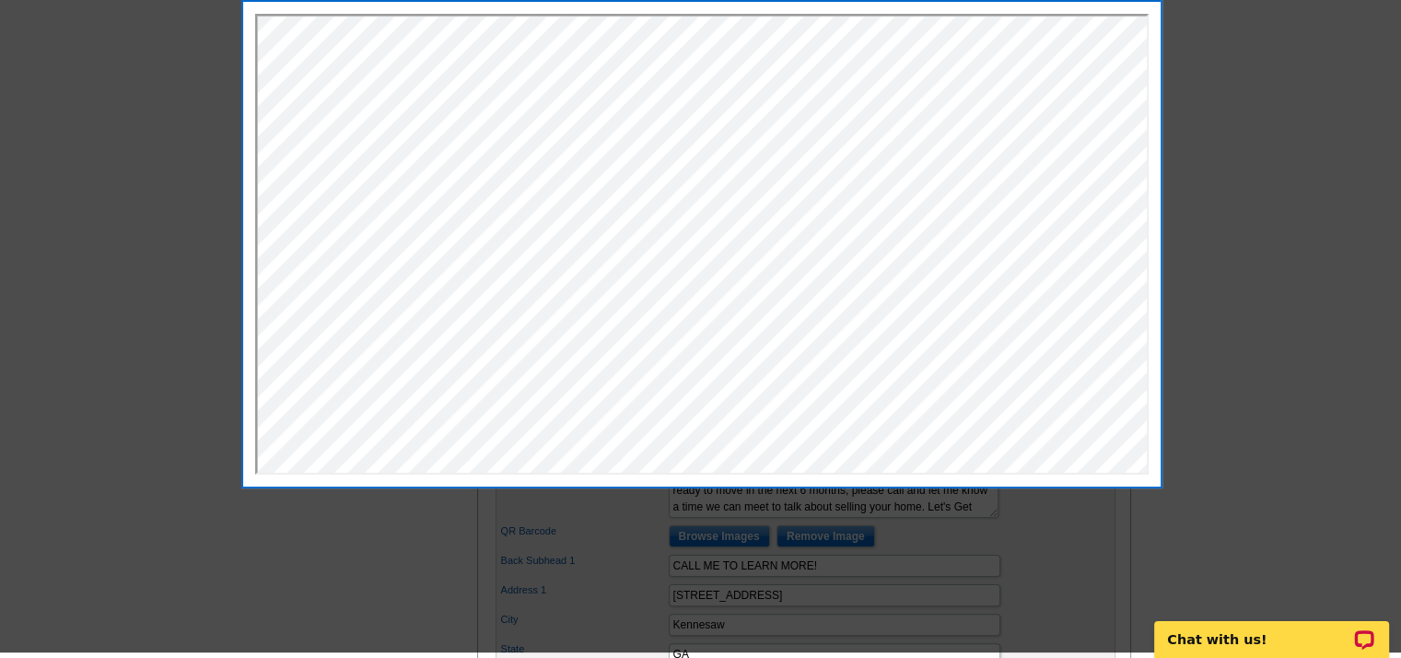
scroll to position [0, 0]
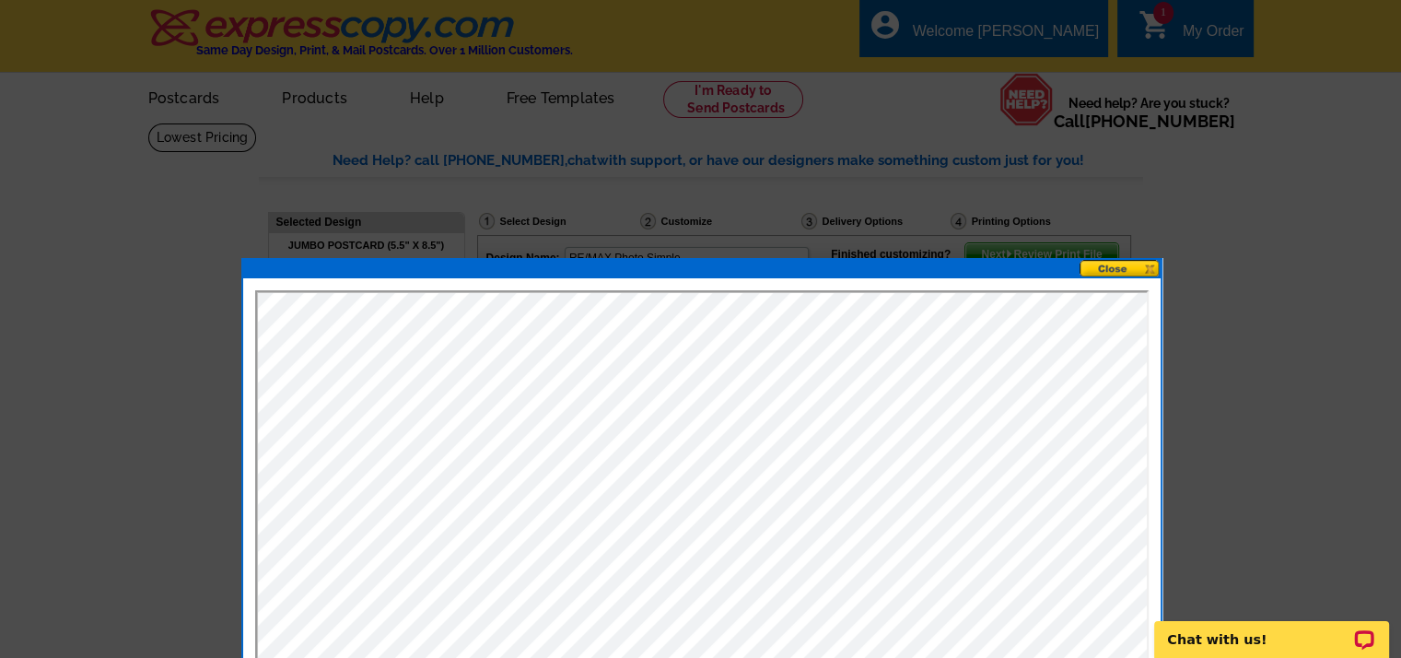
click at [1127, 269] on button at bounding box center [1119, 268] width 81 height 17
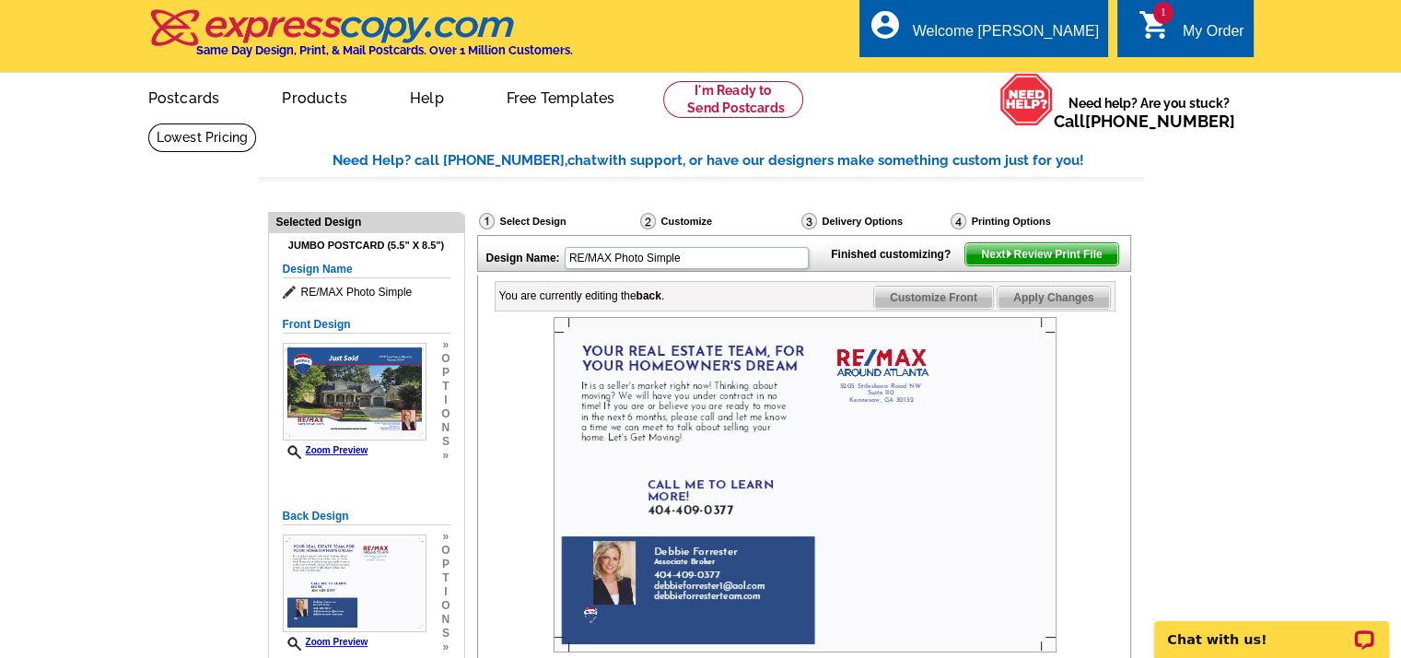
click at [1157, 17] on span "1" at bounding box center [1163, 13] width 20 height 22
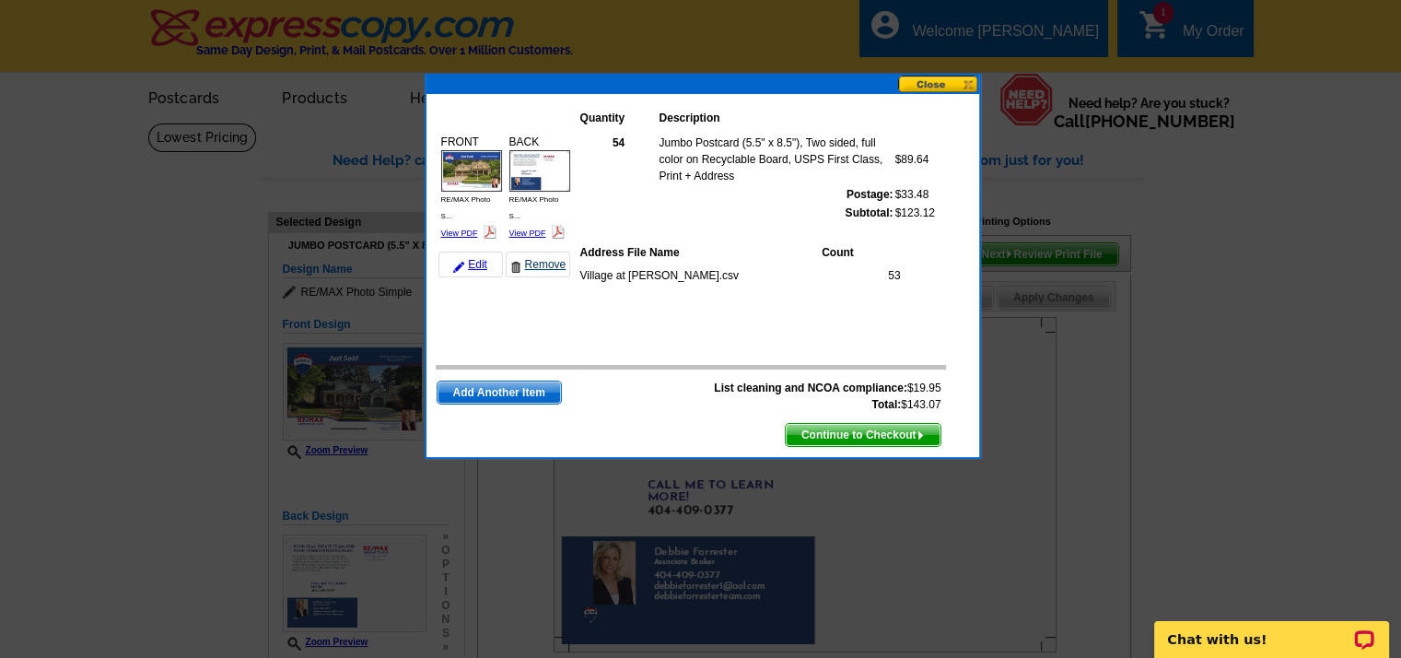
click at [544, 260] on link "Remove" at bounding box center [538, 264] width 64 height 26
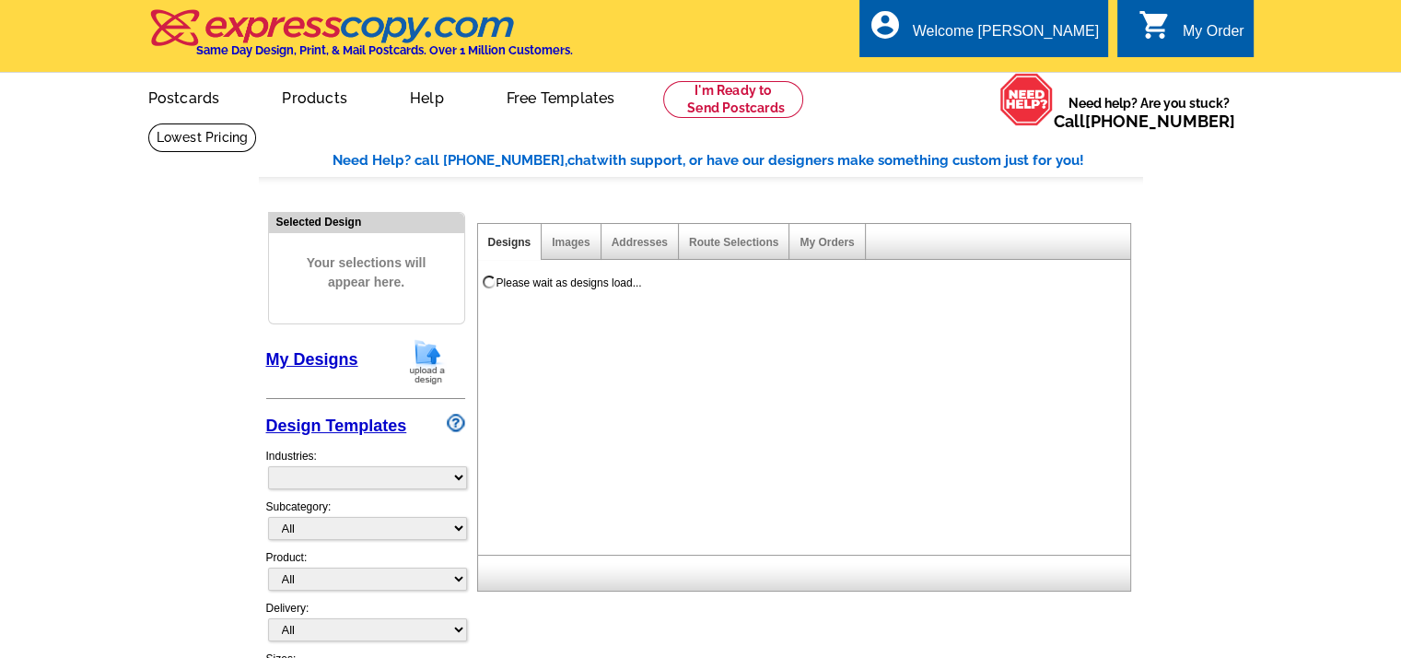
select select "785"
